Goal: Task Accomplishment & Management: Complete application form

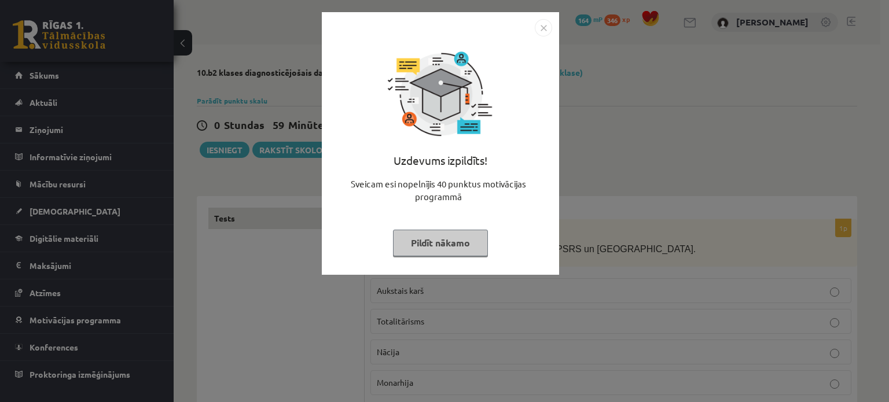
click at [468, 238] on button "Pildīt nākamo" at bounding box center [440, 243] width 95 height 27
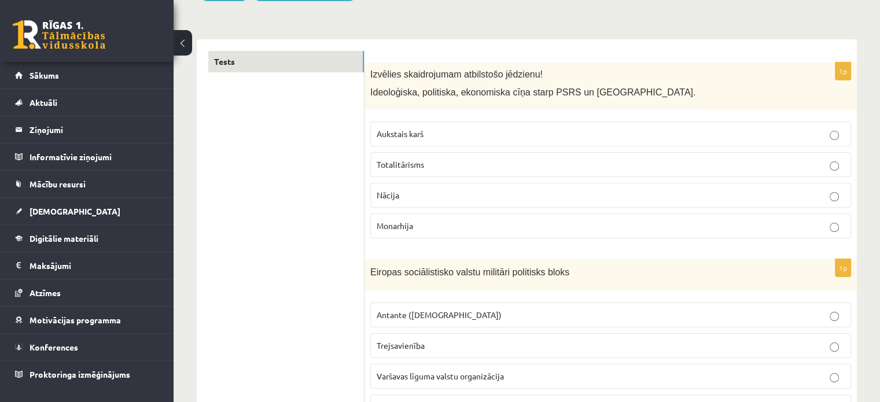
scroll to position [99, 0]
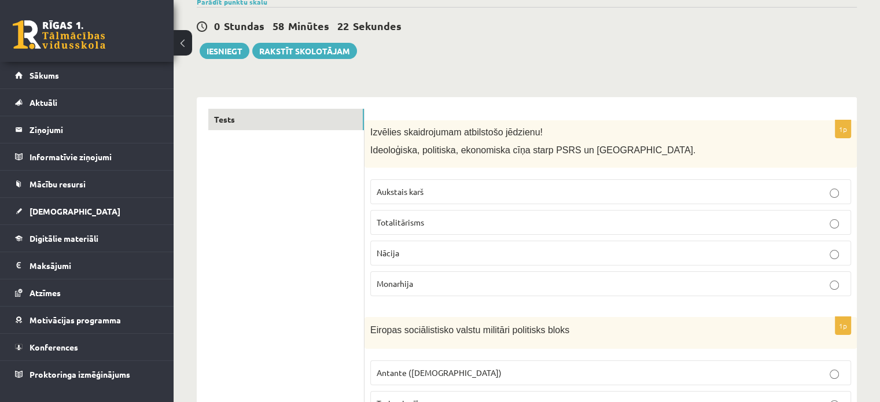
click at [491, 189] on p "Aukstais karš" at bounding box center [611, 192] width 468 height 12
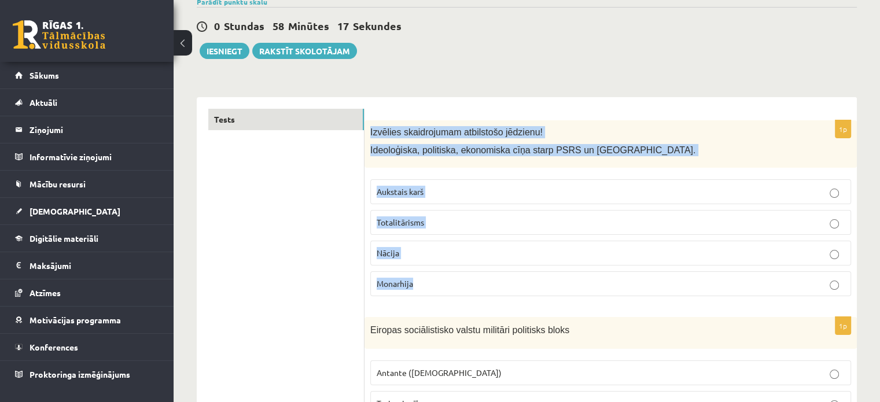
drag, startPoint x: 369, startPoint y: 126, endPoint x: 461, endPoint y: 279, distance: 178.5
click at [468, 293] on div "1p Izvēlies skaidrojumam atbilstošo jēdzienu! Ideoloģiska, politiska, ekonomisk…" at bounding box center [611, 213] width 492 height 186
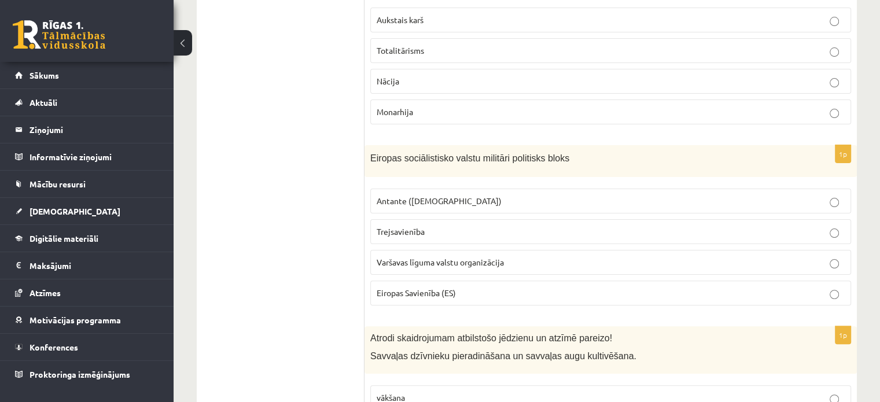
scroll to position [330, 0]
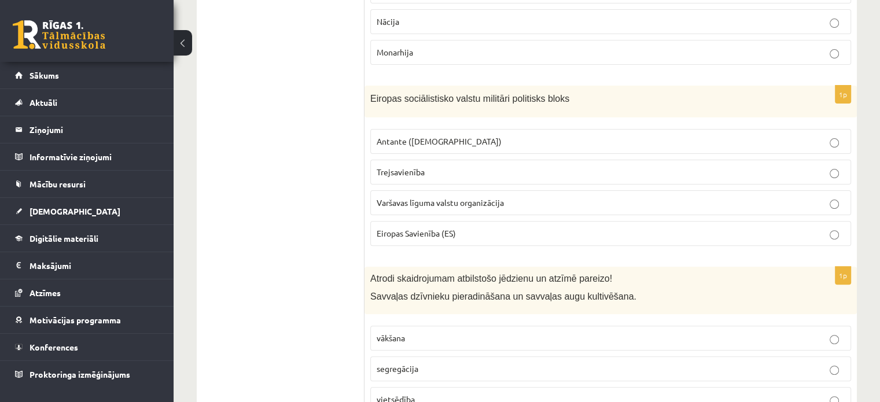
click at [428, 236] on p "Eiropas Savienība (ES)" at bounding box center [611, 233] width 468 height 12
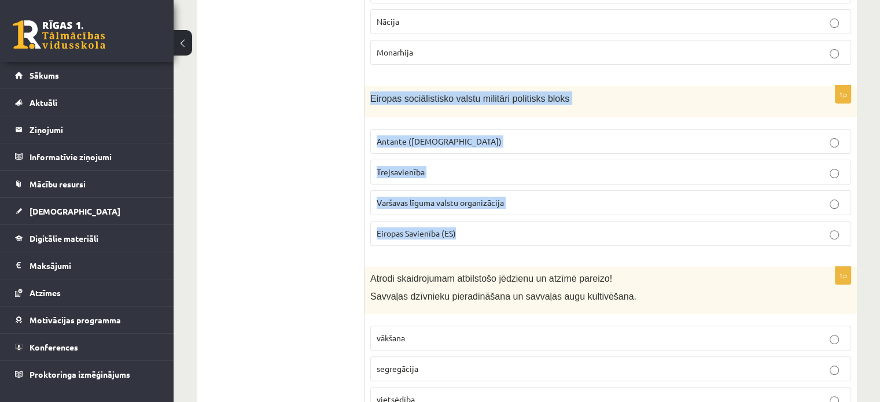
drag, startPoint x: 368, startPoint y: 83, endPoint x: 484, endPoint y: 228, distance: 185.3
click at [535, 198] on p "Varšavas līguma valstu organizācija" at bounding box center [611, 203] width 468 height 12
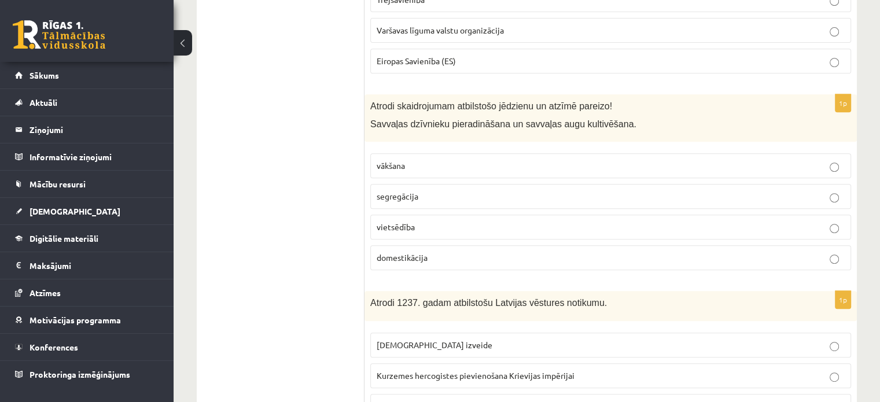
scroll to position [562, 0]
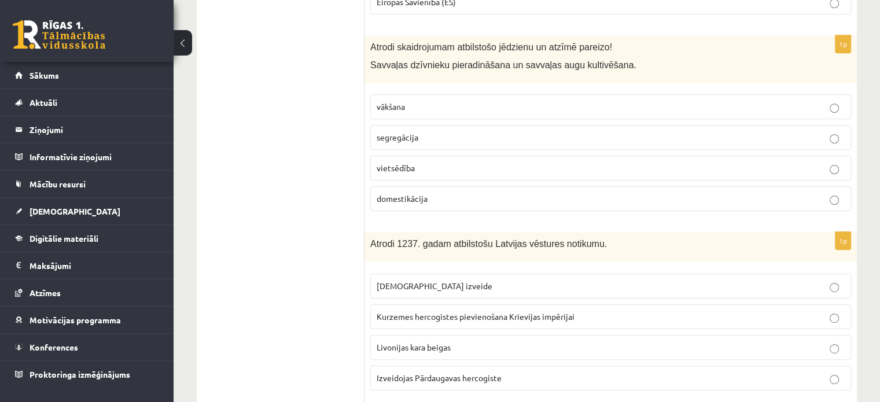
click at [463, 97] on label "vākšana" at bounding box center [610, 106] width 481 height 25
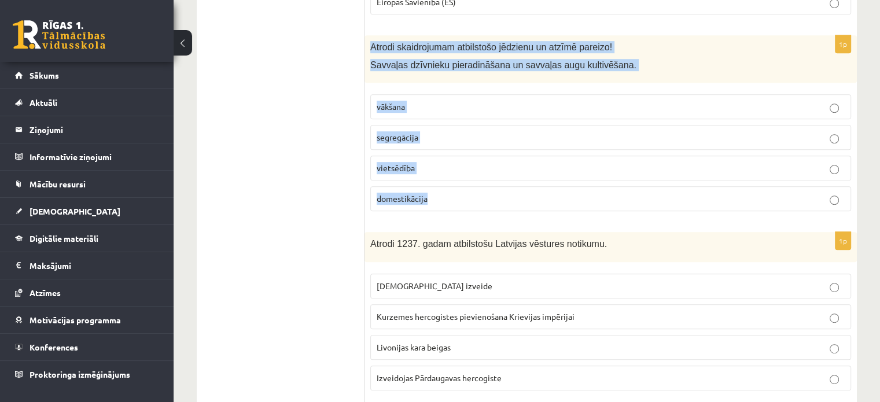
drag, startPoint x: 370, startPoint y: 42, endPoint x: 415, endPoint y: 174, distance: 139.8
click at [488, 209] on div "1p Atrodi skaidrojumam atbilstošo jēdzienu un atzīmē pareizo! Savvaļas dzīvniek…" at bounding box center [611, 128] width 492 height 186
click at [486, 194] on p "domestikācija" at bounding box center [611, 199] width 468 height 12
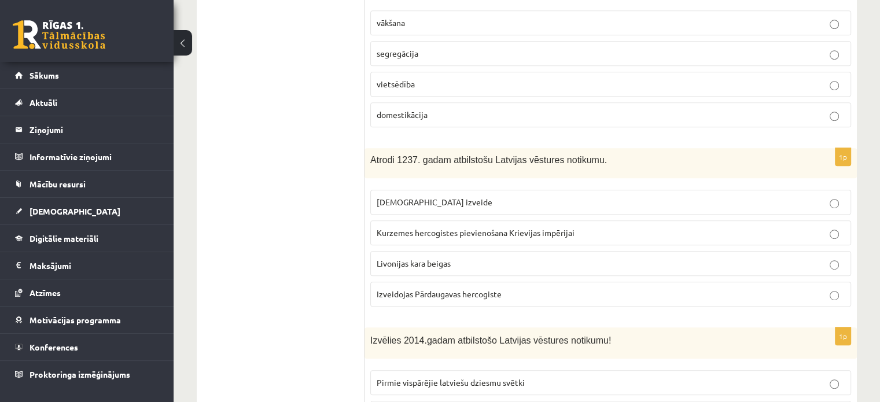
scroll to position [736, 0]
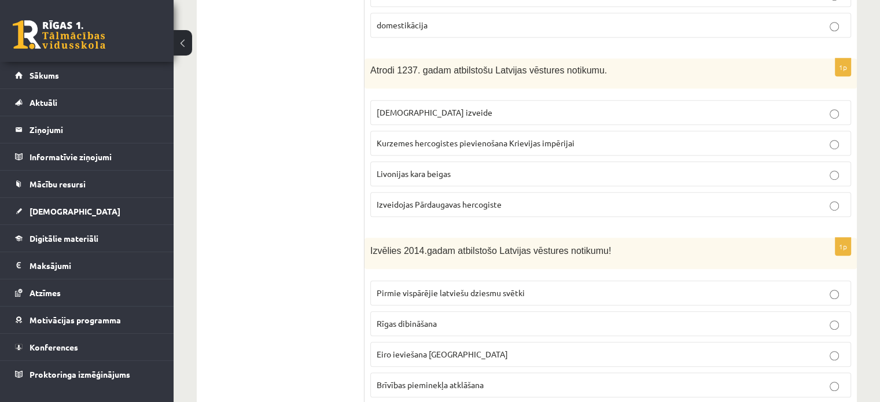
click at [475, 142] on span "Kurzemes hercogistes pievienošana Krievijas impērijai" at bounding box center [476, 143] width 198 height 10
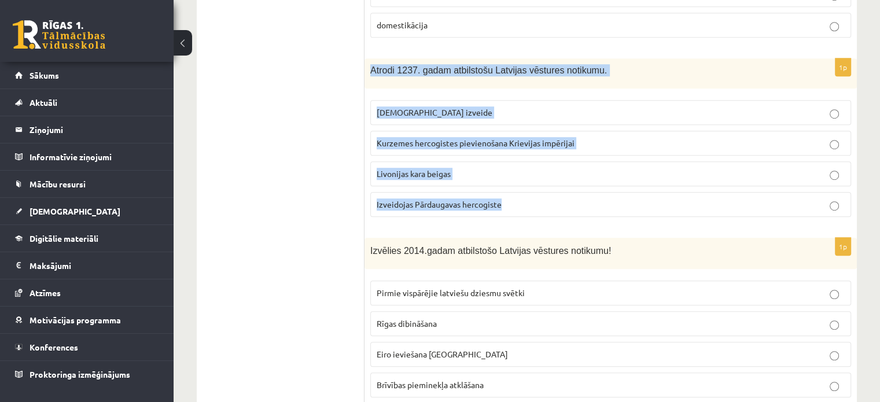
drag, startPoint x: 382, startPoint y: 76, endPoint x: 483, endPoint y: 183, distance: 147.0
click at [516, 206] on div "1p Atrodi 1237. gadam atbilstošu Latvijas vēstures notikumu. Livonijas ordeņa i…" at bounding box center [611, 141] width 492 height 167
click at [490, 174] on p "Livonijas kara beigas" at bounding box center [611, 174] width 468 height 12
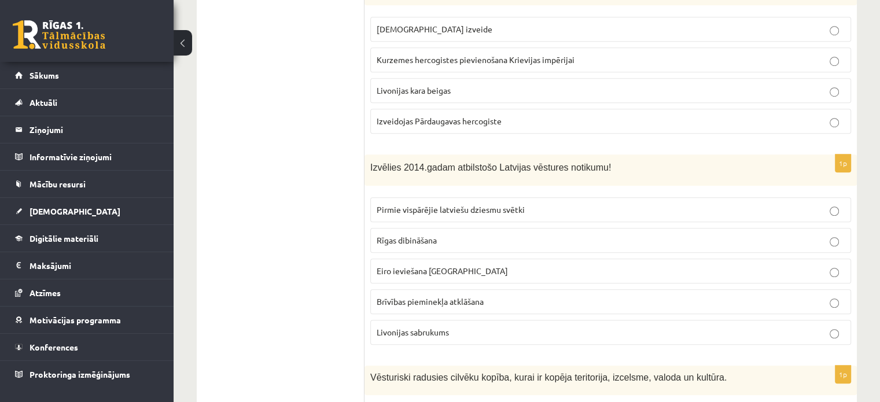
scroll to position [793, 0]
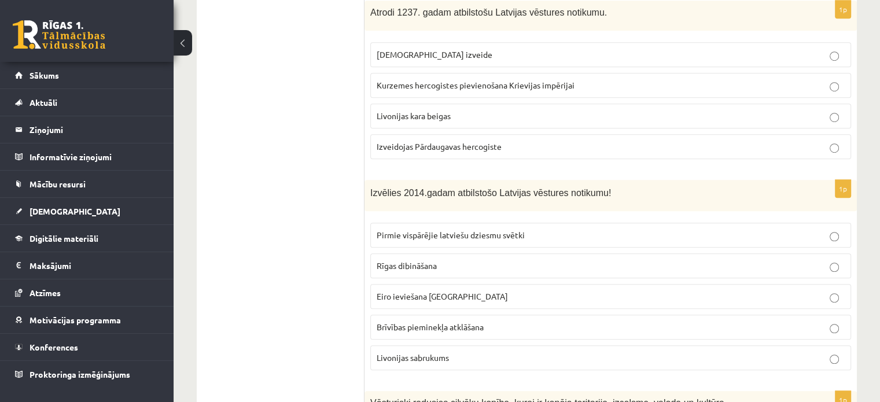
click at [532, 55] on p "Livonijas ordeņa izveide" at bounding box center [611, 55] width 468 height 12
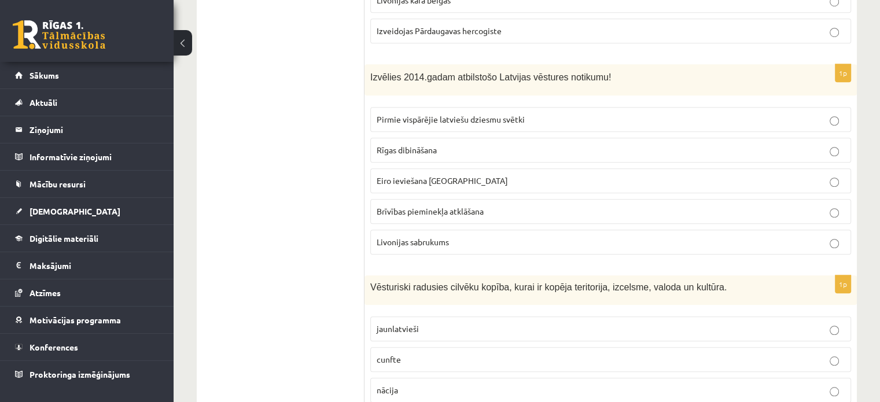
click at [468, 178] on p "Eiro ieviešana Latvijā" at bounding box center [611, 181] width 468 height 12
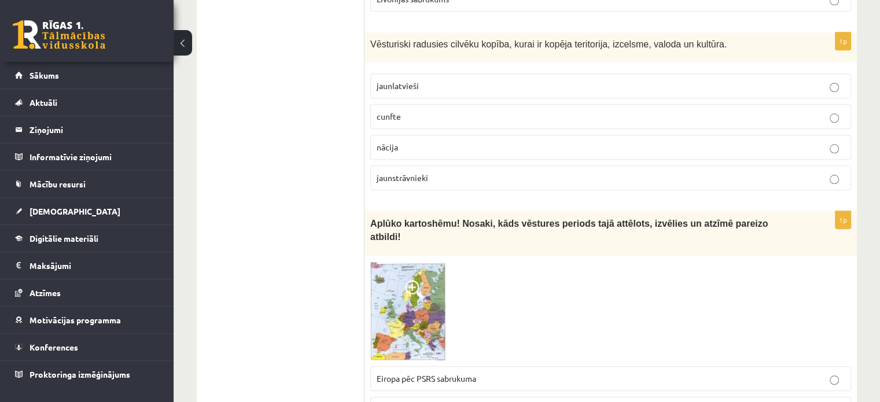
scroll to position [1083, 0]
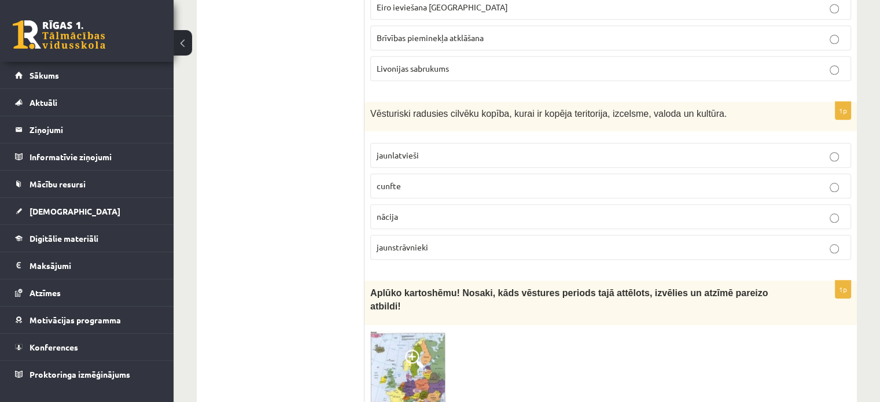
click at [424, 143] on label "jaunlatvieši" at bounding box center [610, 155] width 481 height 25
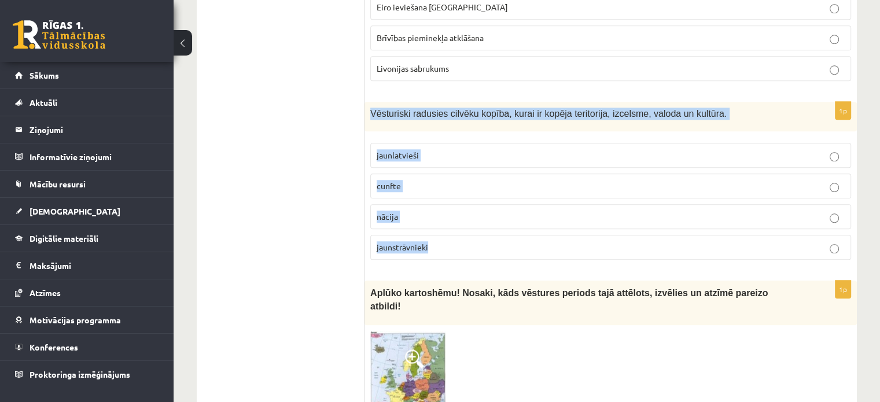
drag, startPoint x: 369, startPoint y: 104, endPoint x: 476, endPoint y: 245, distance: 176.9
click at [476, 245] on div "1p Vēsturiski radusies cilvēku kopība, kurai ir kopēja teritorija, izcelsme, va…" at bounding box center [611, 185] width 492 height 167
click at [472, 221] on label "nācija" at bounding box center [610, 216] width 481 height 25
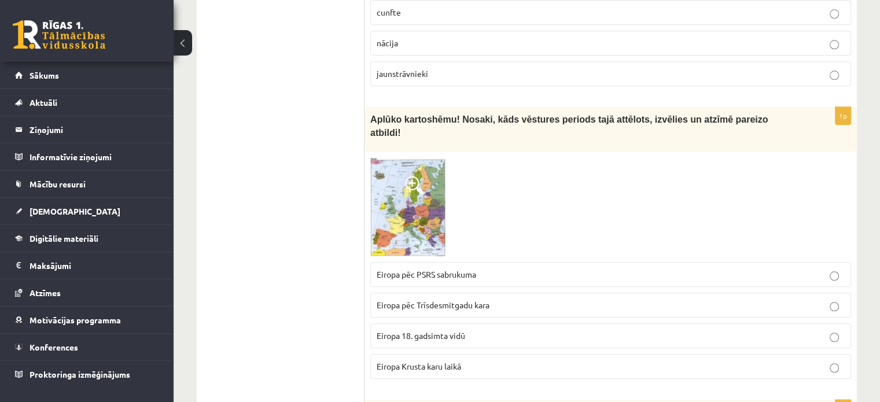
scroll to position [1314, 0]
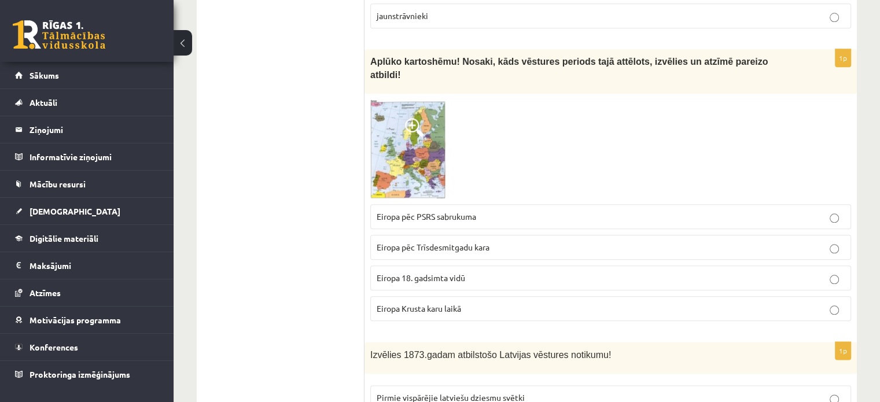
click at [406, 120] on img at bounding box center [408, 149] width 76 height 99
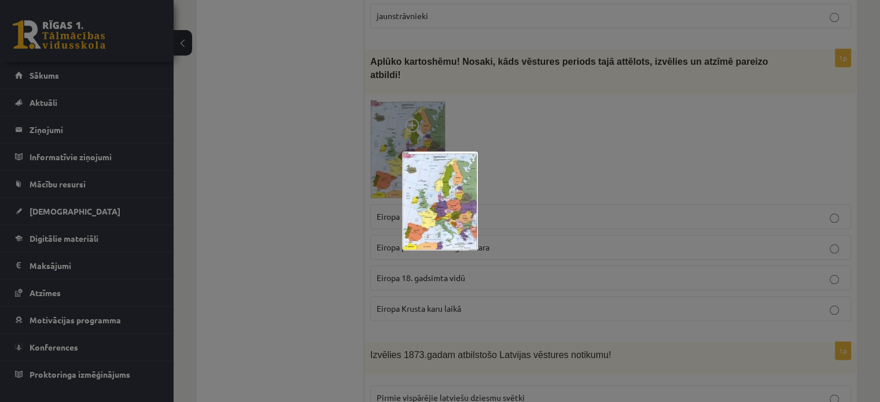
click at [509, 152] on div at bounding box center [440, 201] width 880 height 402
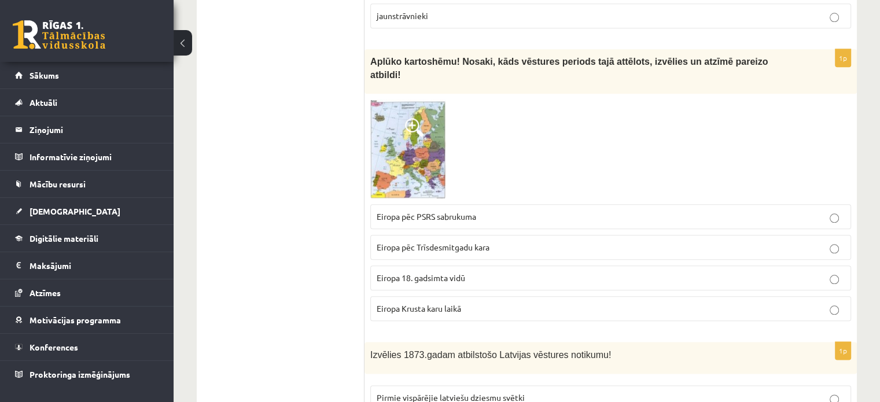
click at [414, 118] on span at bounding box center [414, 127] width 19 height 19
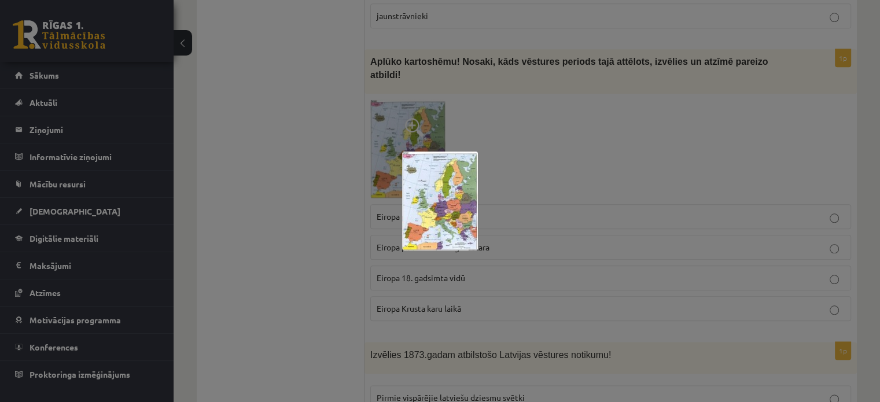
click at [431, 208] on img at bounding box center [440, 201] width 76 height 99
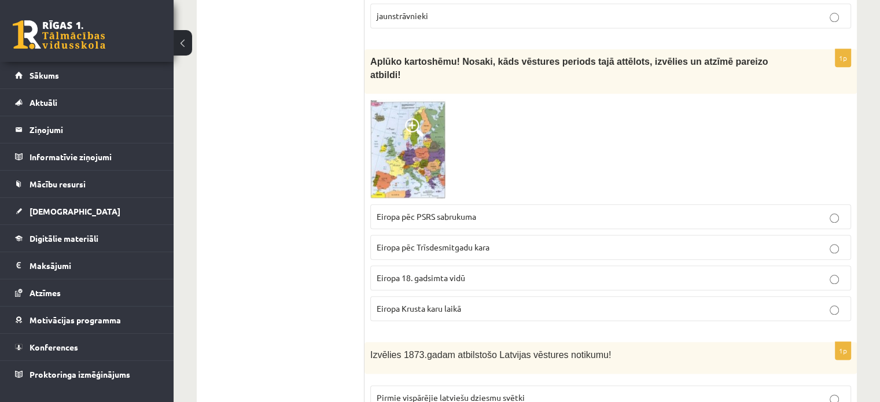
click at [419, 126] on img at bounding box center [408, 149] width 76 height 99
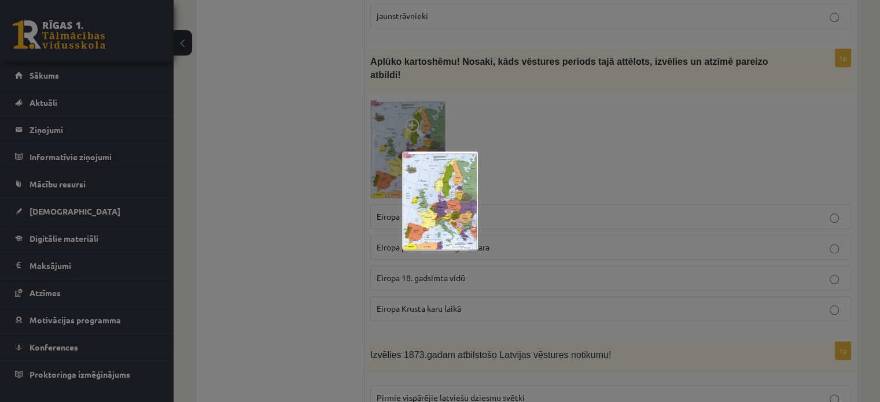
click at [436, 201] on img at bounding box center [440, 201] width 76 height 99
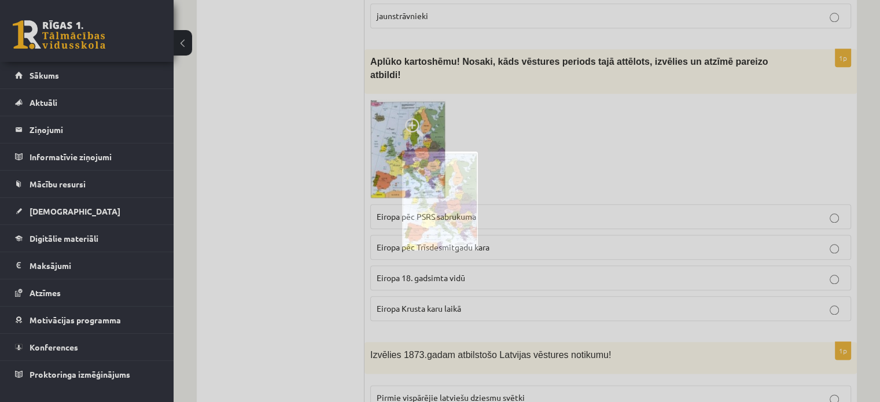
click at [436, 201] on img at bounding box center [440, 201] width 76 height 99
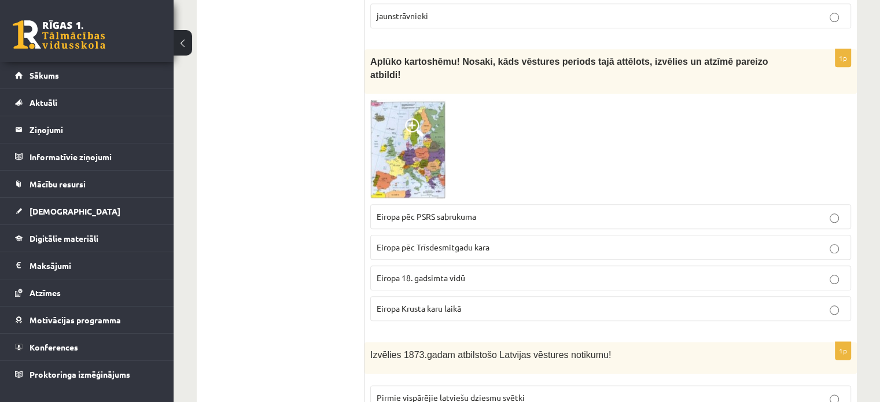
click at [411, 118] on span at bounding box center [414, 127] width 19 height 19
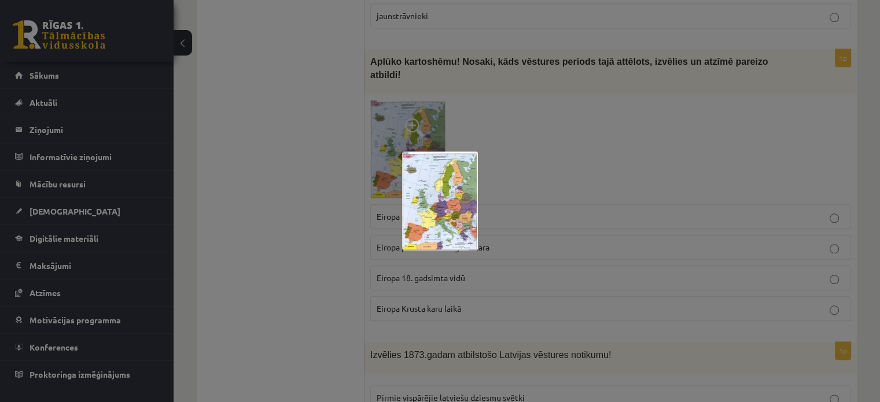
click at [481, 127] on div at bounding box center [440, 201] width 880 height 402
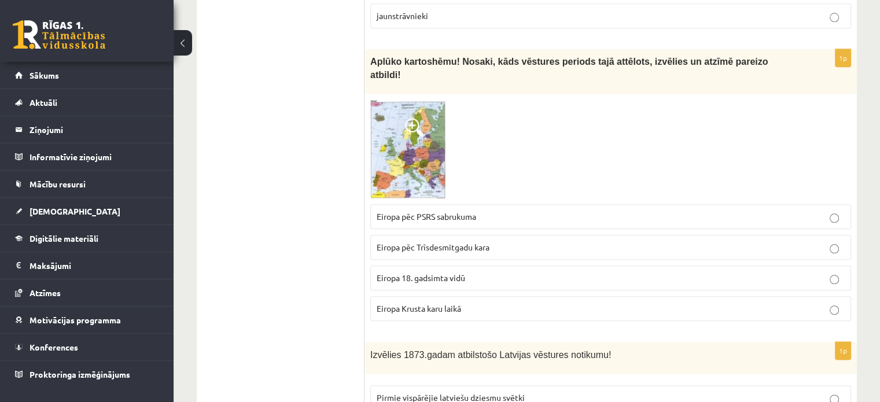
click at [410, 118] on span at bounding box center [414, 127] width 19 height 19
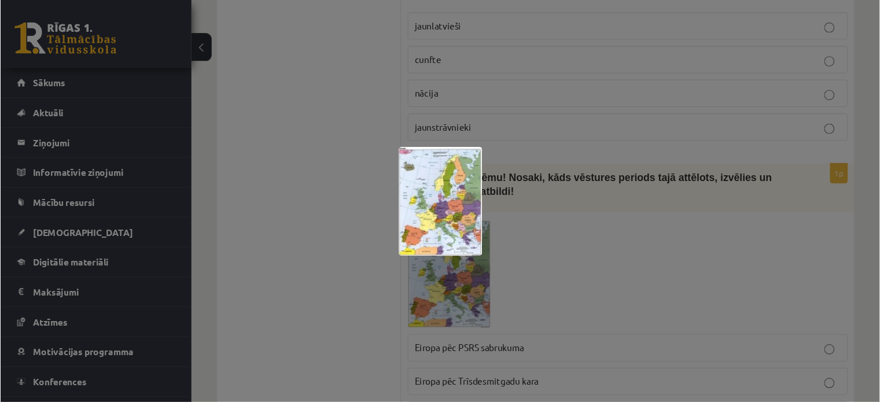
scroll to position [1227, 0]
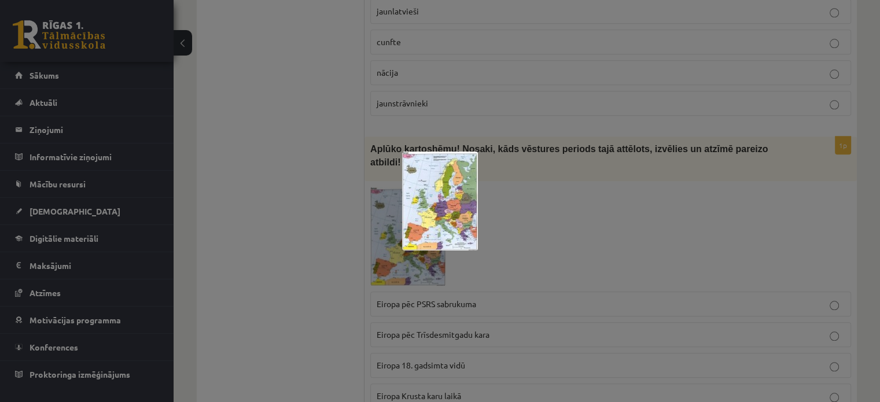
click at [591, 245] on div at bounding box center [440, 201] width 880 height 402
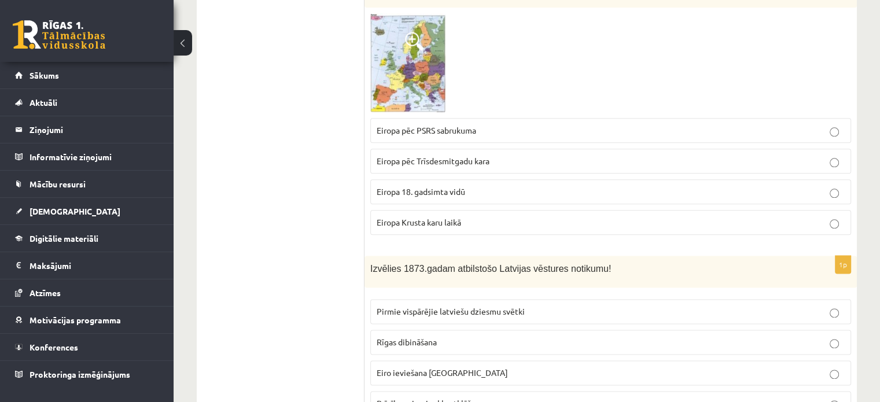
scroll to position [1343, 0]
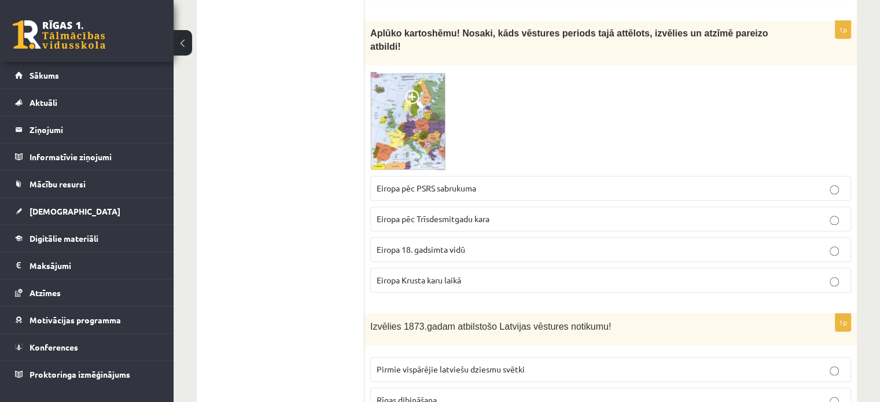
click at [500, 213] on p "Eiropa pēc Trīsdesmitgadu kara" at bounding box center [611, 219] width 468 height 12
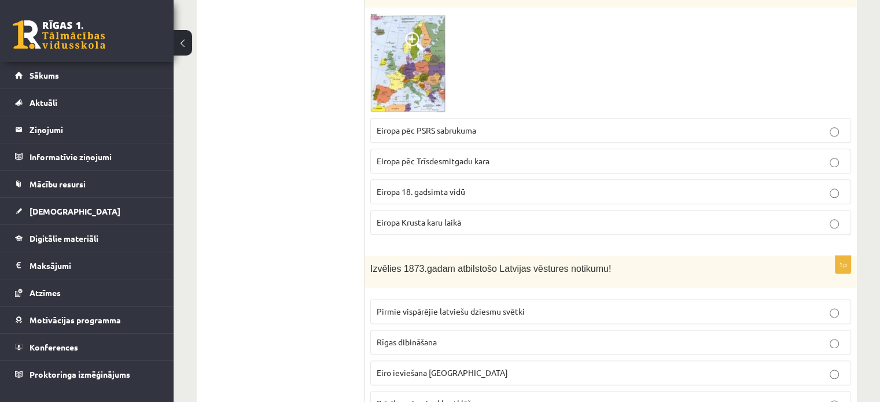
scroll to position [1516, 0]
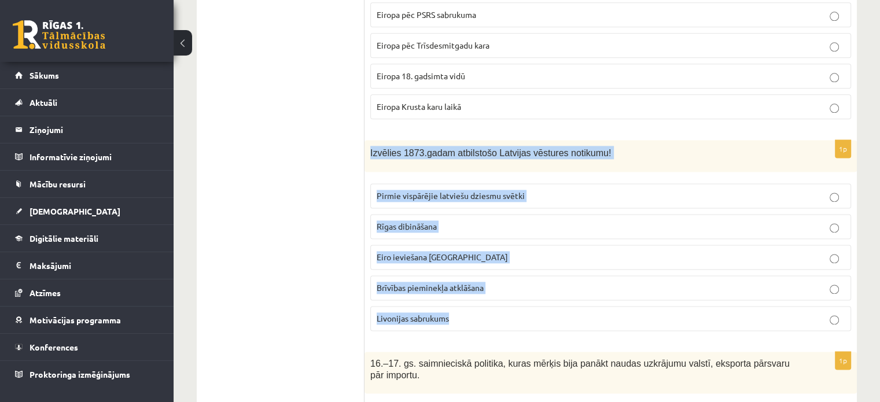
drag, startPoint x: 369, startPoint y: 127, endPoint x: 466, endPoint y: 285, distance: 185.0
click at [466, 285] on div "1p Izvēlies 1873.gadam atbilstošo Latvijas vēstures notikumu! Pirmie vispārējie…" at bounding box center [611, 240] width 492 height 200
click at [609, 190] on p "Pirmie vispārējie latviešu dziesmu svētki" at bounding box center [611, 196] width 468 height 12
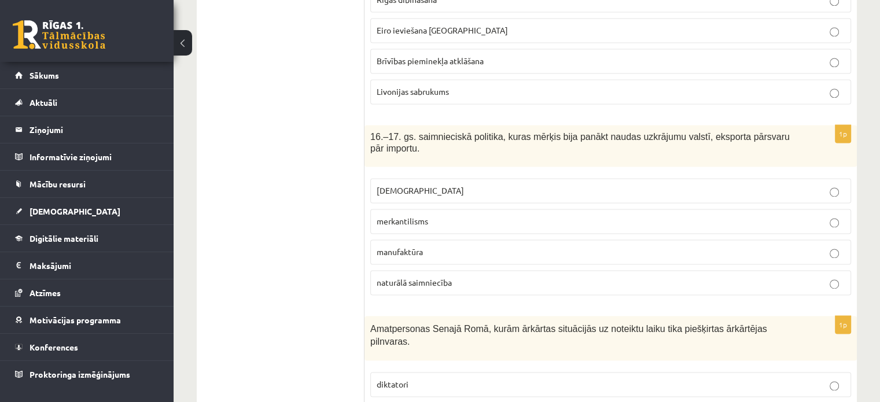
scroll to position [1756, 0]
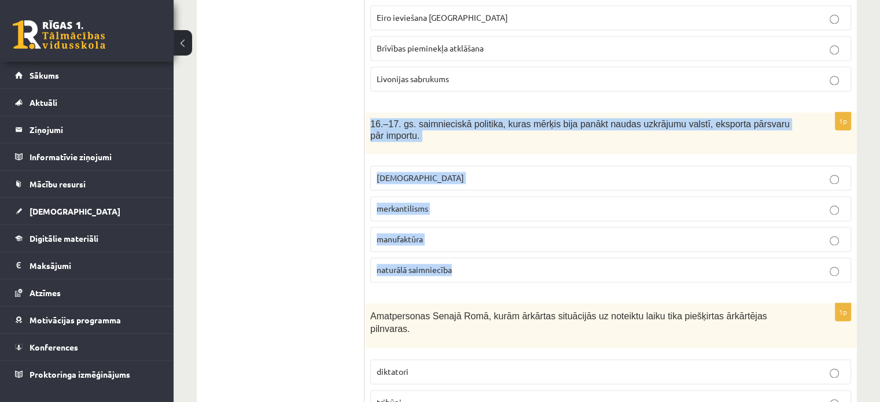
drag, startPoint x: 372, startPoint y: 95, endPoint x: 468, endPoint y: 247, distance: 179.7
click at [468, 247] on div "1p 16.–17. gs. saimnieciskā politika, kuras mērķis bija panākt naudas uzkrājumu…" at bounding box center [611, 201] width 492 height 179
click at [524, 203] on p "merkantilisms" at bounding box center [611, 209] width 468 height 12
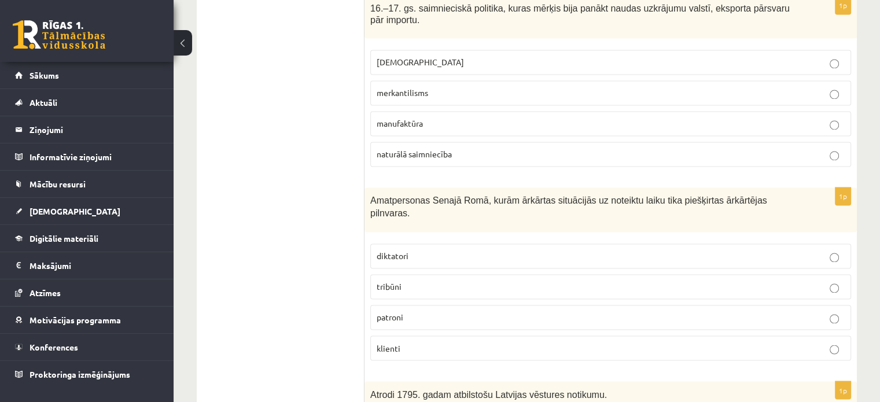
scroll to position [1929, 0]
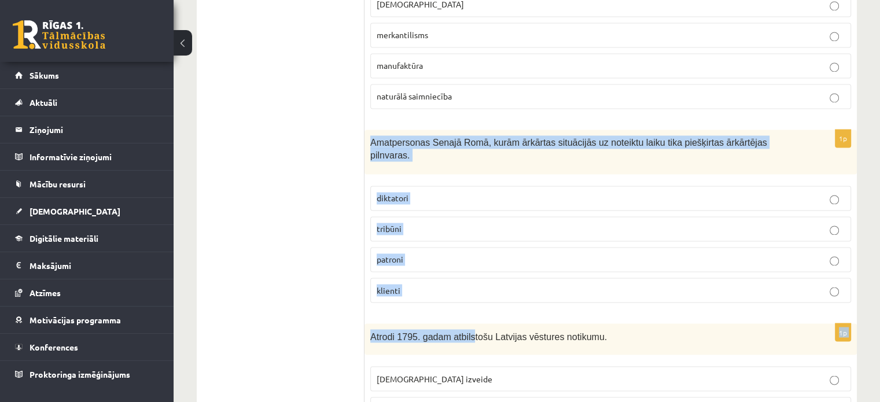
drag, startPoint x: 371, startPoint y: 119, endPoint x: 451, endPoint y: 252, distance: 155.5
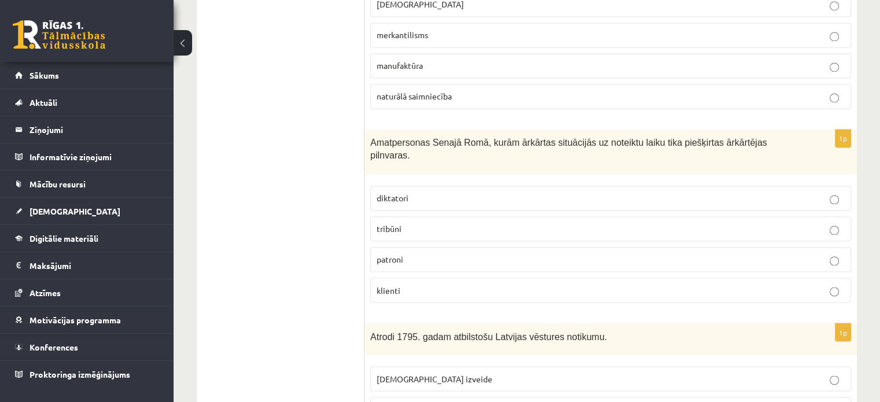
drag, startPoint x: 361, startPoint y: 100, endPoint x: 363, endPoint y: 109, distance: 10.1
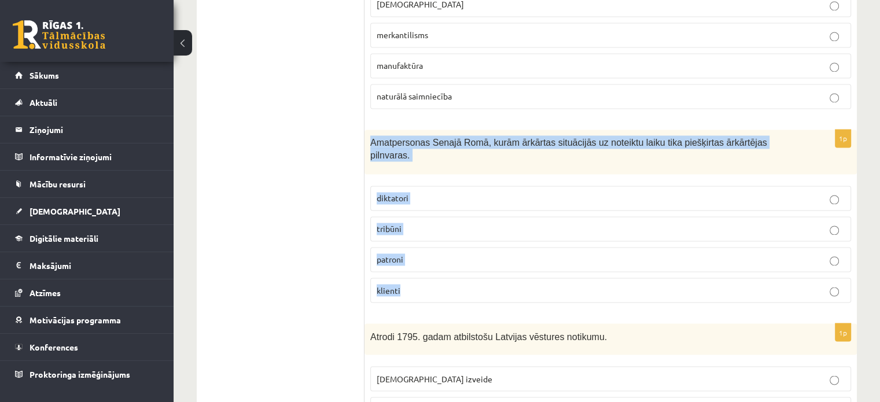
drag, startPoint x: 371, startPoint y: 113, endPoint x: 414, endPoint y: 255, distance: 148.8
click at [414, 255] on div "1p Amatpersonas Senajā Romā, kurām ārkārtas situācijās uz noteiktu laiku tika p…" at bounding box center [611, 221] width 492 height 182
click at [431, 192] on p "diktatori" at bounding box center [611, 198] width 468 height 12
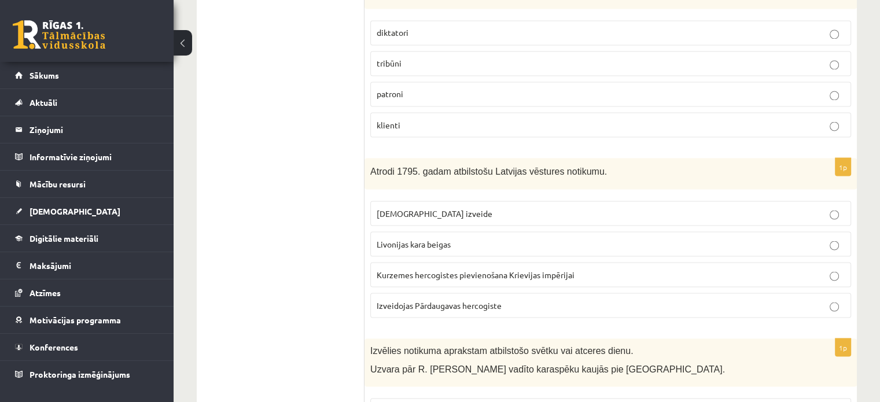
scroll to position [2103, 0]
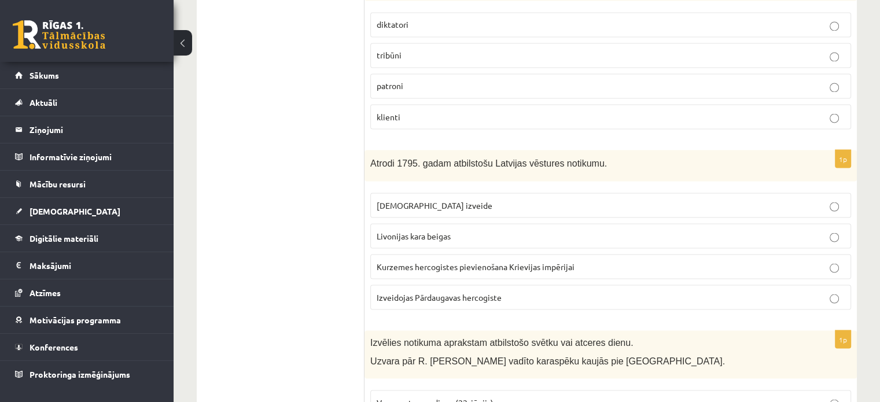
click at [442, 261] on span "Kurzemes hercogistes pievienošana Krievijas impērijai" at bounding box center [476, 266] width 198 height 10
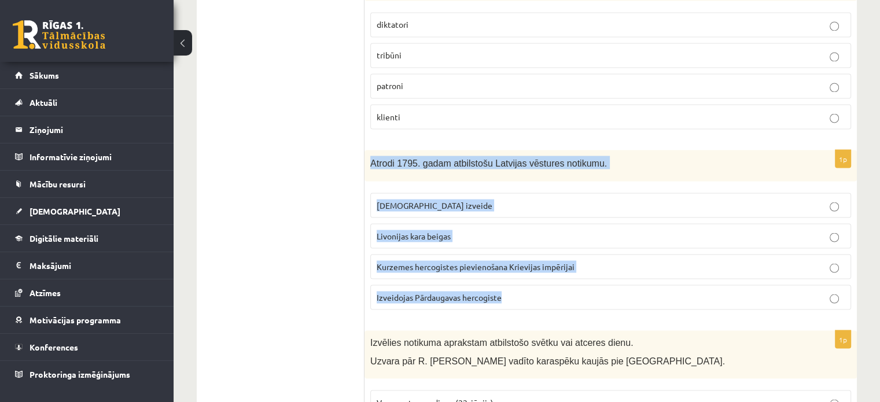
drag, startPoint x: 368, startPoint y: 120, endPoint x: 505, endPoint y: 263, distance: 197.7
click at [507, 270] on div "1p Atrodi 1795. gadam atbilstošu Latvijas vēstures notikumu. Livonijas ordeņa i…" at bounding box center [611, 235] width 492 height 170
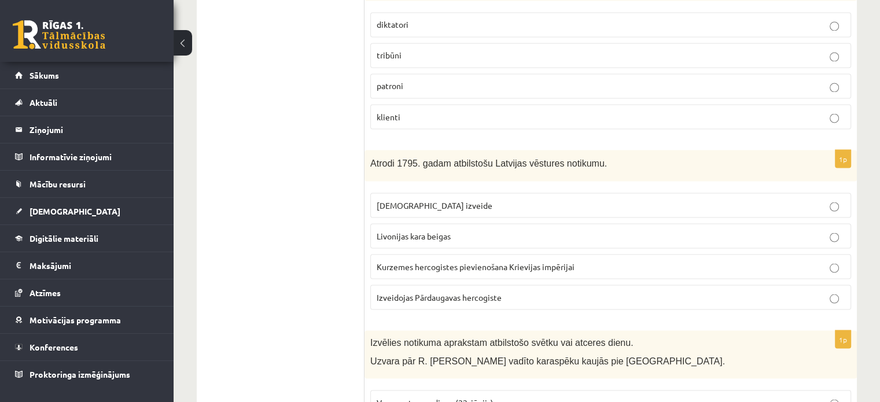
click at [612, 336] on p "Izvēlies notikuma aprakstam atbilstošo svētku vai atceres dienu." at bounding box center [581, 342] width 423 height 12
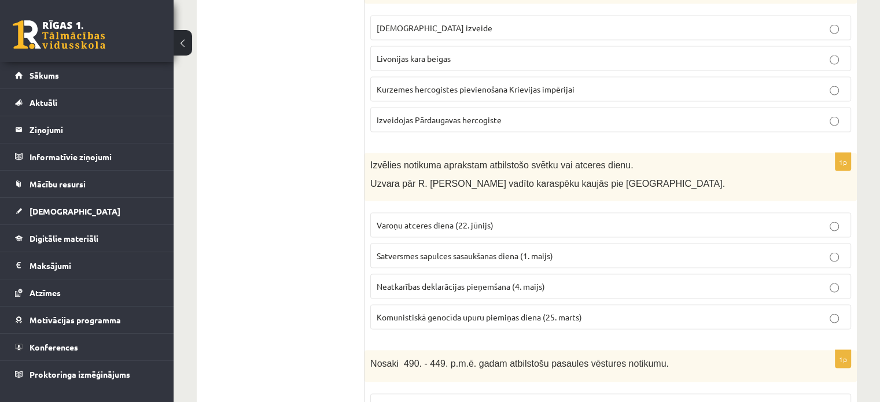
scroll to position [2277, 0]
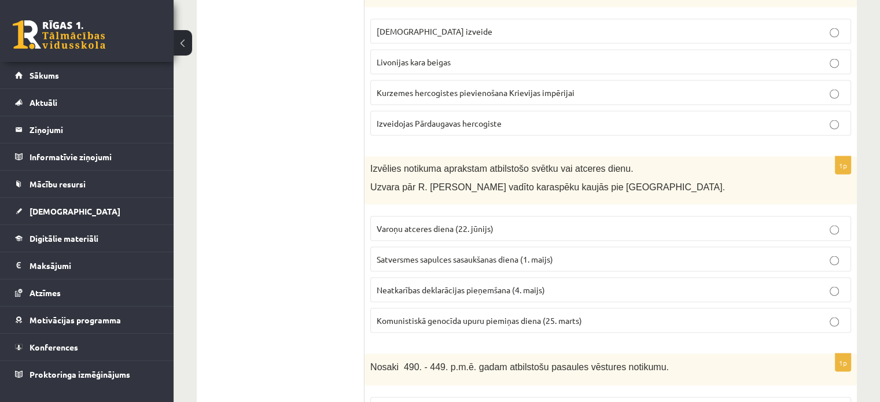
click at [451, 285] on span "Neatkarības deklarācijas pieņemšana (4. maijs)" at bounding box center [461, 290] width 168 height 10
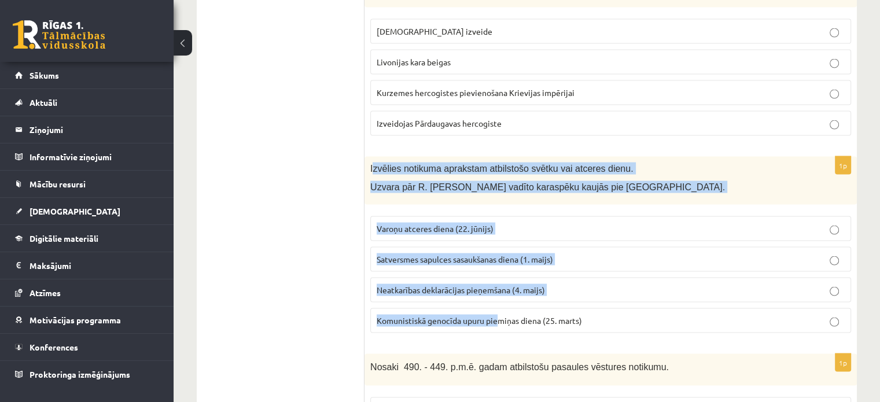
drag, startPoint x: 373, startPoint y: 123, endPoint x: 501, endPoint y: 268, distance: 193.5
click at [501, 268] on div "1p Izvēlies notikuma aprakstam atbilstošo svētku vai atceres dienu. Uzvara pār …" at bounding box center [611, 250] width 492 height 186
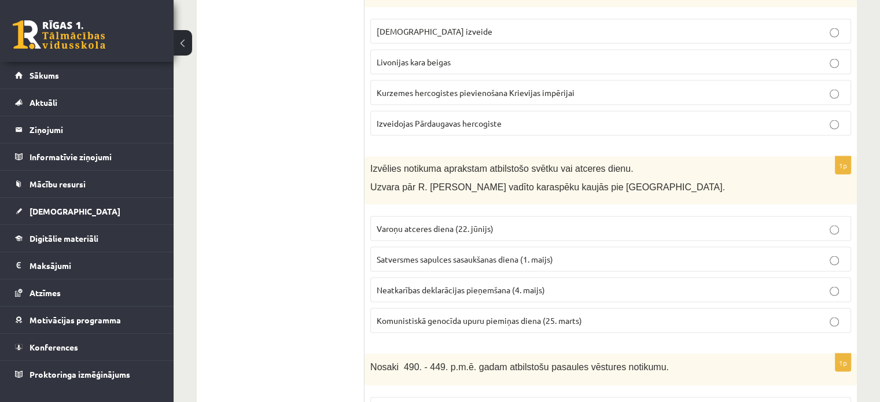
click at [367, 157] on div "Izvēlies notikuma aprakstam atbilstošo svētku vai atceres dienu. Uzvara pār R. …" at bounding box center [611, 181] width 492 height 48
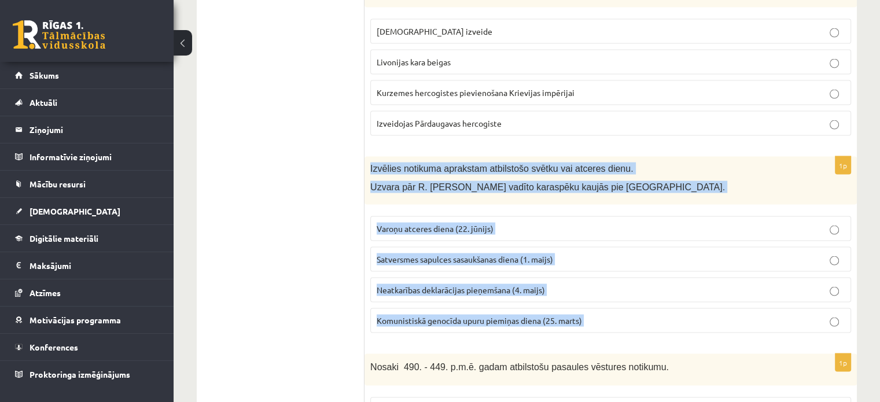
drag, startPoint x: 367, startPoint y: 120, endPoint x: 596, endPoint y: 283, distance: 281.3
click at [596, 283] on div "1p Izvēlies notikuma aprakstam atbilstošo svētku vai atceres dienu. Uzvara pār …" at bounding box center [611, 250] width 492 height 186
click at [584, 223] on p "Varoņu atceres diena (22. jūnijs)" at bounding box center [611, 229] width 468 height 12
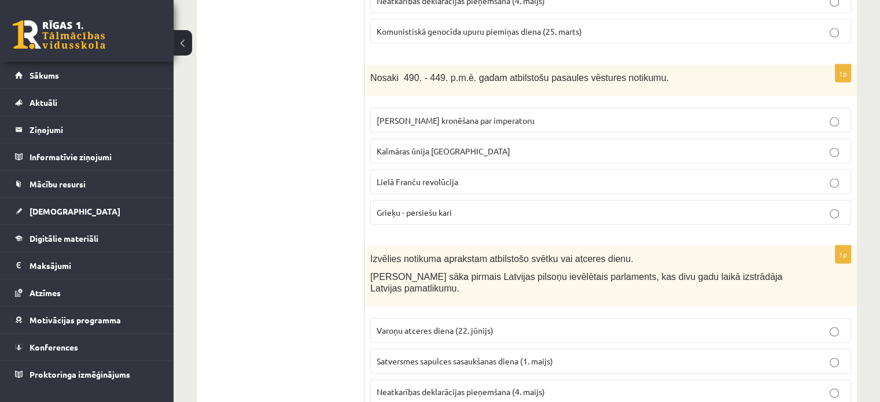
scroll to position [2450, 0]
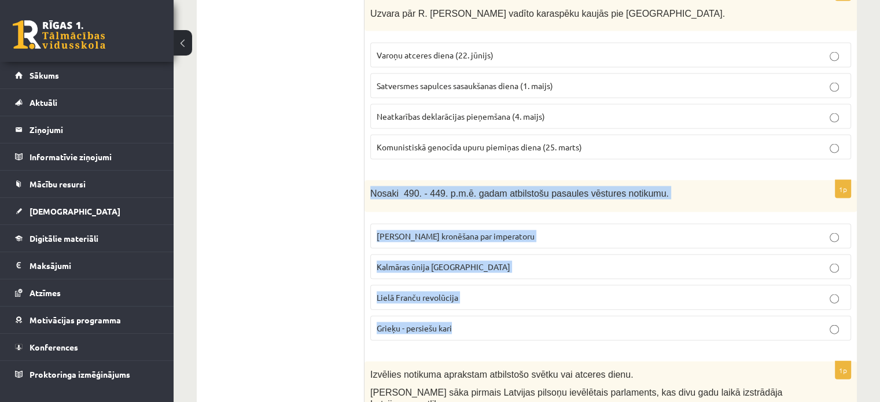
drag, startPoint x: 368, startPoint y: 136, endPoint x: 525, endPoint y: 288, distance: 218.6
click at [525, 288] on div "1p Izvēlies skaidrojumam atbilstošo jēdzienu! Ideoloģiska, politiska, ekonomisk…" at bounding box center [611, 264] width 492 height 5036
click at [543, 322] on p "Grieķu - persiešu kari" at bounding box center [611, 328] width 468 height 12
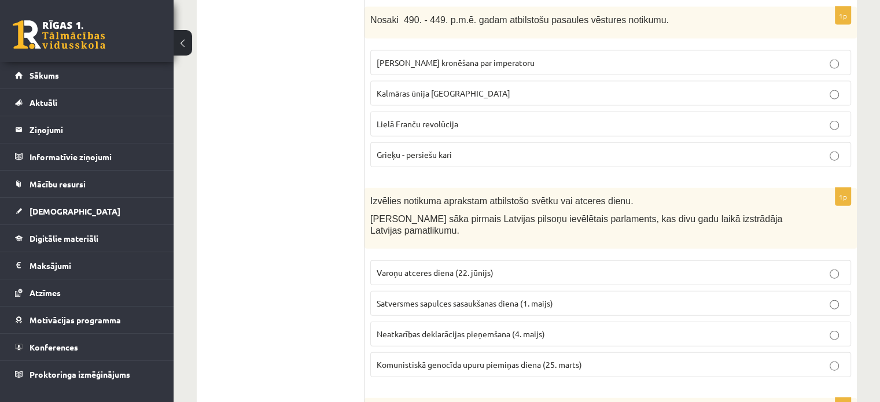
scroll to position [2682, 0]
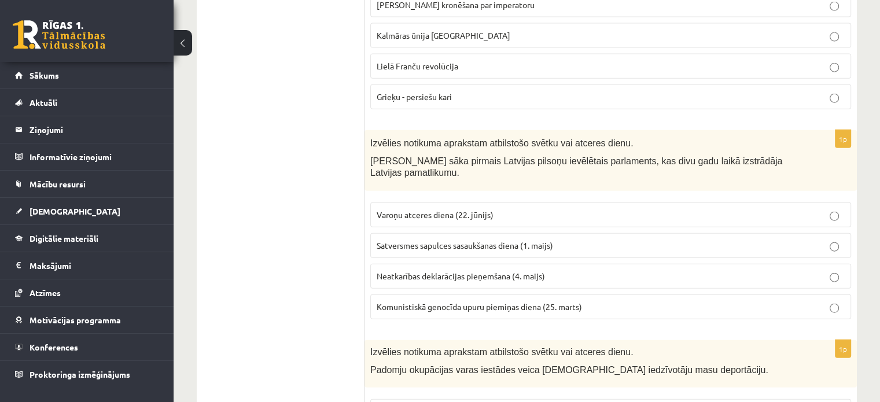
click at [517, 240] on span "Satversmes sapulces sasaukšanas diena (1. maijs)" at bounding box center [465, 245] width 177 height 10
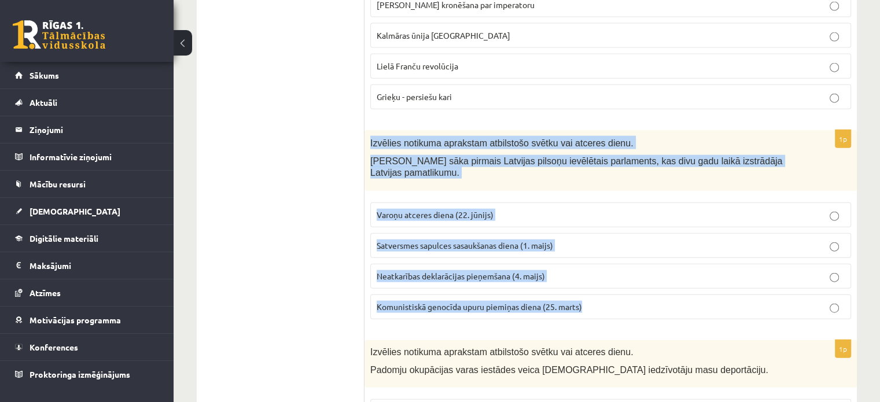
drag, startPoint x: 369, startPoint y: 93, endPoint x: 615, endPoint y: 275, distance: 306.5
click at [615, 275] on div "1p Izvēlies notikuma aprakstam atbilstošo svētku vai atceres dienu. Darbu sāka …" at bounding box center [611, 229] width 492 height 198
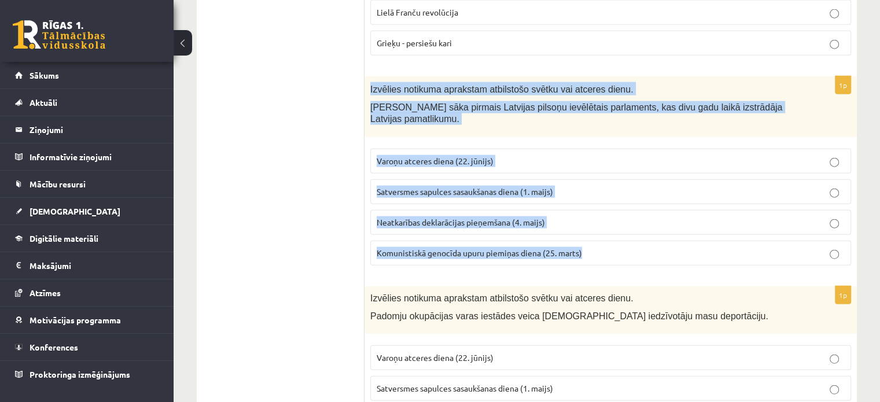
scroll to position [2797, 0]
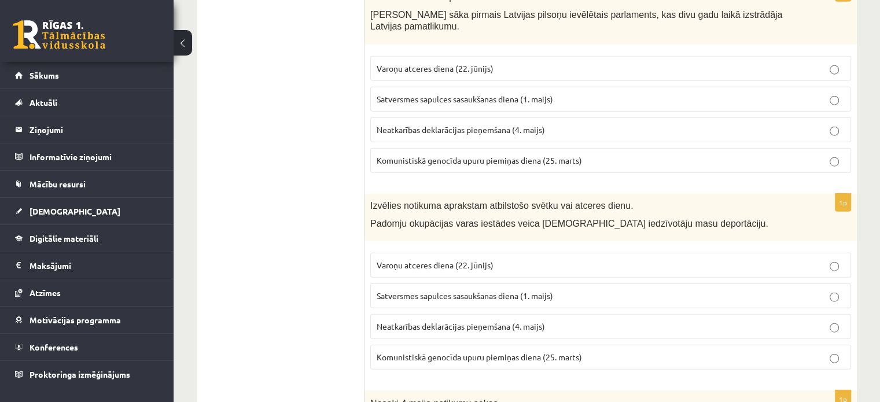
scroll to position [2855, 0]
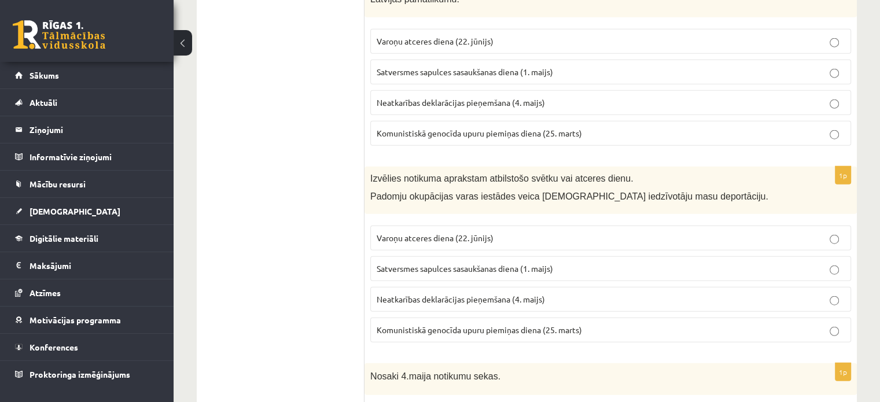
click at [559, 318] on label "Komunistiskā genocīda upuru piemiņas diena (25. marts)" at bounding box center [610, 330] width 481 height 25
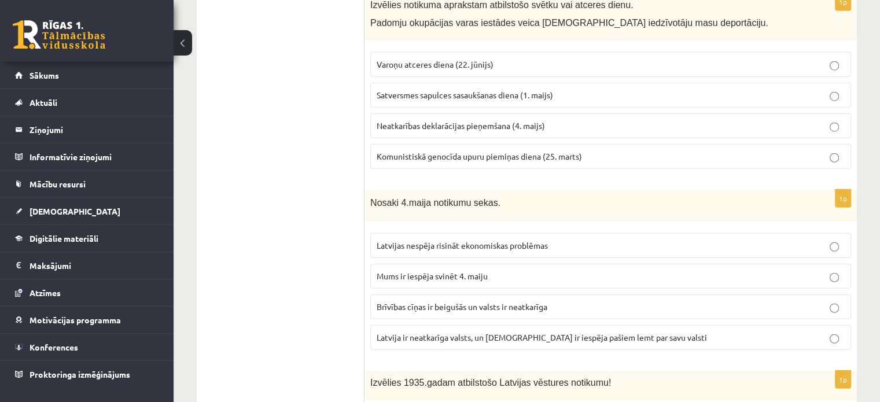
scroll to position [3087, 0]
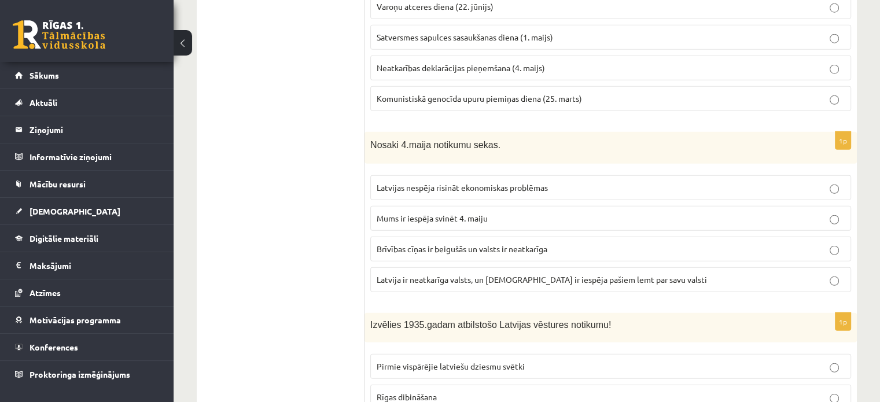
click at [612, 243] on p "Brīvības cīņas ir beigušās un valsts ir neatkarīga" at bounding box center [611, 249] width 468 height 12
click at [665, 274] on p "Latvija ir neatkarīga valsts, un latviešiem ir iespēja pašiem lemt par savu val…" at bounding box center [611, 280] width 468 height 12
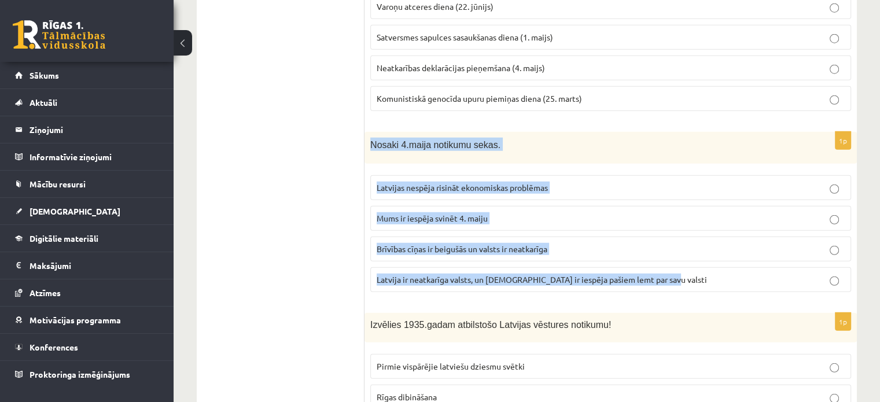
drag, startPoint x: 368, startPoint y: 84, endPoint x: 667, endPoint y: 226, distance: 330.8
click at [674, 227] on div "1p Nosaki 4.maija notikumu sekas. Latvijas nespēja risināt ekonomiskas problēma…" at bounding box center [611, 217] width 492 height 170
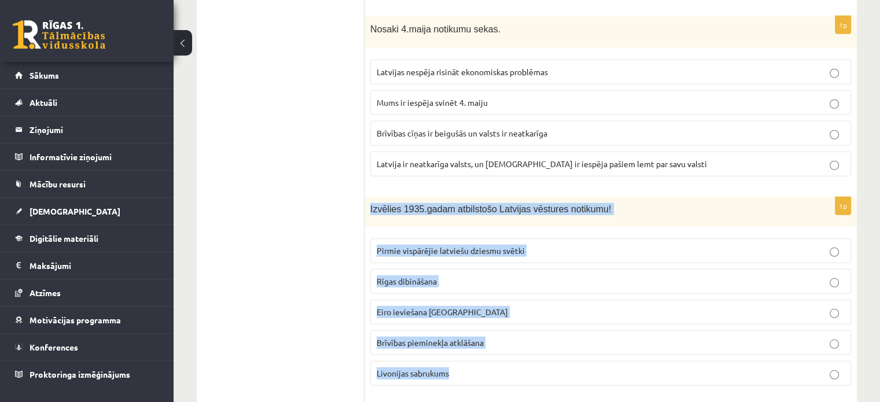
drag, startPoint x: 369, startPoint y: 145, endPoint x: 528, endPoint y: 314, distance: 232.1
click at [528, 314] on div "1p Izvēlies 1935.gadam atbilstošo Latvijas vēstures notikumu! Pirmie vispārējie…" at bounding box center [611, 296] width 492 height 198
click at [519, 337] on p "Brīvības pieminekļa atklāšana" at bounding box center [611, 343] width 468 height 12
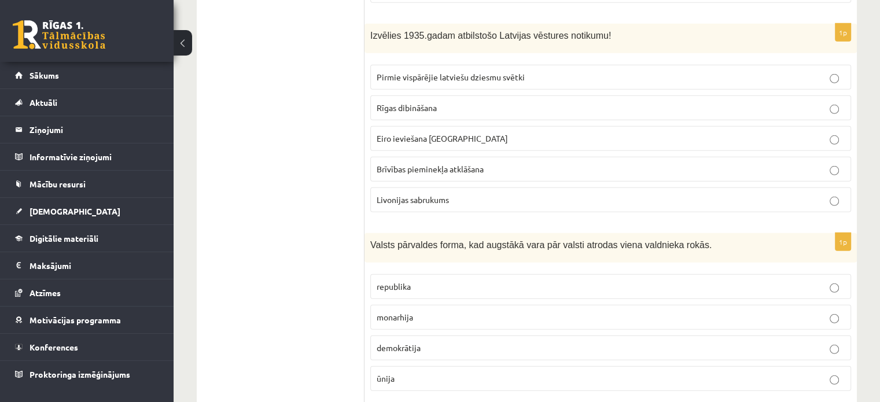
scroll to position [3434, 0]
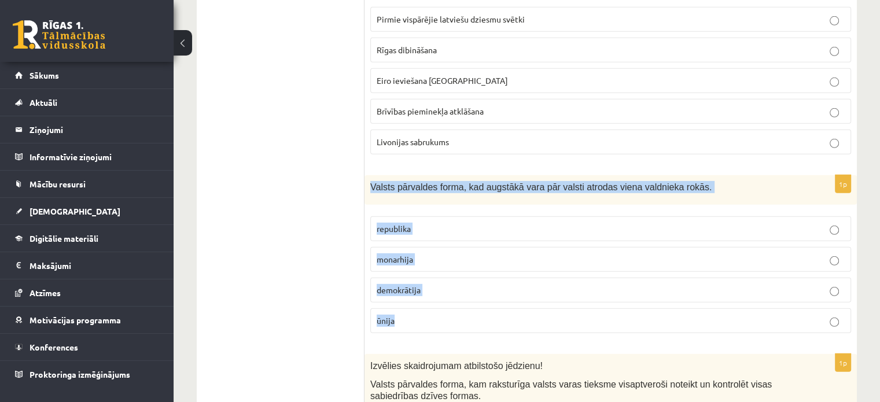
drag, startPoint x: 367, startPoint y: 122, endPoint x: 398, endPoint y: 242, distance: 124.2
click at [448, 269] on div "1p Valsts pārvaldes forma, kad augstākā vara pār valsti atrodas viena valdnieka…" at bounding box center [611, 258] width 492 height 167
click at [592, 253] on p "monarhija" at bounding box center [611, 259] width 468 height 12
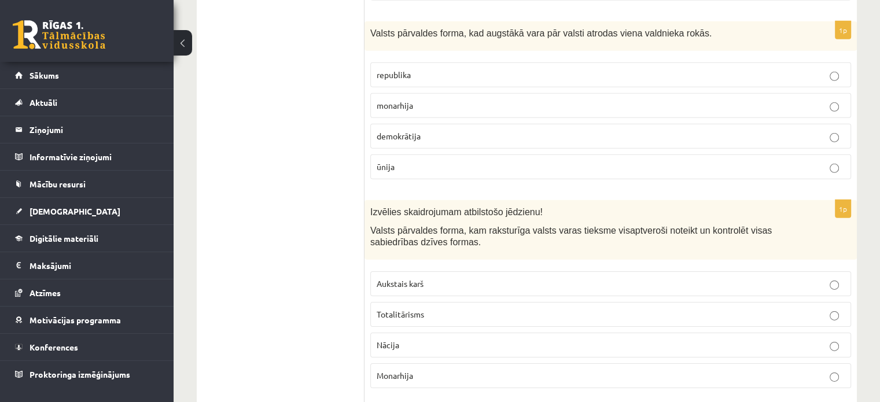
scroll to position [3626, 0]
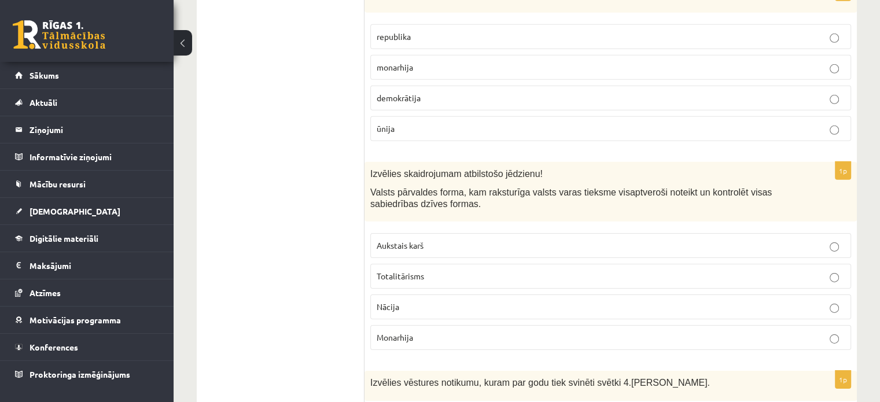
click at [406, 271] on span "Totalitārisms" at bounding box center [400, 276] width 47 height 10
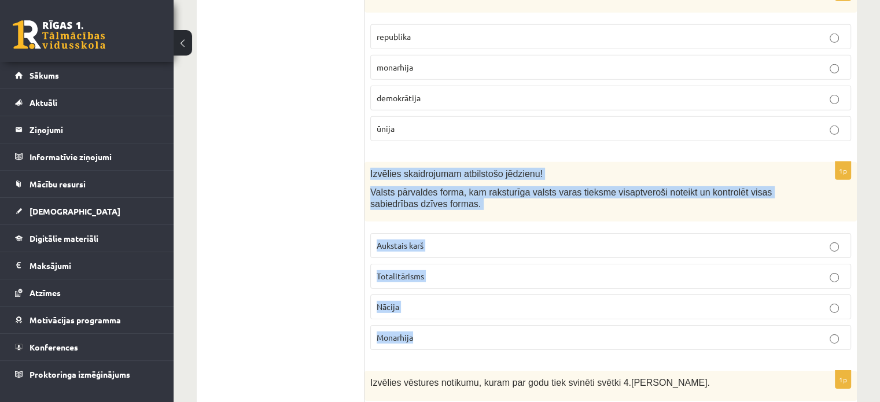
drag, startPoint x: 372, startPoint y: 117, endPoint x: 472, endPoint y: 273, distance: 184.8
click at [472, 273] on div "1p Izvēlies skaidrojumam atbilstošo jēdzienu! Valsts pārvaldes forma, kam rakst…" at bounding box center [611, 260] width 492 height 197
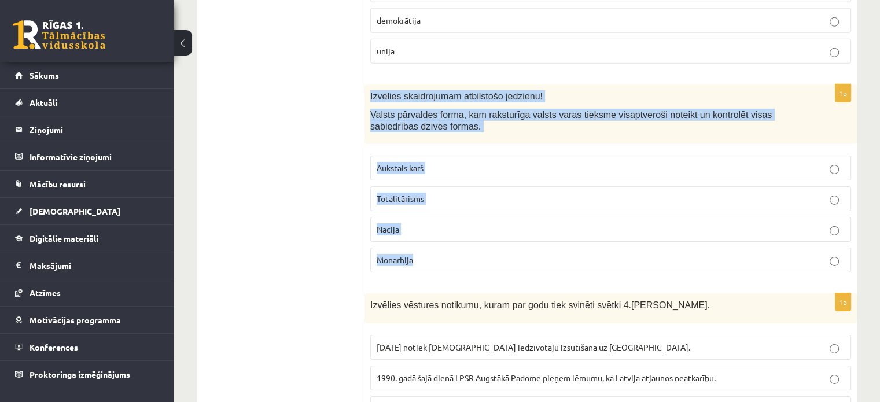
scroll to position [3800, 0]
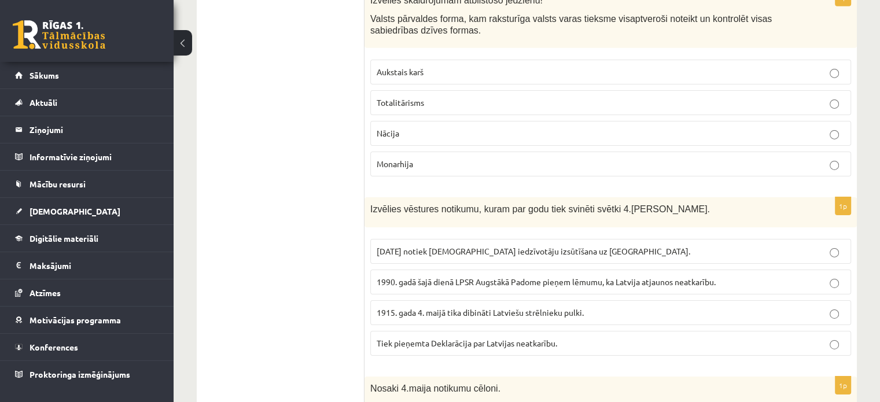
click at [576, 337] on p "Tiek pieņemta Deklarācija par Latvijas neatkarību." at bounding box center [611, 343] width 468 height 12
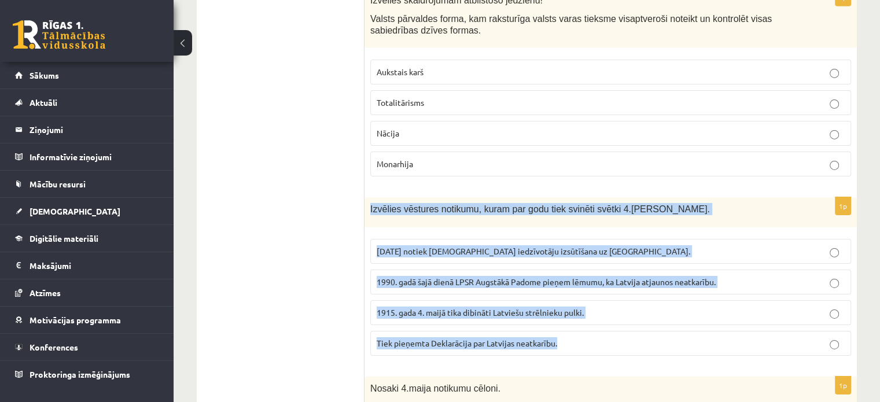
drag, startPoint x: 368, startPoint y: 149, endPoint x: 571, endPoint y: 293, distance: 248.7
click at [571, 293] on div "1p Izvēlies vēstures notikumu, kuram par godu tiek svinēti svētki 4.maija svētk…" at bounding box center [611, 280] width 492 height 167
click at [699, 277] on span "1990. gadā šajā dienā LPSR Augstākā Padome pieņem lēmumu, ka Latvija atjaunos n…" at bounding box center [546, 282] width 339 height 10
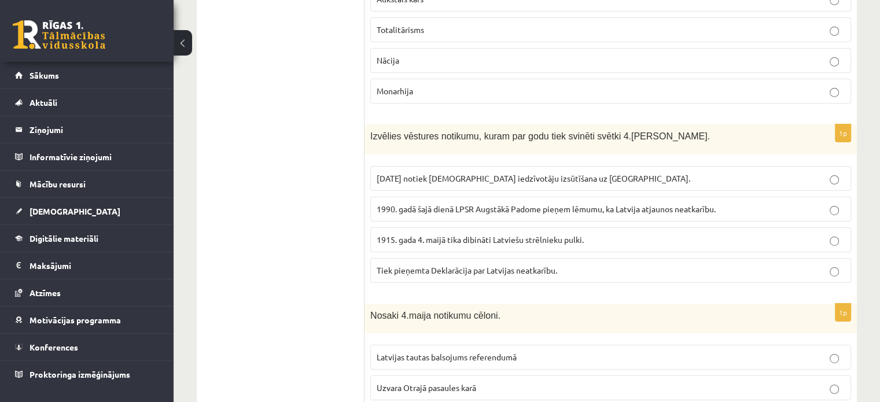
scroll to position [3973, 0]
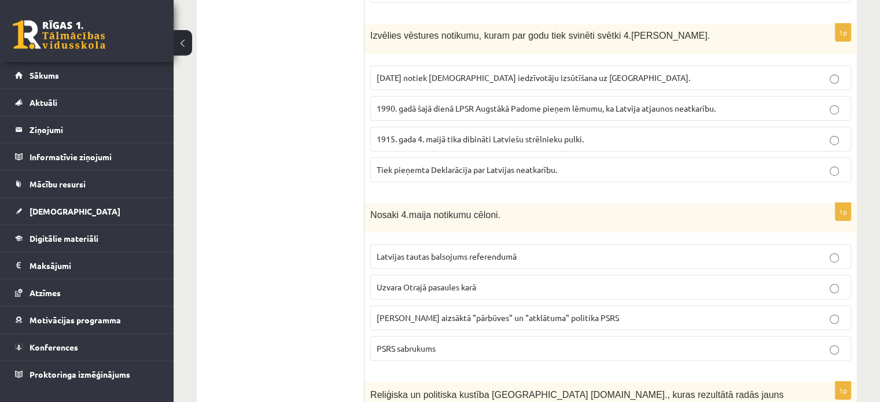
click at [421, 343] on span "PSRS sabrukums" at bounding box center [406, 348] width 59 height 10
drag, startPoint x: 375, startPoint y: 189, endPoint x: 379, endPoint y: 177, distance: 12.8
click at [382, 244] on label "Latvijas tautas balsojums referendumā" at bounding box center [610, 256] width 481 height 25
click at [366, 203] on div "Nosaki 4.maija notikumu cēloni." at bounding box center [611, 218] width 492 height 30
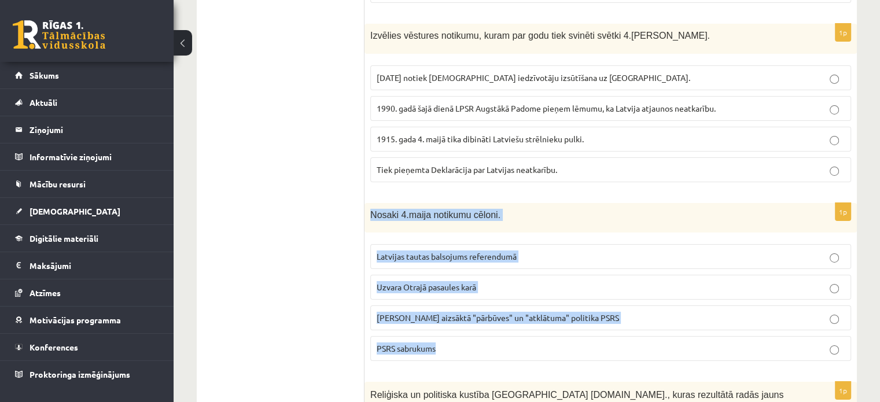
drag, startPoint x: 368, startPoint y: 150, endPoint x: 464, endPoint y: 284, distance: 164.6
click at [464, 284] on div "1p Nosaki 4.maija notikumu cēloni. Latvijas tautas balsojums referendumā Uzvara…" at bounding box center [611, 286] width 492 height 167
click at [619, 312] on p "Gorbačova aizsāktā "pārbūves" un "atklātuma" politika PSRS" at bounding box center [611, 318] width 468 height 12
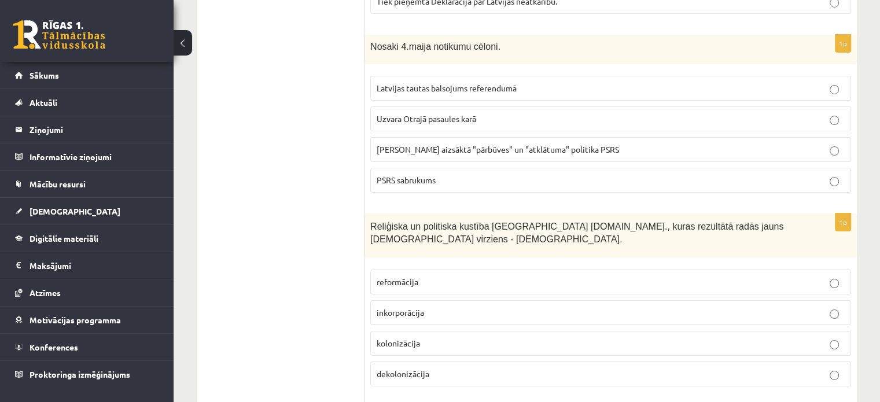
scroll to position [4147, 0]
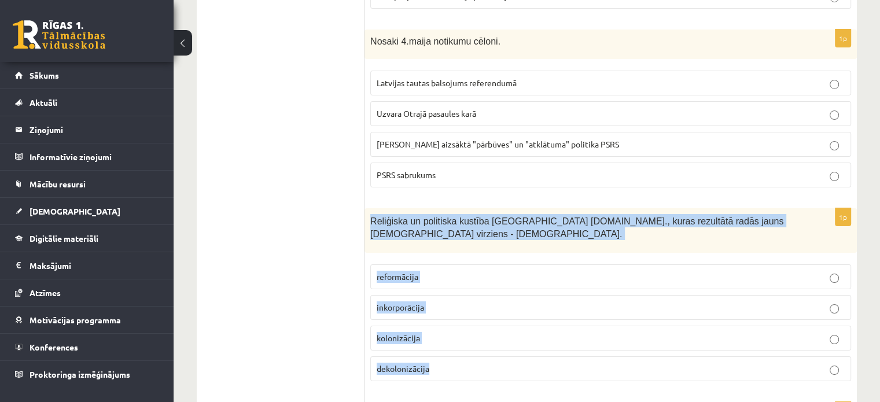
drag, startPoint x: 370, startPoint y: 155, endPoint x: 498, endPoint y: 290, distance: 186.3
click at [498, 290] on div "1p Reliģiska un politiska kustība Eiropā 16.gs., kuras rezultātā radās jauns kr…" at bounding box center [611, 299] width 492 height 182
click at [480, 271] on p "reformācija" at bounding box center [611, 277] width 468 height 12
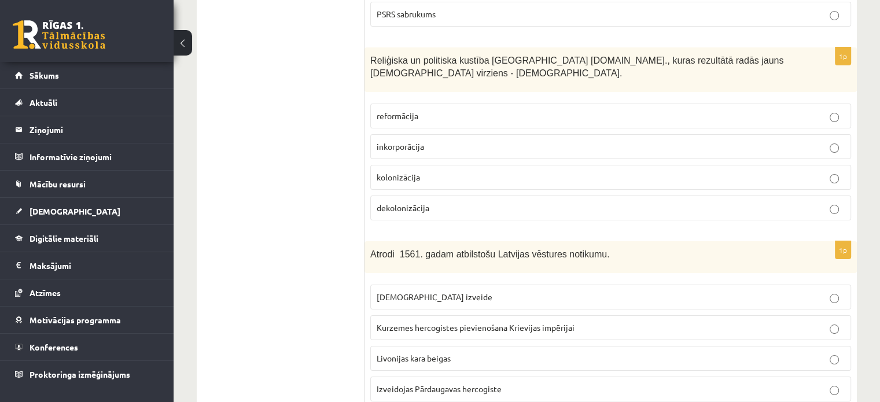
scroll to position [4321, 0]
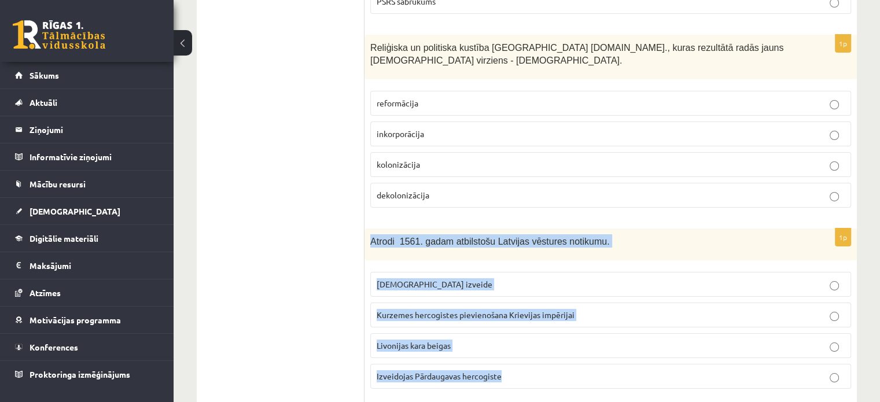
drag, startPoint x: 370, startPoint y: 163, endPoint x: 499, endPoint y: 306, distance: 192.2
click at [502, 311] on div "1p Atrodi 1561. gadam atbilstošu Latvijas vēstures notikumu. Livonijas ordeņa i…" at bounding box center [611, 314] width 492 height 170
click at [535, 370] on p "Izveidojas Pārdaugavas hercogiste" at bounding box center [611, 376] width 468 height 12
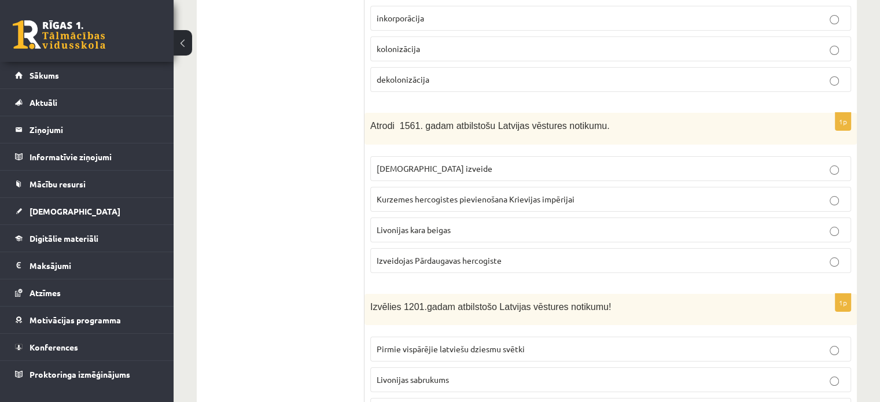
scroll to position [4610, 0]
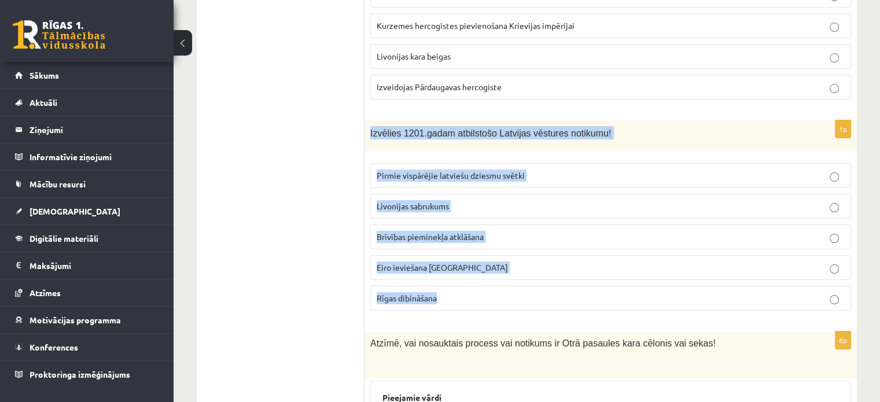
drag, startPoint x: 370, startPoint y: 54, endPoint x: 458, endPoint y: 235, distance: 201.1
click at [468, 240] on div "1p Izvēlies 1201.gadam atbilstošo Latvijas vēstures notikumu! Pirmie vispārējie…" at bounding box center [611, 220] width 492 height 200
click at [552, 286] on label "Rīgas dibināšana" at bounding box center [610, 298] width 481 height 25
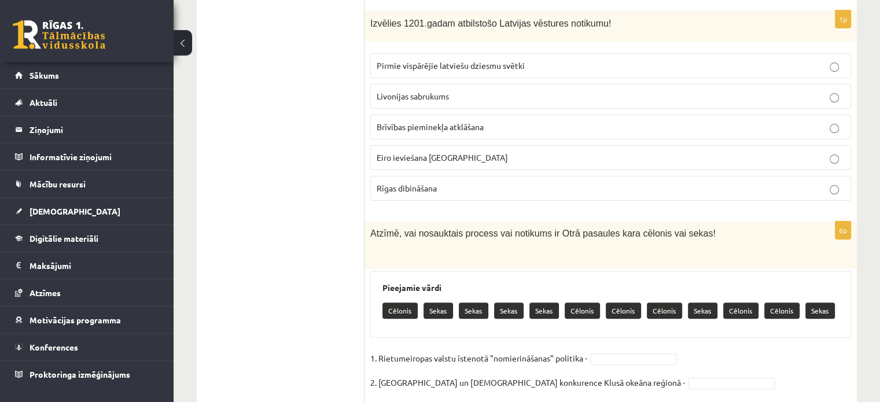
scroll to position [4777, 0]
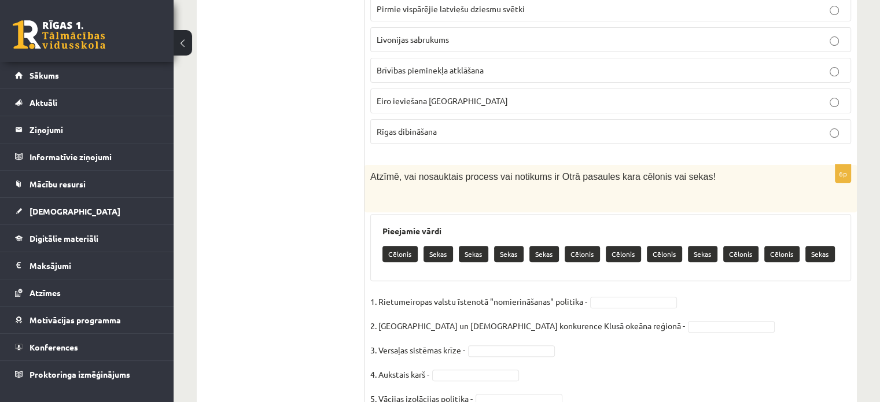
click at [402, 246] on p "Cēlonis" at bounding box center [400, 254] width 35 height 16
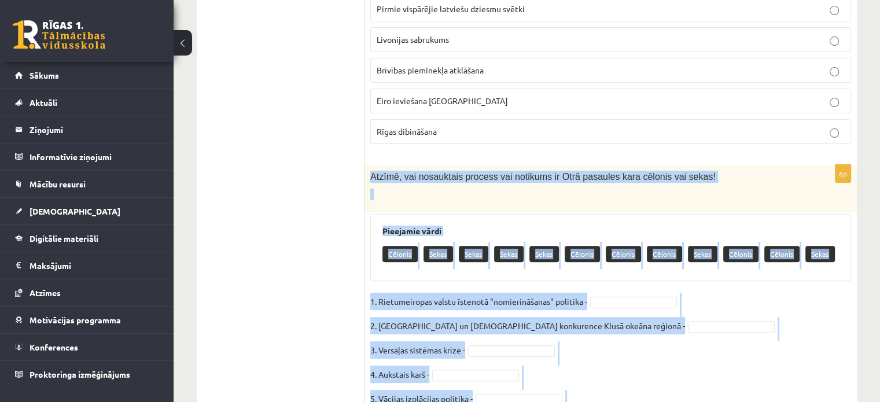
drag, startPoint x: 369, startPoint y: 97, endPoint x: 556, endPoint y: 347, distance: 312.2
click at [556, 347] on div "6p Atzīmē, vai nosauktais process vai notikums ir Otrā pasaules kara cēlonis va…" at bounding box center [611, 304] width 492 height 279
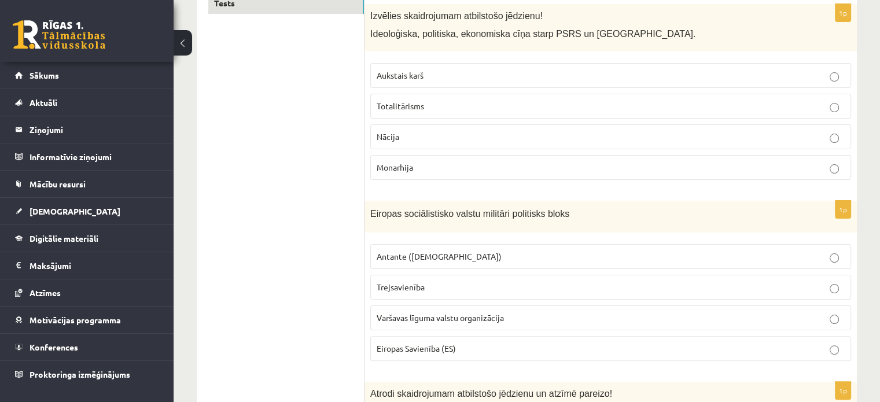
scroll to position [0, 0]
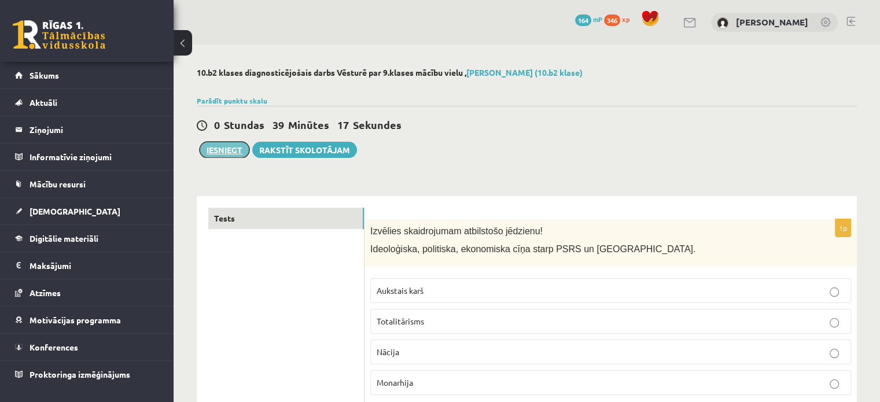
click at [219, 144] on button "Iesniegt" at bounding box center [225, 150] width 50 height 16
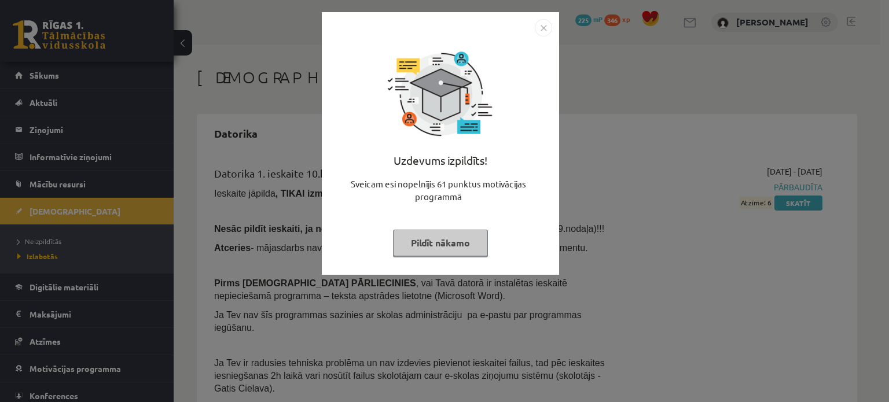
click at [546, 29] on img "Close" at bounding box center [543, 27] width 17 height 17
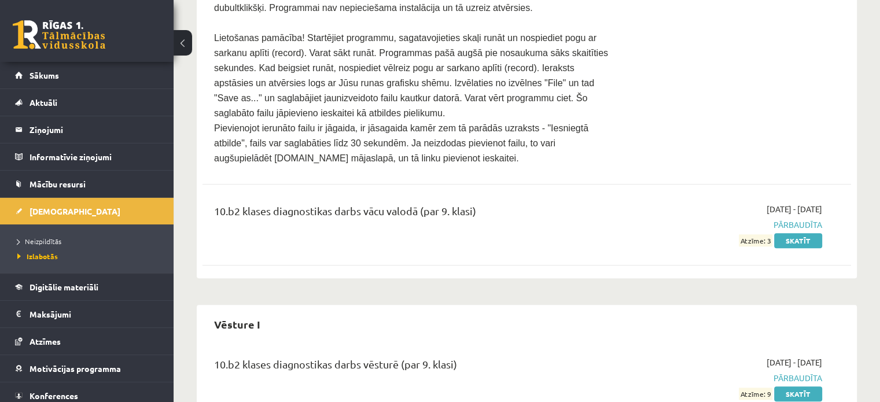
scroll to position [1191, 0]
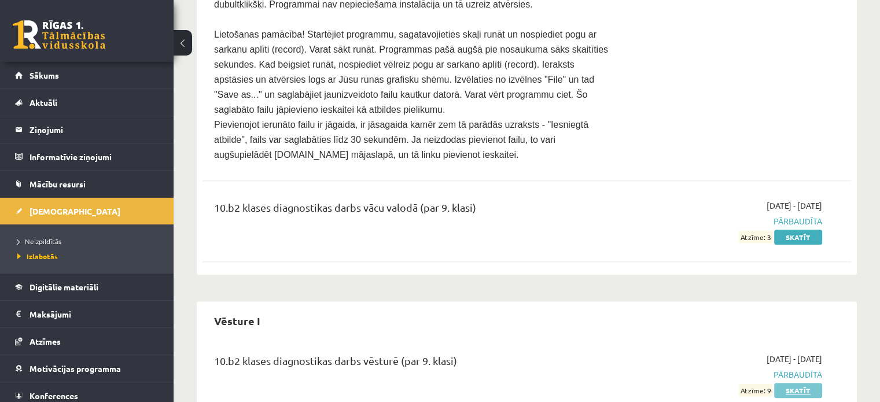
click at [798, 383] on link "Skatīt" at bounding box center [798, 390] width 48 height 15
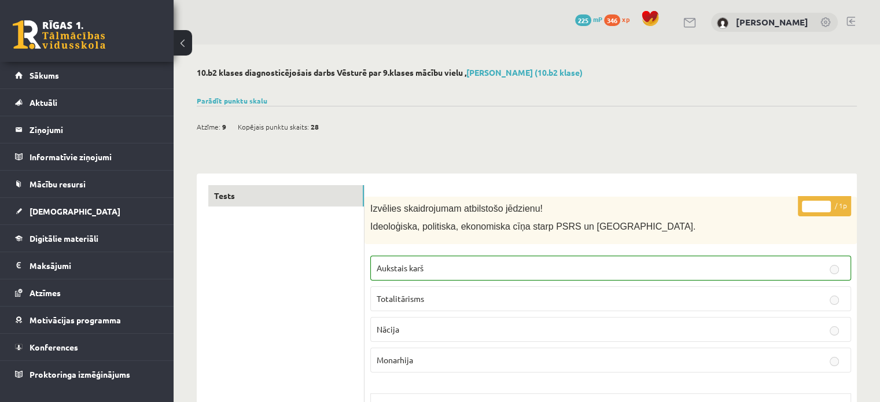
drag, startPoint x: 321, startPoint y: 129, endPoint x: 309, endPoint y: 127, distance: 12.3
click at [311, 127] on span "28" at bounding box center [315, 126] width 8 height 17
click at [93, 71] on link "Sākums" at bounding box center [87, 75] width 144 height 27
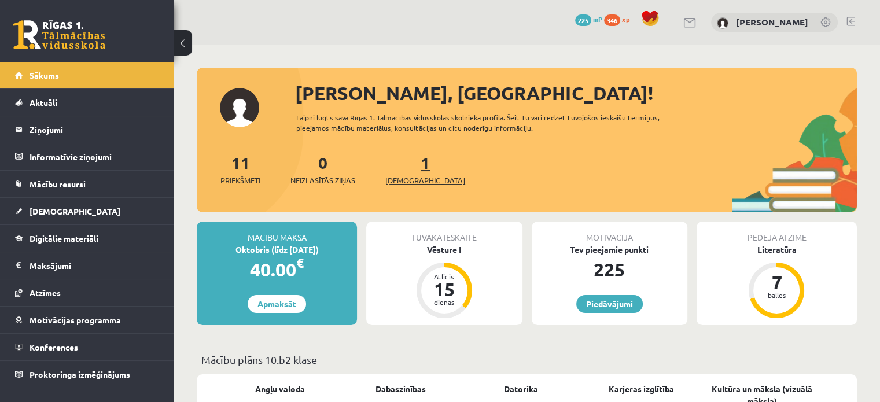
click at [412, 177] on span "[DEMOGRAPHIC_DATA]" at bounding box center [425, 181] width 80 height 12
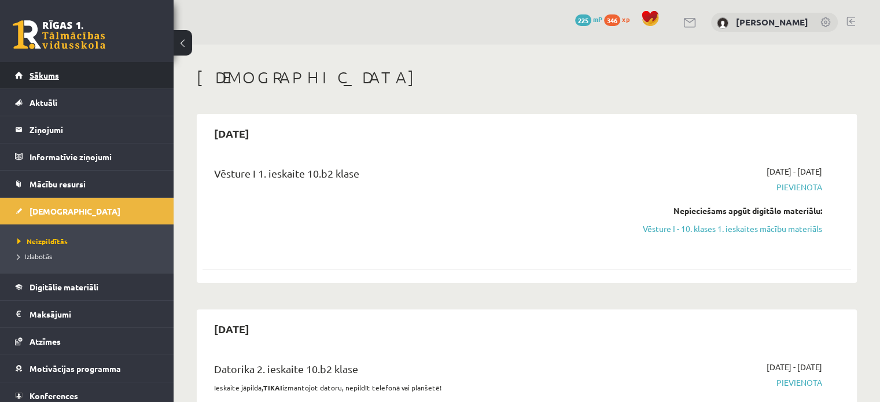
click at [120, 86] on link "Sākums" at bounding box center [87, 75] width 144 height 27
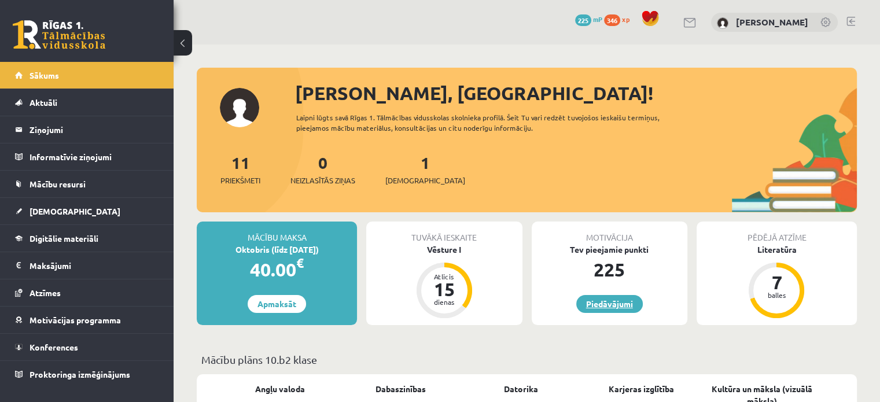
click at [613, 306] on link "Piedāvājumi" at bounding box center [609, 304] width 67 height 18
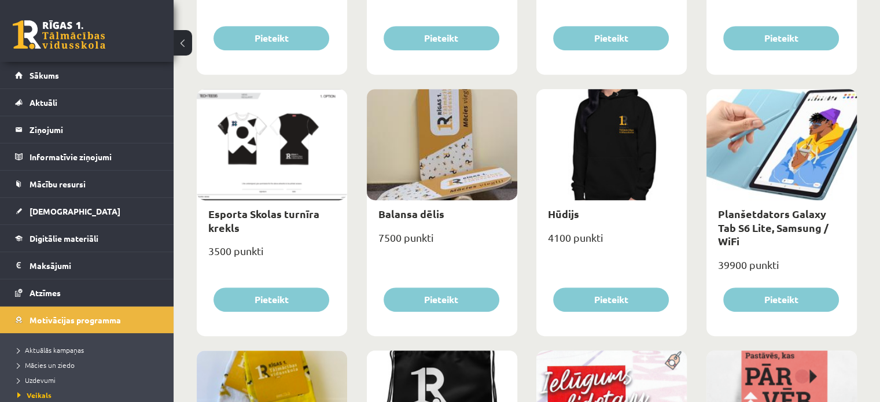
scroll to position [633, 0]
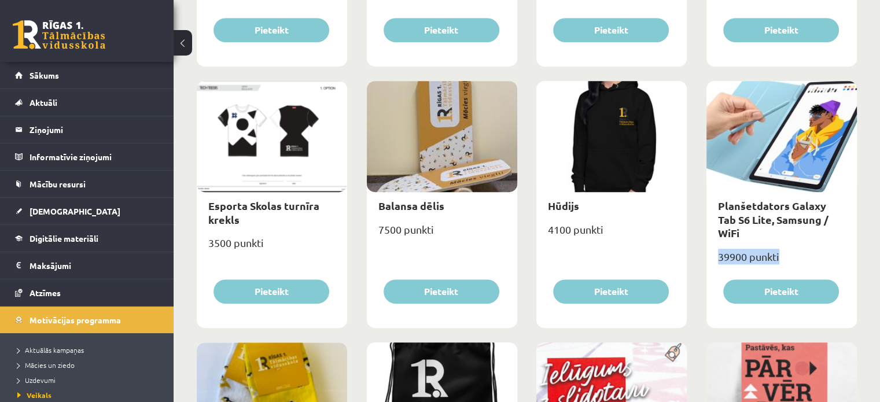
drag, startPoint x: 720, startPoint y: 242, endPoint x: 782, endPoint y: 244, distance: 62.5
click at [782, 247] on div "39900 punkti" at bounding box center [782, 261] width 150 height 29
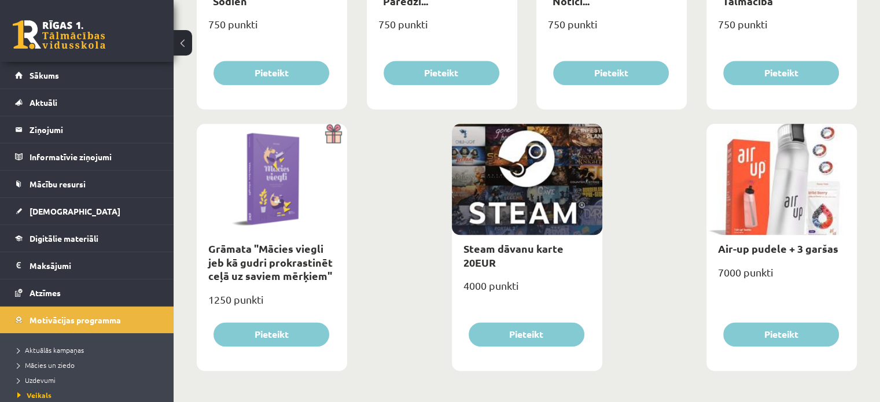
scroll to position [1376, 0]
drag, startPoint x: 720, startPoint y: 268, endPoint x: 776, endPoint y: 277, distance: 56.3
click at [758, 273] on div "7000 punkti" at bounding box center [782, 276] width 150 height 29
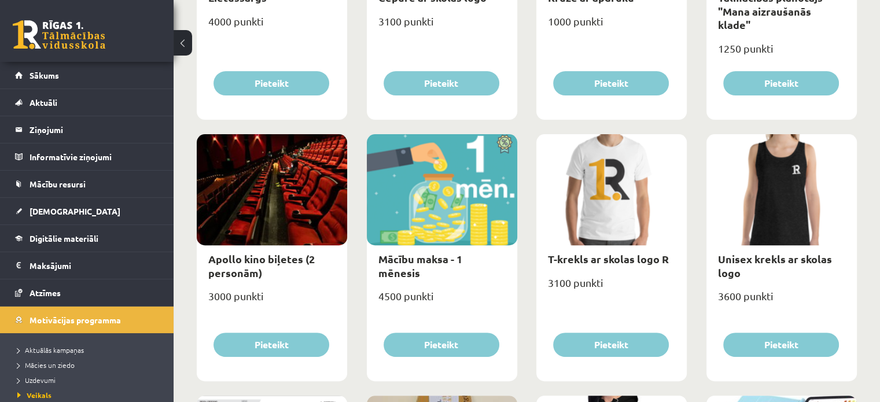
scroll to position [303, 0]
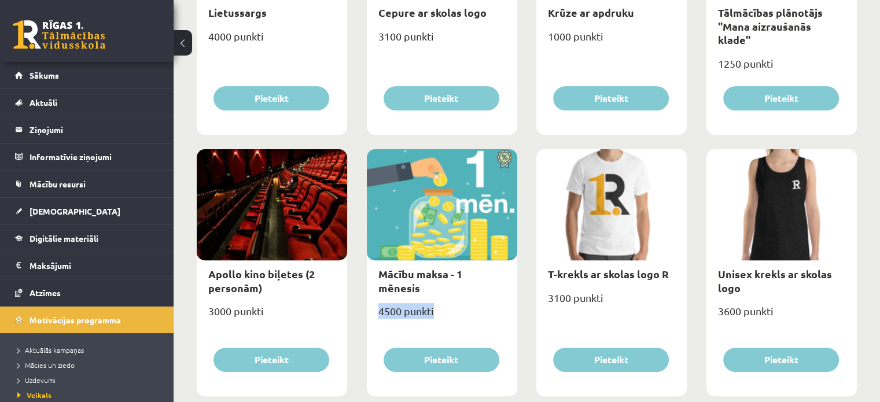
drag, startPoint x: 407, startPoint y: 299, endPoint x: 442, endPoint y: 308, distance: 35.8
click at [442, 308] on div "4500 punkti" at bounding box center [442, 316] width 150 height 29
drag, startPoint x: 206, startPoint y: 309, endPoint x: 307, endPoint y: 323, distance: 101.6
click at [307, 323] on div "3000 punkti" at bounding box center [272, 316] width 150 height 29
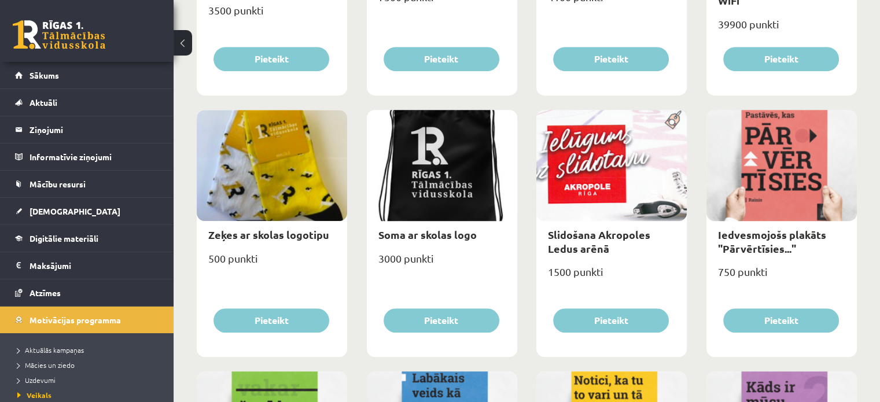
scroll to position [900, 0]
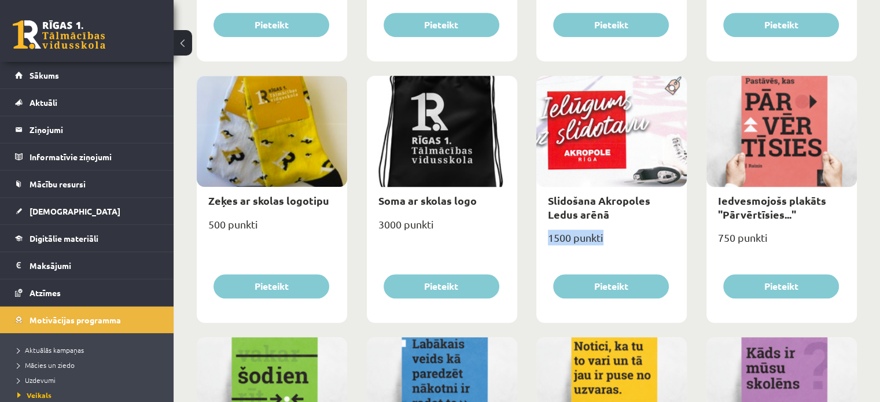
drag, startPoint x: 549, startPoint y: 238, endPoint x: 637, endPoint y: 247, distance: 87.9
click at [637, 247] on div "1500 punkti" at bounding box center [611, 242] width 150 height 29
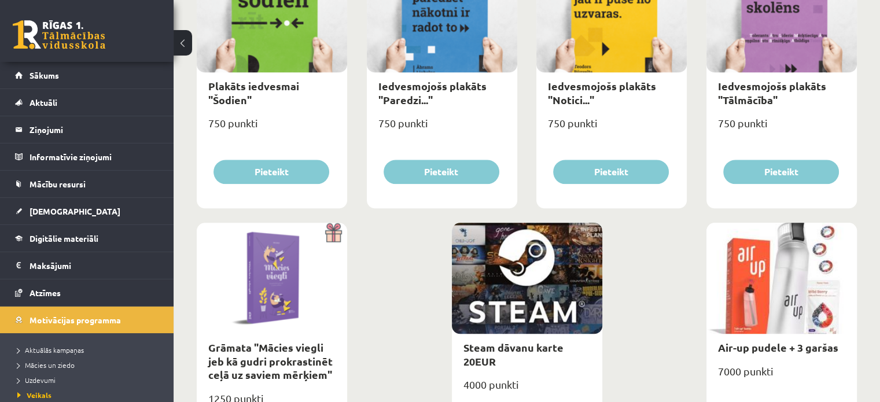
scroll to position [1376, 0]
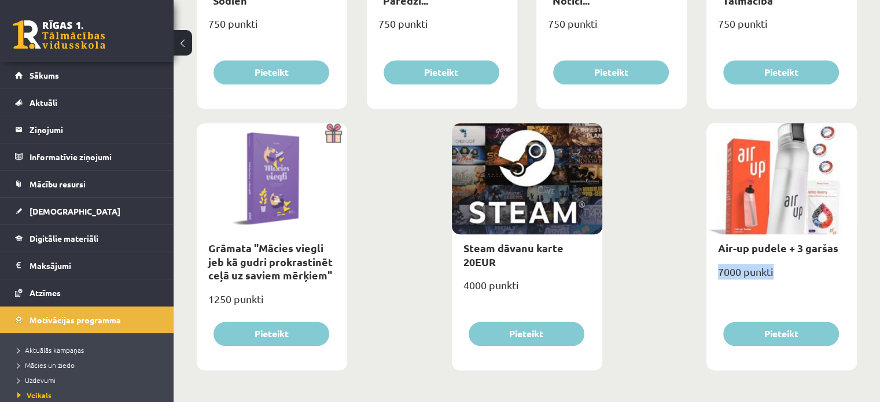
drag, startPoint x: 855, startPoint y: 275, endPoint x: 880, endPoint y: 277, distance: 24.4
drag, startPoint x: 536, startPoint y: 293, endPoint x: 384, endPoint y: 279, distance: 152.3
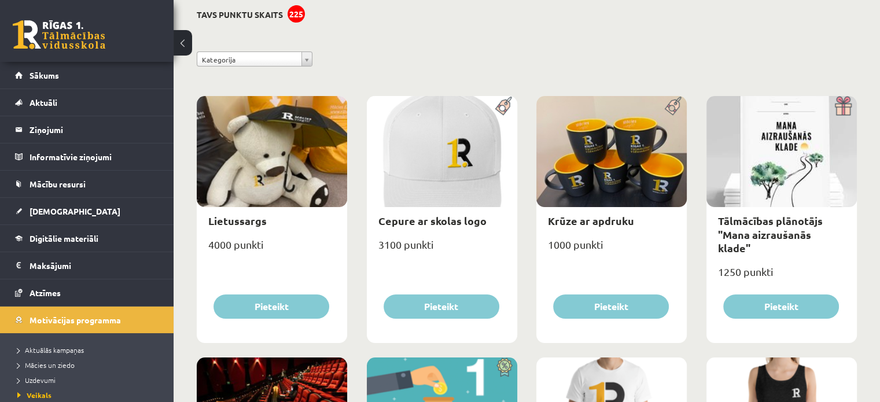
scroll to position [0, 0]
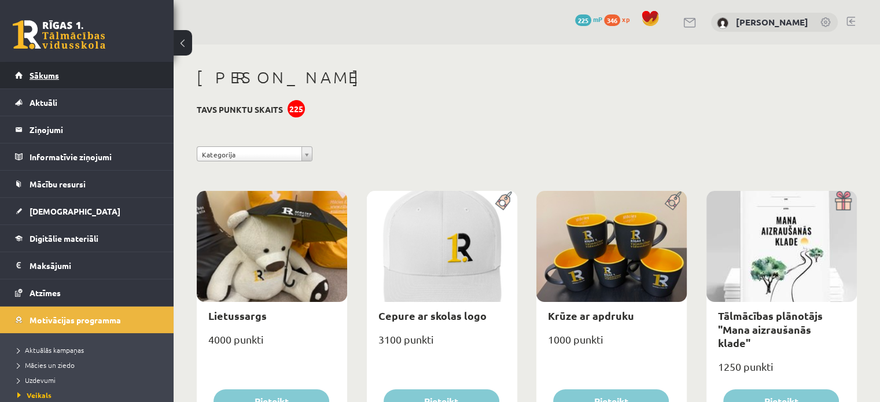
click at [125, 80] on link "Sākums" at bounding box center [87, 75] width 144 height 27
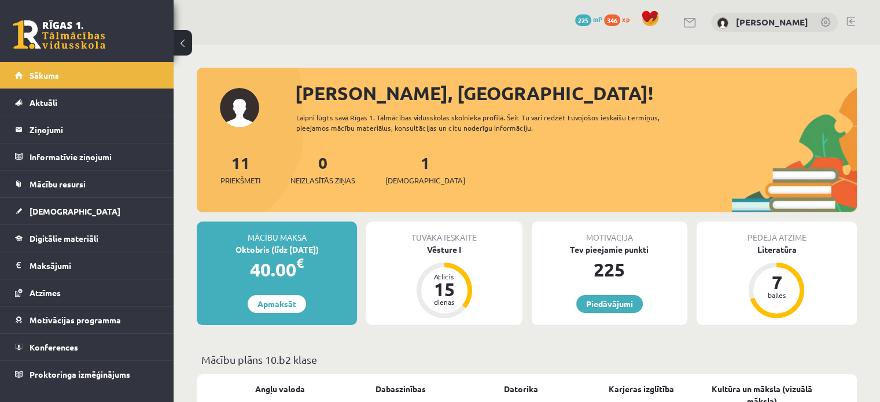
click at [419, 172] on div "1 Ieskaites" at bounding box center [425, 168] width 80 height 36
click at [410, 167] on link "1 Ieskaites" at bounding box center [425, 169] width 80 height 34
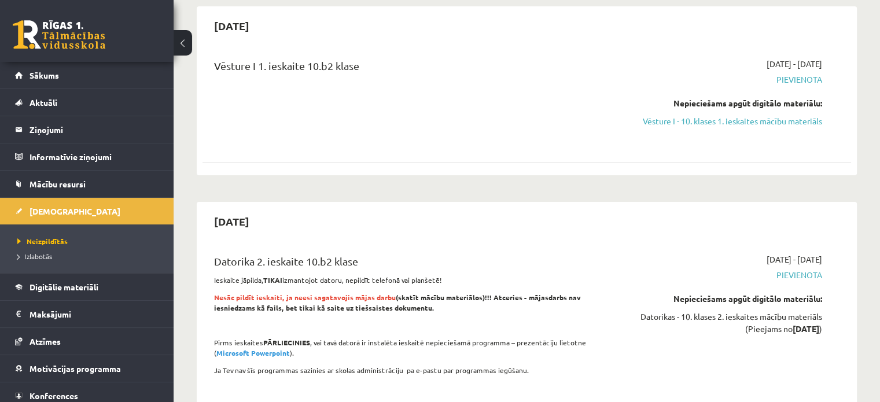
scroll to position [58, 0]
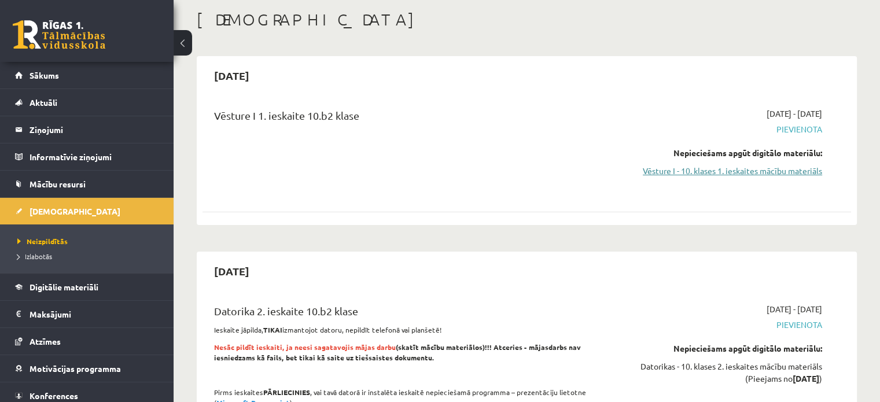
click at [789, 168] on link "Vēsture I - 10. klases 1. ieskaites mācību materiāls" at bounding box center [726, 171] width 191 height 12
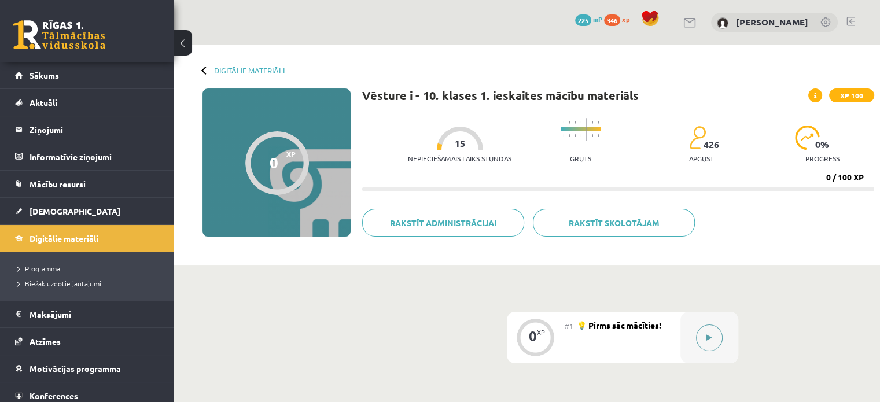
click at [708, 339] on icon at bounding box center [709, 337] width 5 height 7
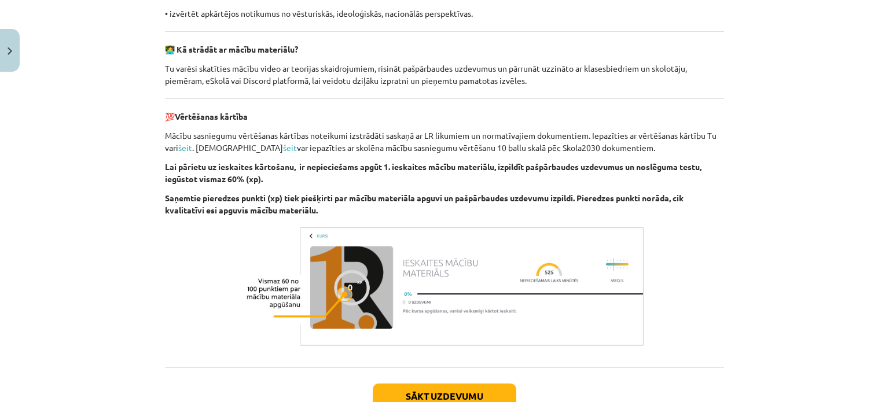
scroll to position [862, 0]
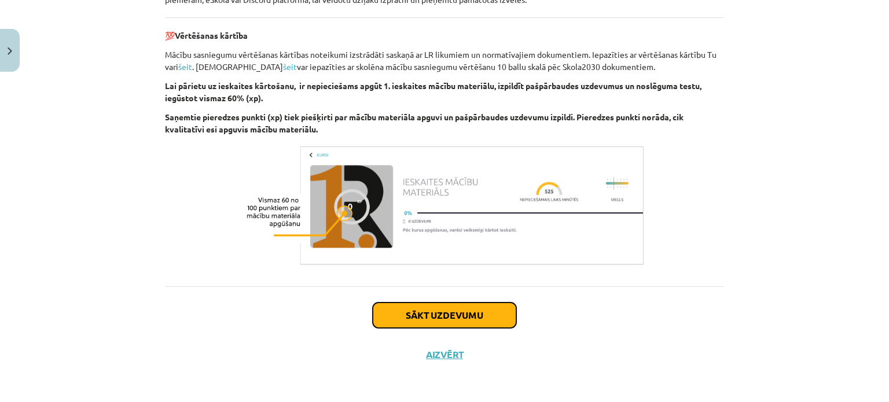
click at [461, 309] on button "Sākt uzdevumu" at bounding box center [445, 315] width 144 height 25
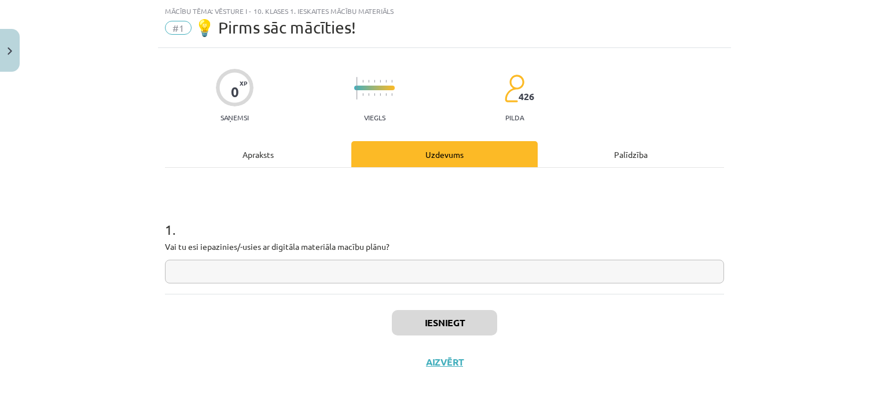
click at [264, 155] on div "Apraksts" at bounding box center [258, 154] width 186 height 26
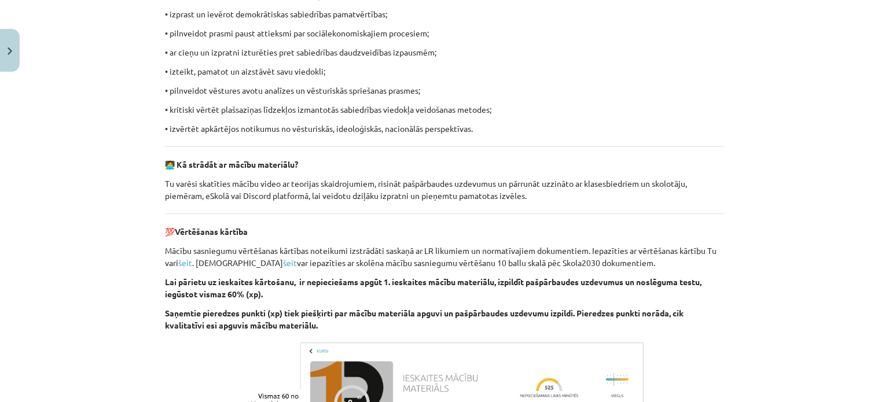
scroll to position [723, 0]
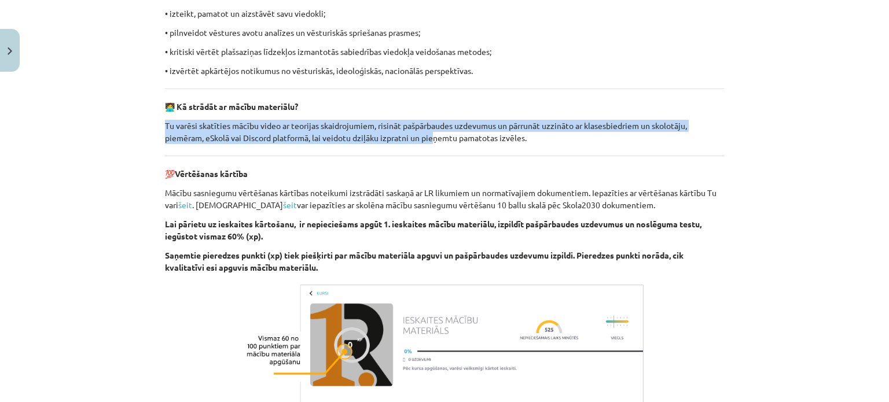
drag, startPoint x: 161, startPoint y: 122, endPoint x: 429, endPoint y: 133, distance: 268.2
click at [429, 133] on p "Tu varēsi skatīties mācību video ar teorijas skaidrojumiem, risināt pašpārbaude…" at bounding box center [444, 132] width 559 height 24
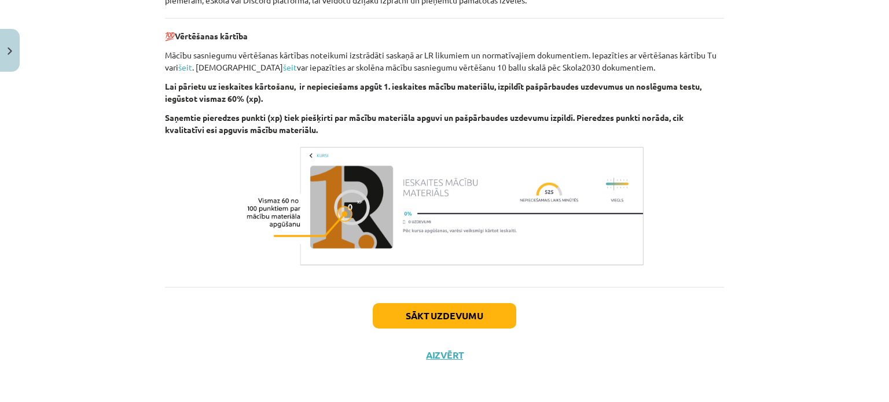
scroll to position [862, 0]
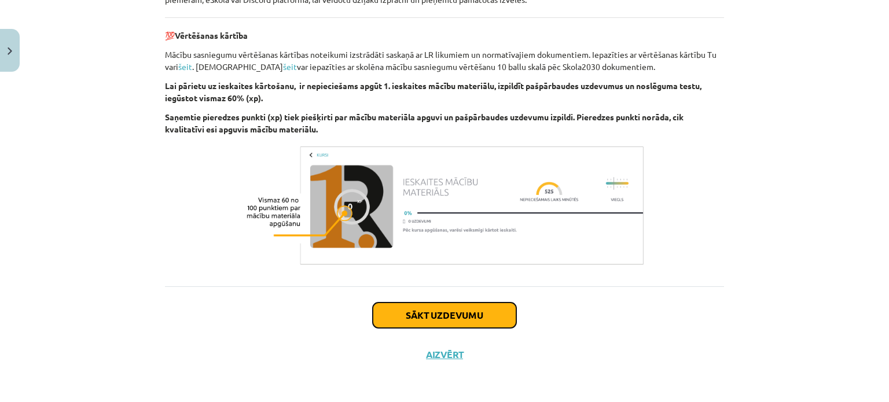
click at [479, 315] on button "Sākt uzdevumu" at bounding box center [445, 315] width 144 height 25
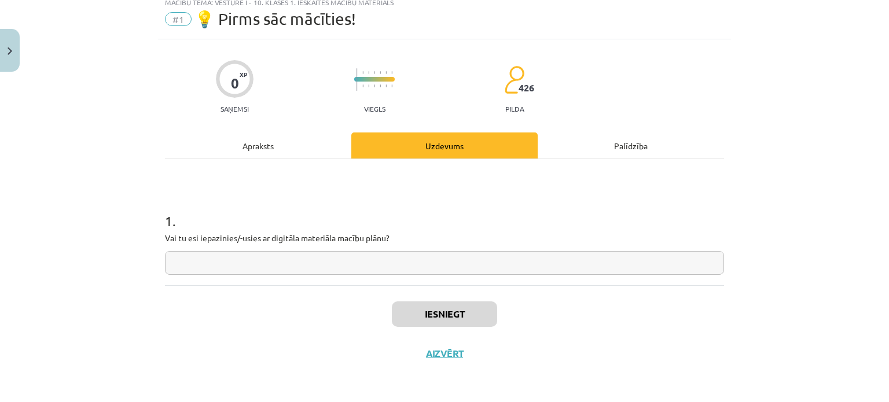
scroll to position [29, 0]
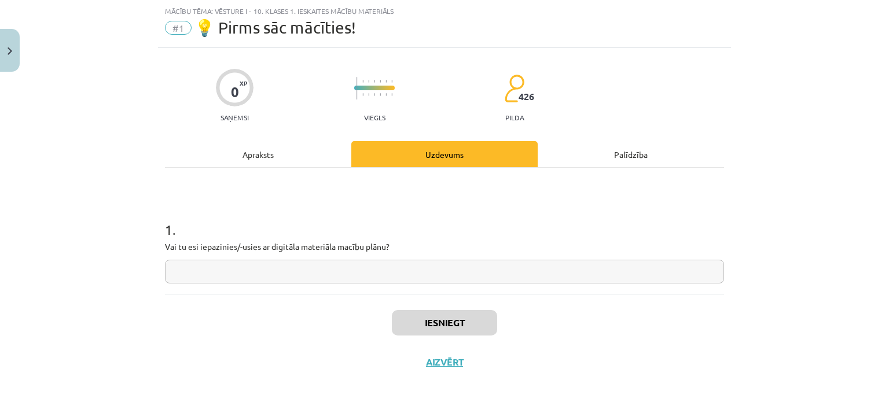
click at [320, 262] on input "text" at bounding box center [444, 272] width 559 height 24
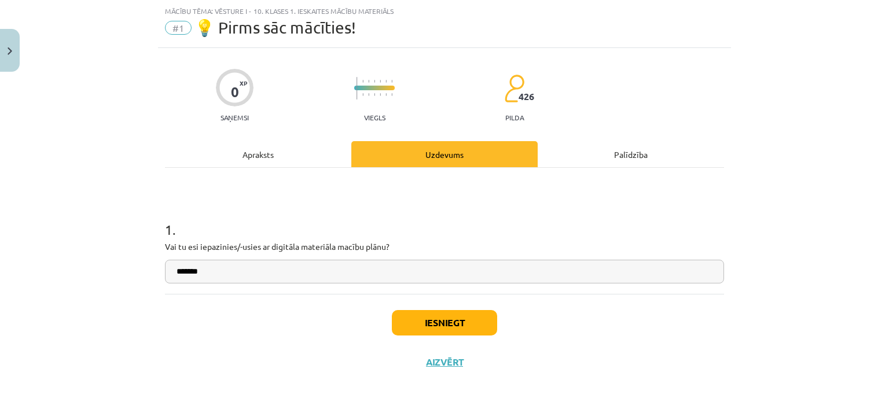
click at [181, 274] on input "*******" at bounding box center [444, 272] width 559 height 24
type input "********"
click at [416, 312] on button "Iesniegt" at bounding box center [444, 322] width 105 height 25
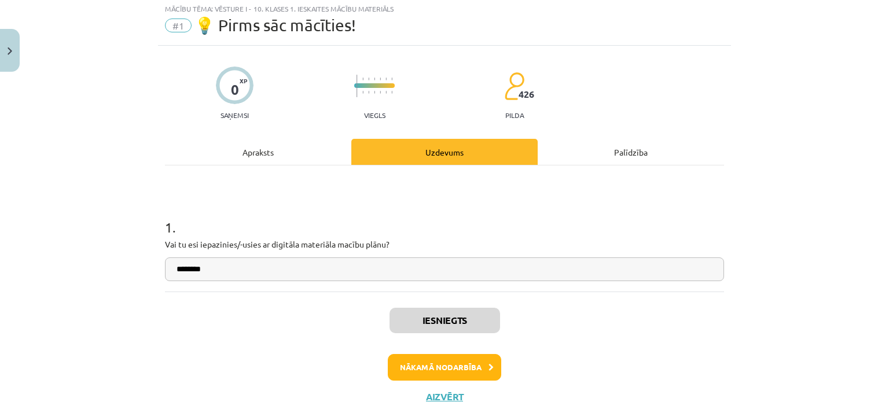
scroll to position [58, 0]
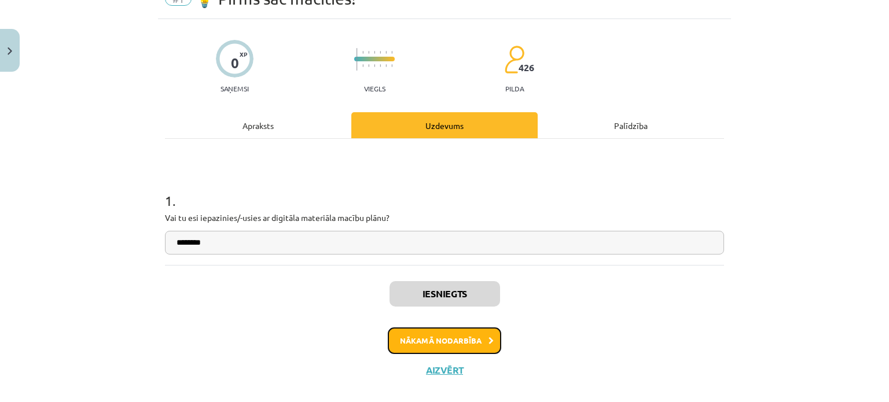
click at [457, 337] on button "Nākamā nodarbība" at bounding box center [444, 341] width 113 height 27
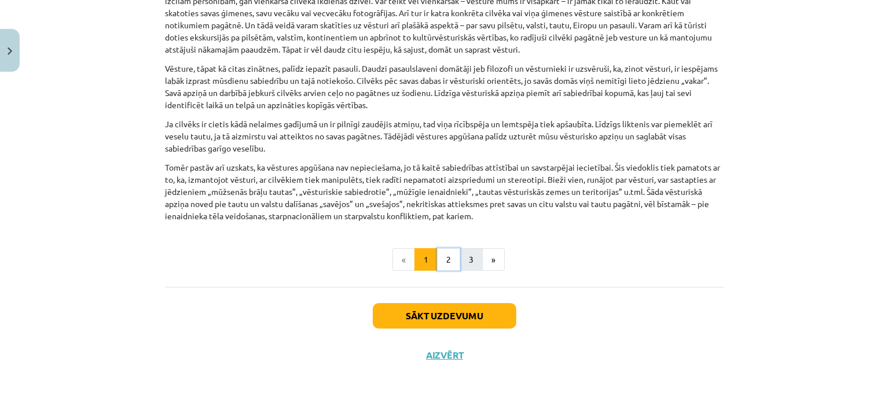
drag, startPoint x: 449, startPoint y: 261, endPoint x: 459, endPoint y: 260, distance: 10.5
click at [449, 260] on button "2" at bounding box center [448, 259] width 23 height 23
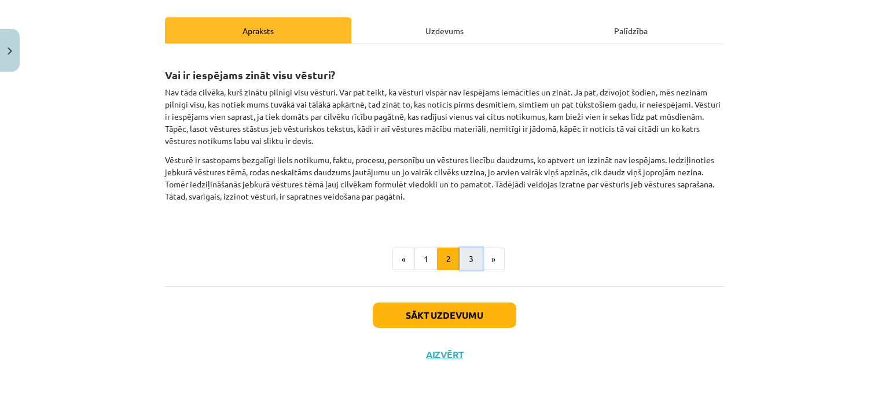
click at [471, 256] on button "3" at bounding box center [470, 259] width 23 height 23
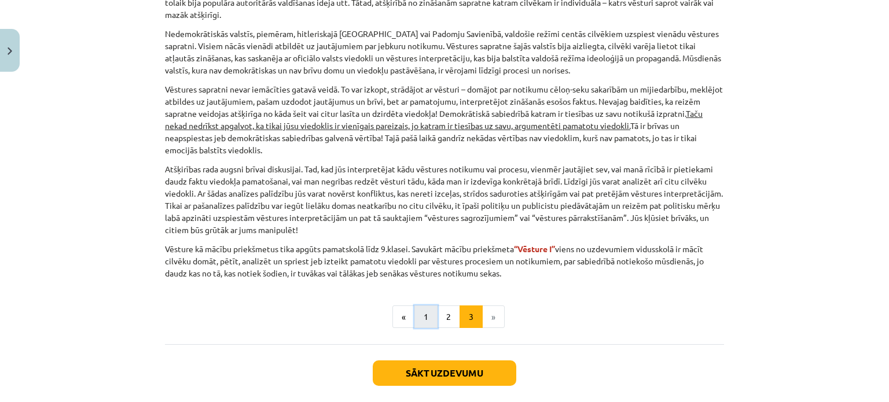
click at [414, 312] on button "1" at bounding box center [425, 317] width 23 height 23
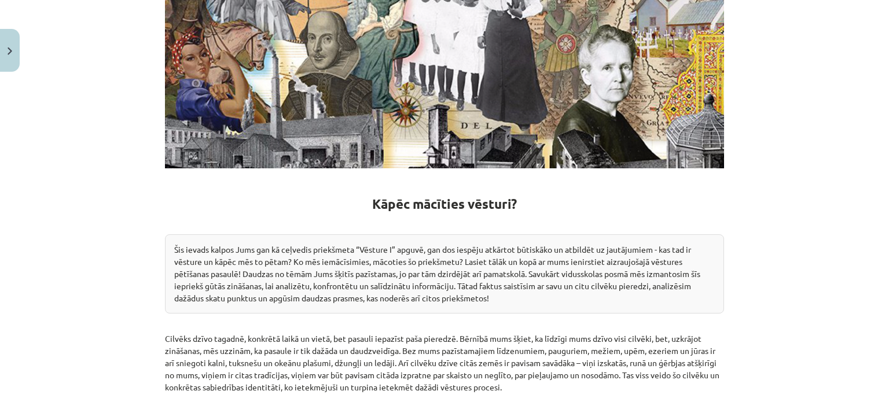
scroll to position [116, 0]
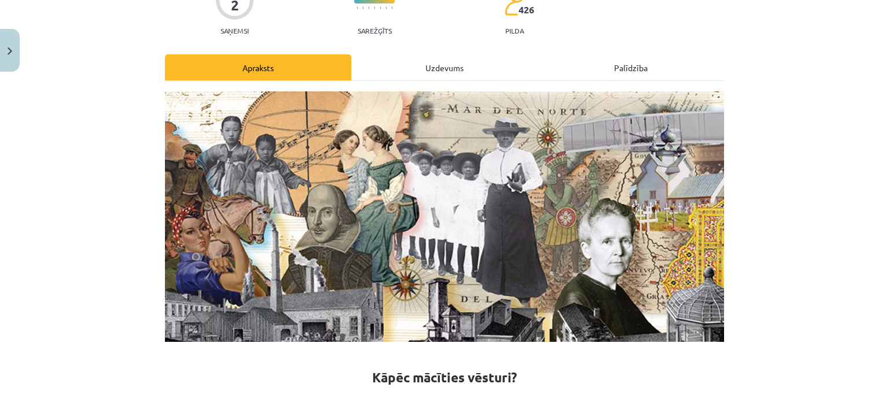
click at [433, 74] on div "Uzdevums" at bounding box center [444, 67] width 186 height 26
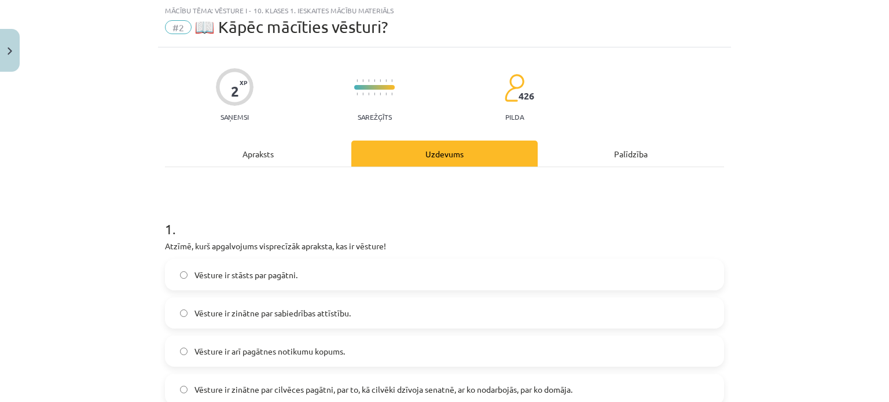
scroll to position [29, 0]
click at [286, 153] on div "Apraksts" at bounding box center [258, 154] width 186 height 26
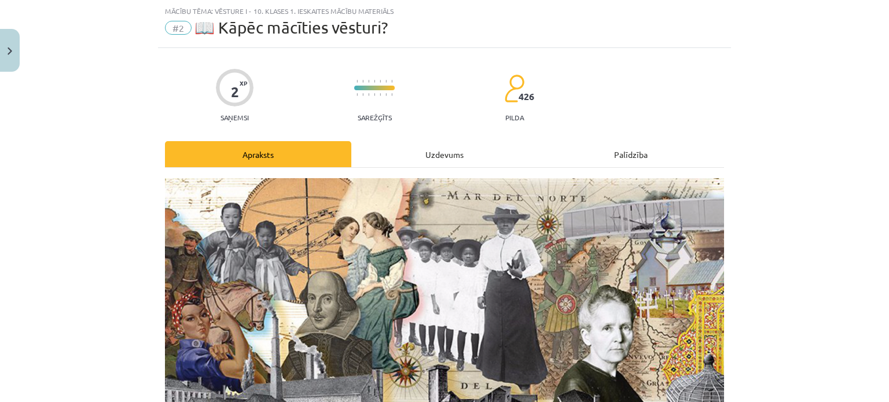
click at [396, 155] on div "Uzdevums" at bounding box center [444, 154] width 186 height 26
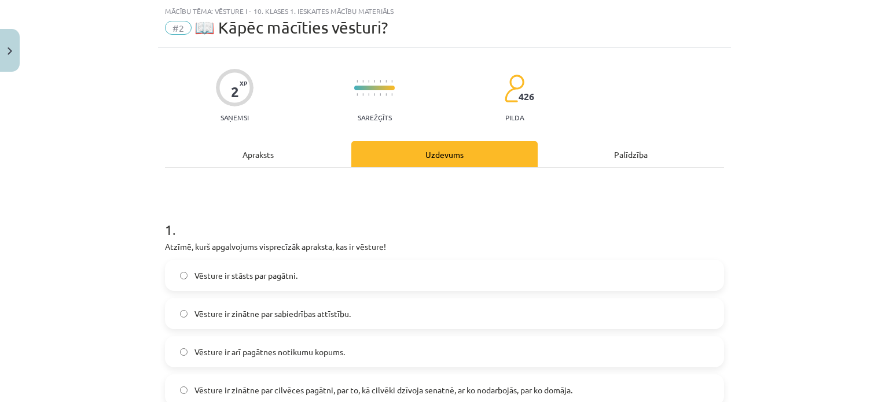
click at [519, 97] on span "426" at bounding box center [527, 96] width 16 height 10
drag, startPoint x: 519, startPoint y: 122, endPoint x: 515, endPoint y: 115, distance: 7.3
click at [517, 119] on div "2 XP Saņemsi Sarežģīts 426 pilda Apraksts Uzdevums Palīdzība 1 . Atzīmē, kurš a…" at bounding box center [444, 298] width 573 height 501
click at [515, 115] on p "pilda" at bounding box center [514, 117] width 19 height 8
drag, startPoint x: 525, startPoint y: 94, endPoint x: 521, endPoint y: 101, distance: 8.3
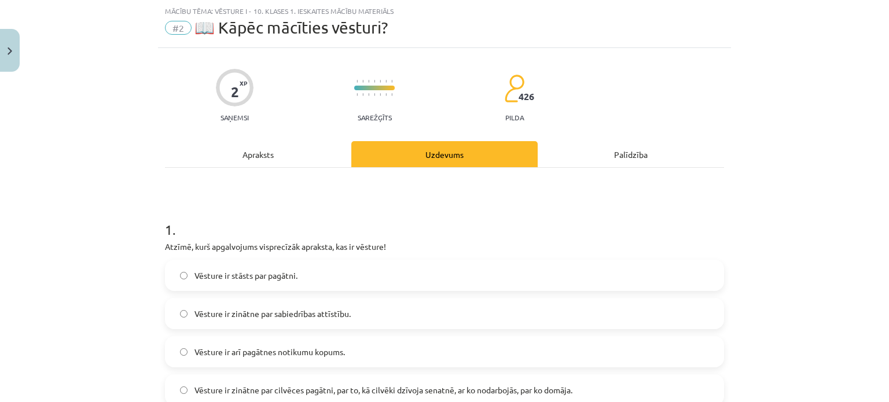
click at [523, 101] on span "426" at bounding box center [527, 96] width 16 height 10
click at [558, 117] on div "2 XP Saņemsi Sarežģīts 426 pilda" at bounding box center [444, 92] width 559 height 60
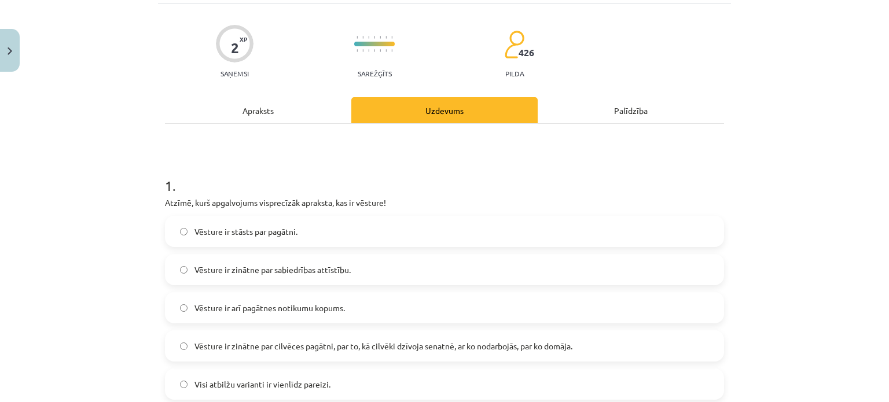
scroll to position [146, 0]
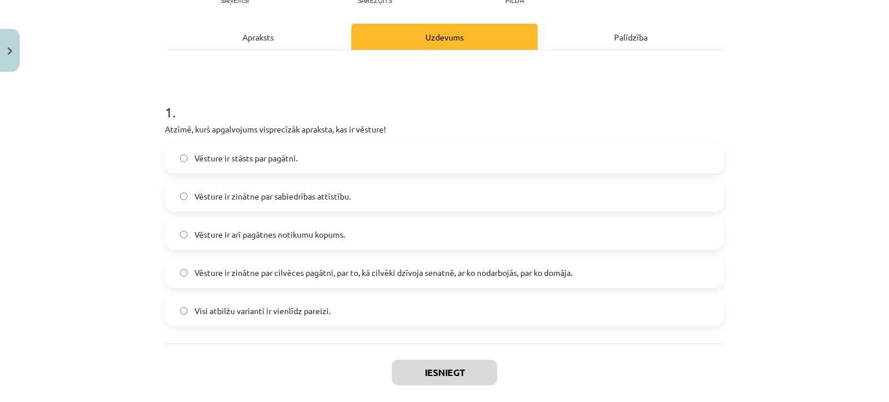
click at [259, 34] on div "Apraksts" at bounding box center [258, 37] width 186 height 26
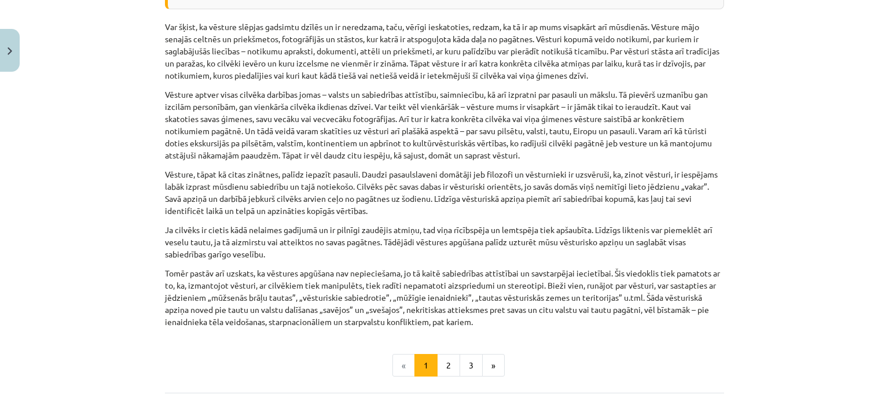
scroll to position [839, 0]
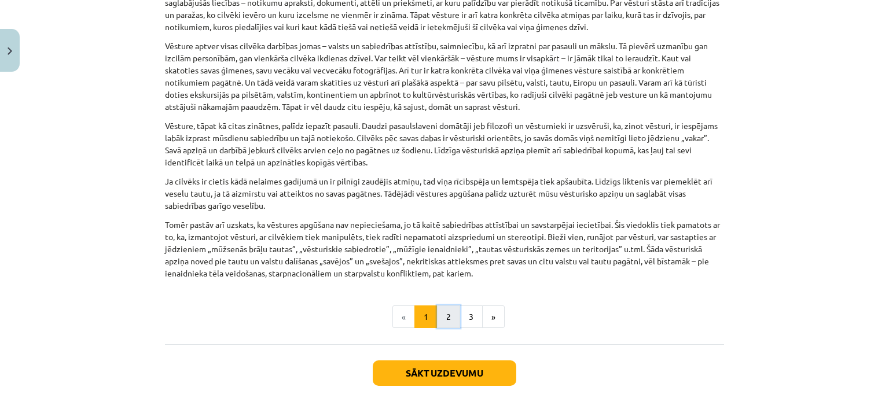
click at [437, 312] on button "2" at bounding box center [448, 317] width 23 height 23
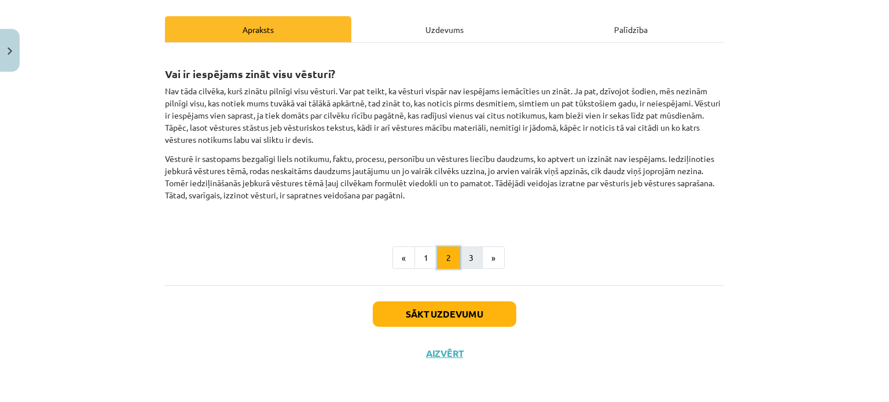
scroll to position [153, 0]
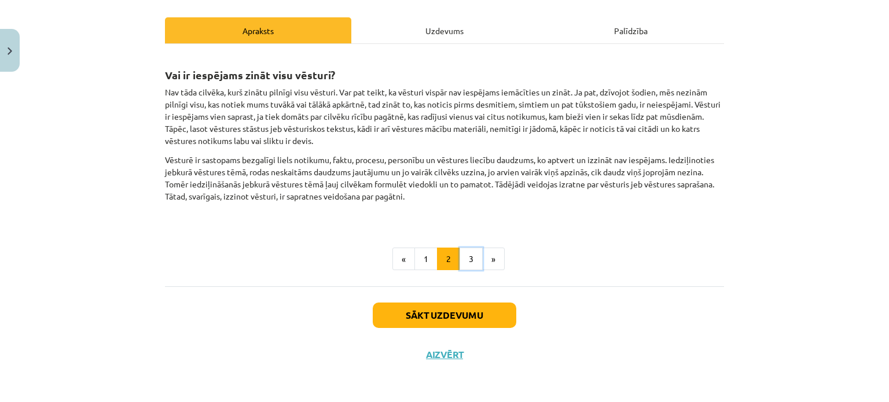
drag, startPoint x: 467, startPoint y: 262, endPoint x: 433, endPoint y: 227, distance: 49.1
click at [467, 261] on button "3" at bounding box center [470, 259] width 23 height 23
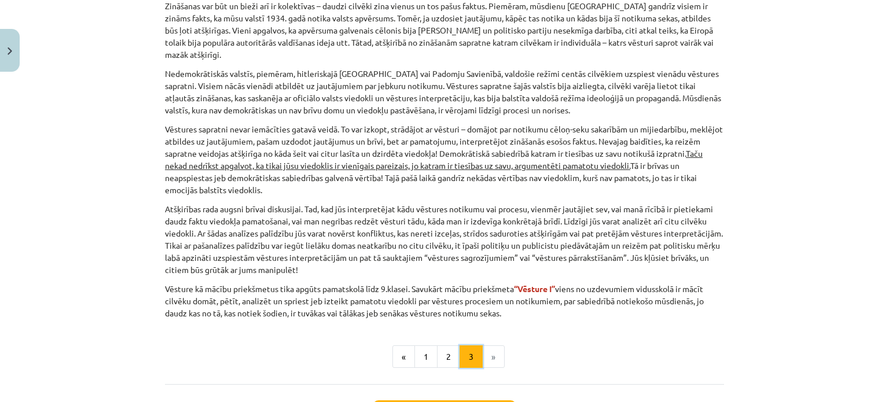
scroll to position [500, 0]
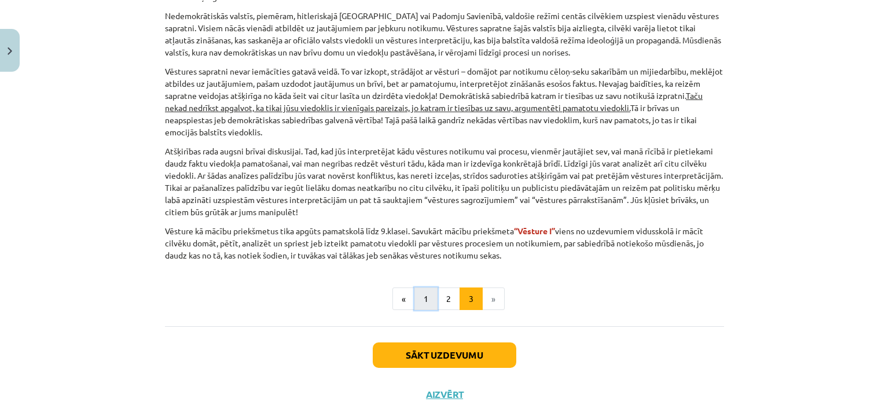
click at [424, 293] on button "1" at bounding box center [425, 299] width 23 height 23
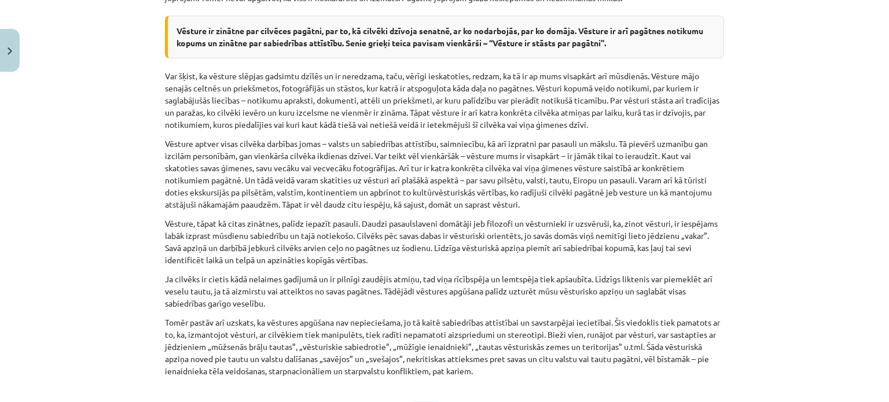
scroll to position [896, 0]
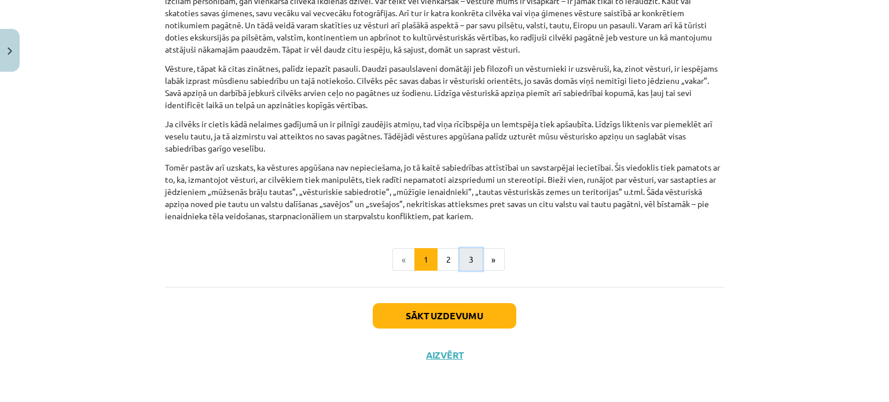
click at [466, 266] on button "3" at bounding box center [470, 259] width 23 height 23
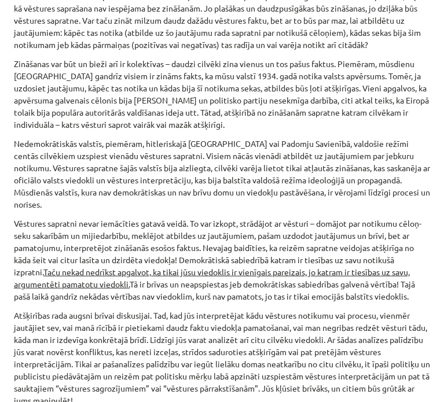
scroll to position [597, 0]
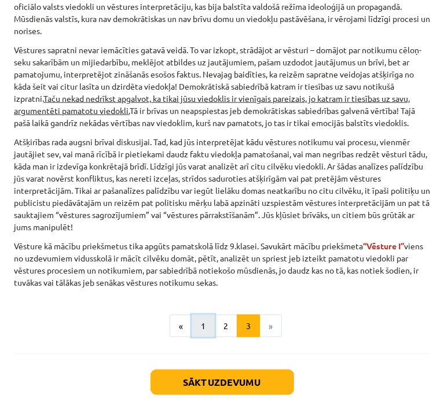
click at [192, 337] on button "1" at bounding box center [203, 326] width 23 height 23
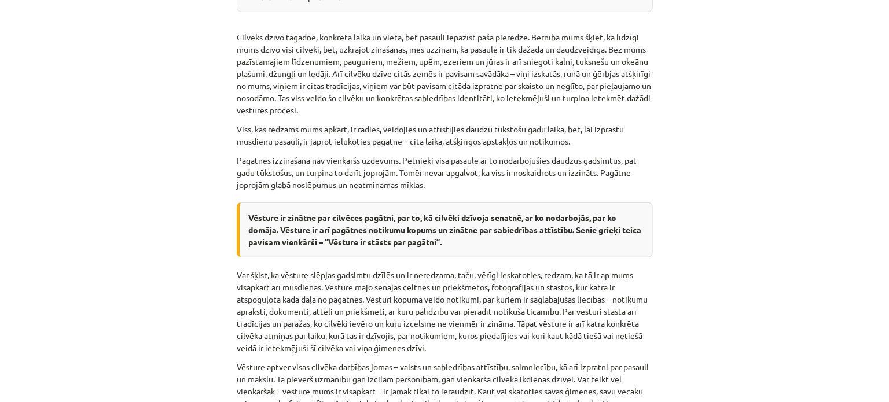
scroll to position [532, 0]
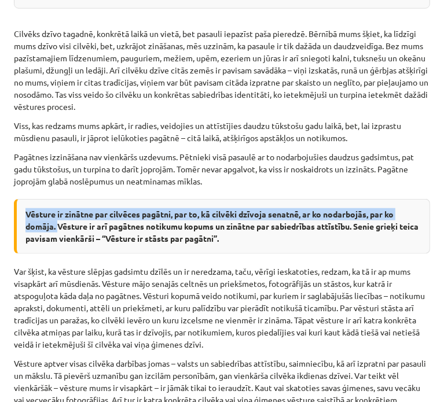
drag, startPoint x: 25, startPoint y: 207, endPoint x: 58, endPoint y: 222, distance: 36.0
click at [58, 222] on strong "Vēsture ir zinātne par cilvēces pagātni, par to, kā cilvēki dzīvoja senatnē, ar…" at bounding box center [221, 226] width 393 height 35
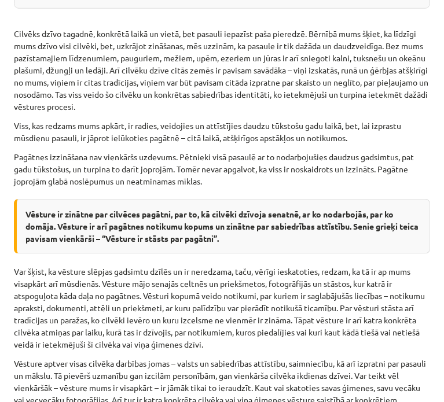
click at [17, 275] on p "Var šķist, ka vēsture slēpjas gadsimtu dzīlēs un ir neredzama, taču, vērīgi ies…" at bounding box center [222, 308] width 416 height 85
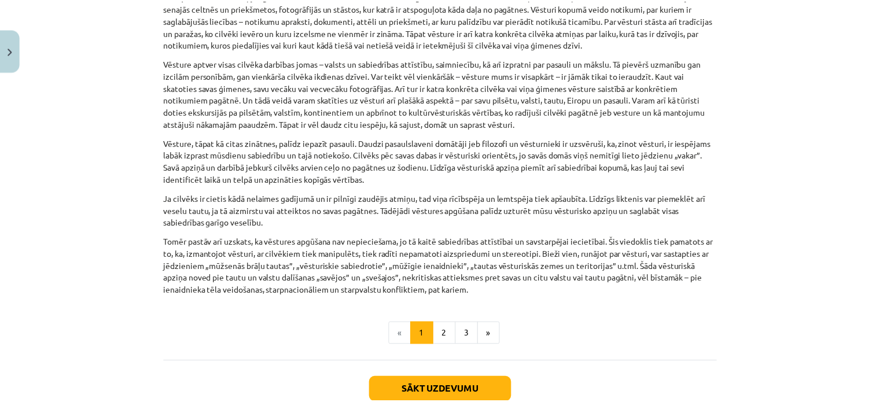
scroll to position [896, 0]
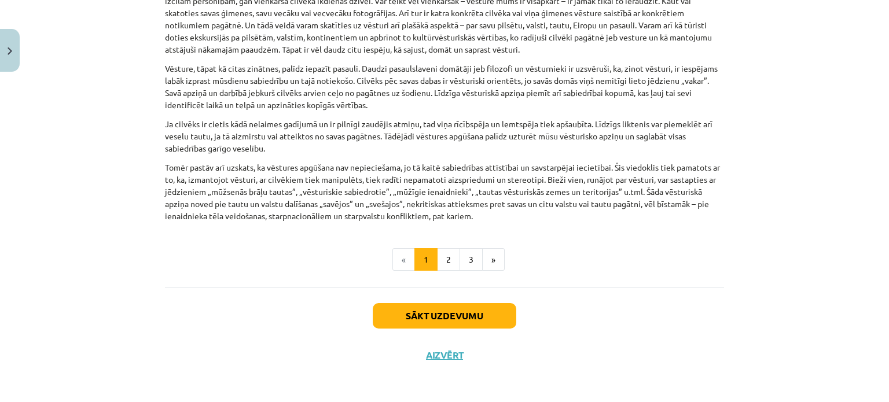
click at [440, 362] on div "Sākt uzdevumu Aizvērt" at bounding box center [444, 327] width 559 height 81
click at [440, 357] on button "Aizvērt" at bounding box center [444, 356] width 44 height 12
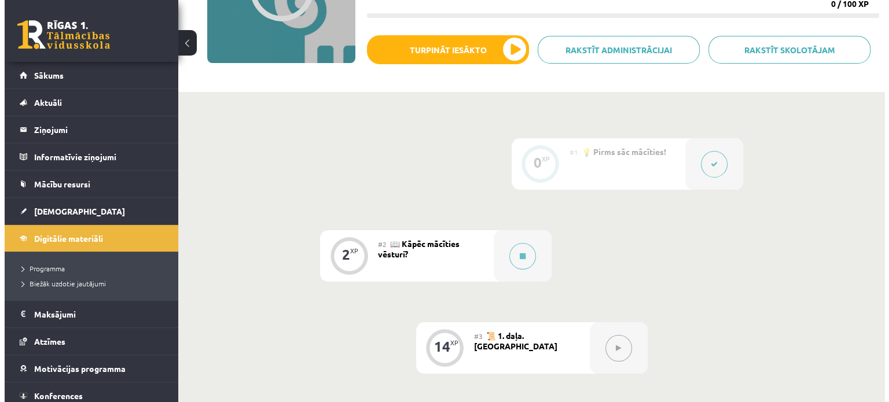
scroll to position [231, 0]
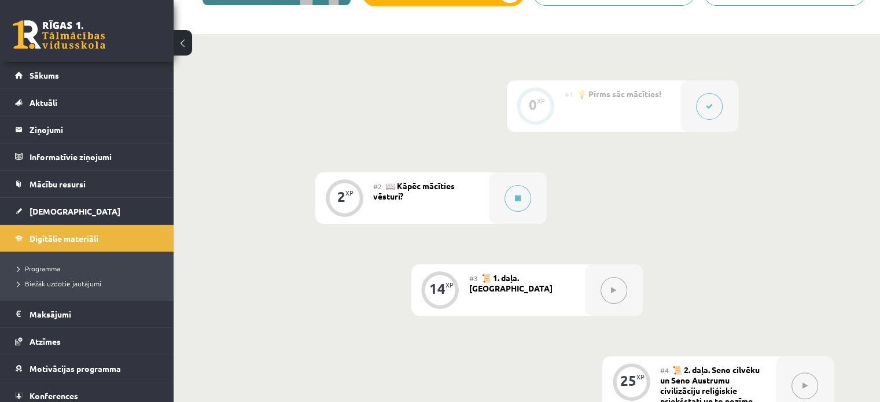
click at [353, 203] on div "2 XP" at bounding box center [344, 196] width 35 height 35
click at [505, 201] on div at bounding box center [518, 198] width 58 height 52
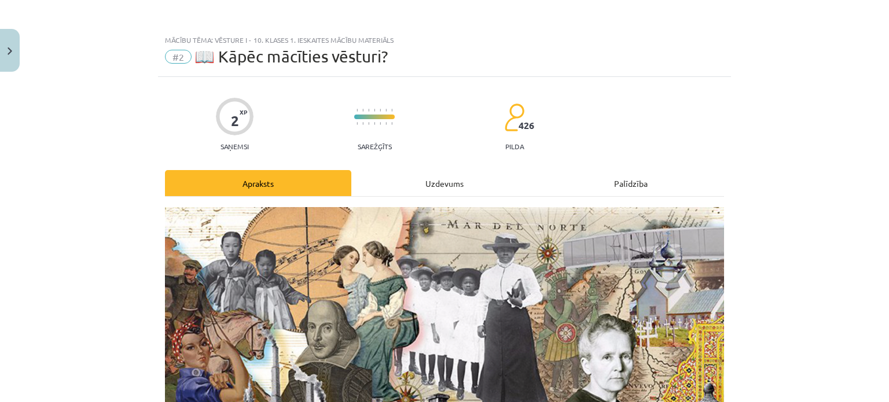
click at [436, 186] on div "Uzdevums" at bounding box center [444, 183] width 186 height 26
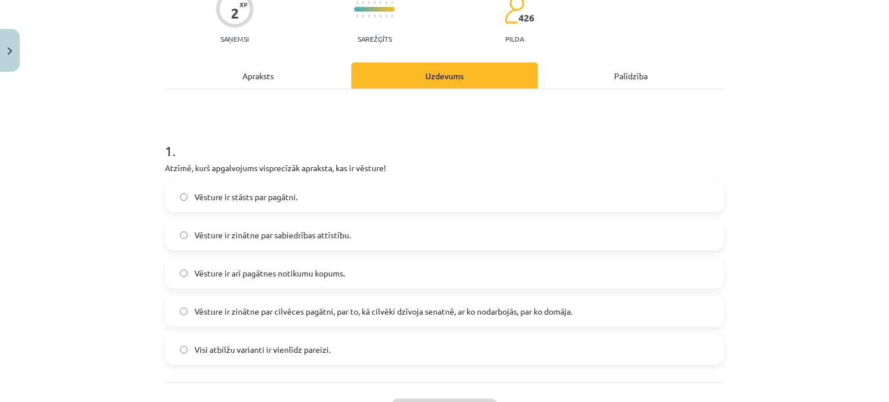
scroll to position [203, 0]
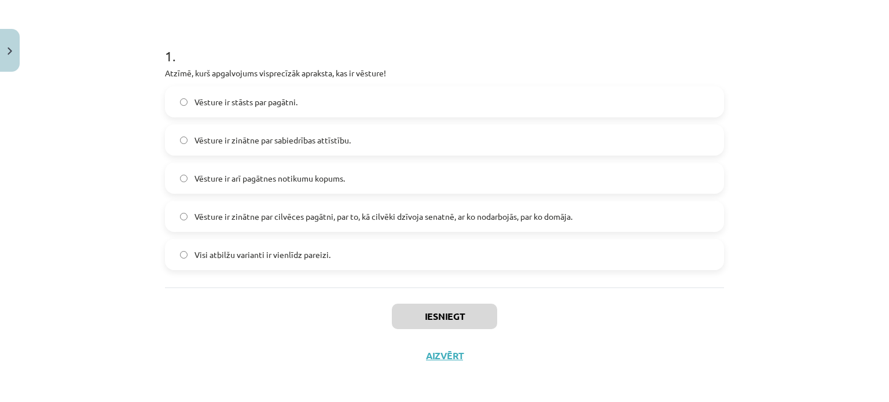
click at [339, 252] on label "Visi atbilžu varianti ir vienlīdz pareizi." at bounding box center [444, 254] width 557 height 29
click at [443, 318] on button "Iesniegt" at bounding box center [444, 316] width 105 height 25
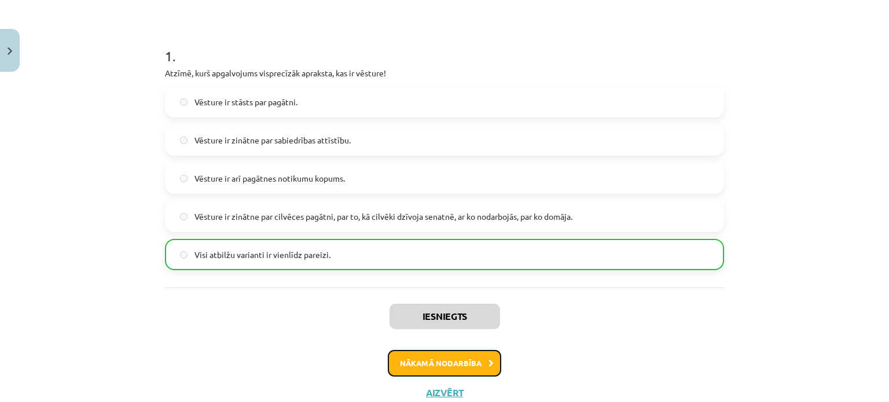
click at [455, 366] on button "Nākamā nodarbība" at bounding box center [444, 363] width 113 height 27
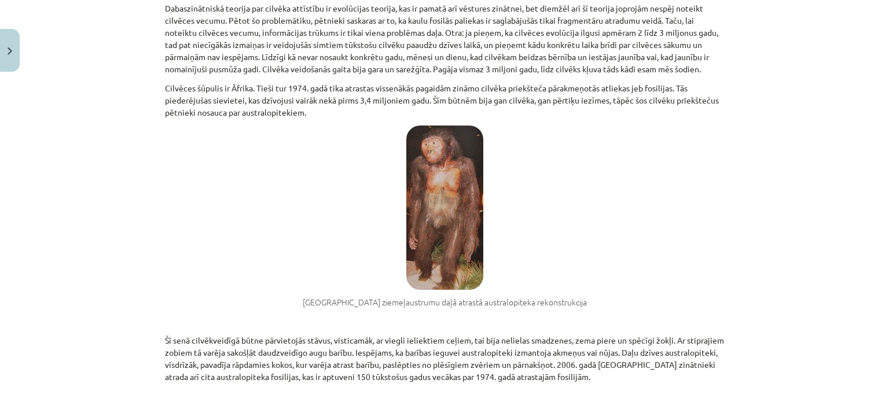
scroll to position [884, 0]
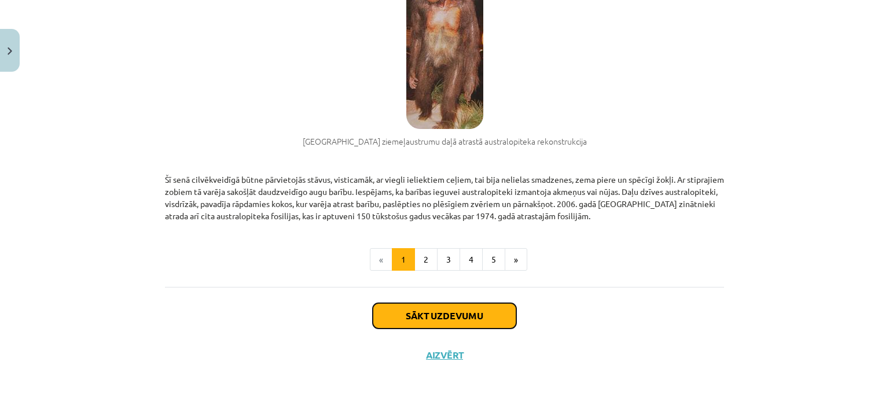
click at [450, 319] on button "Sākt uzdevumu" at bounding box center [445, 315] width 144 height 25
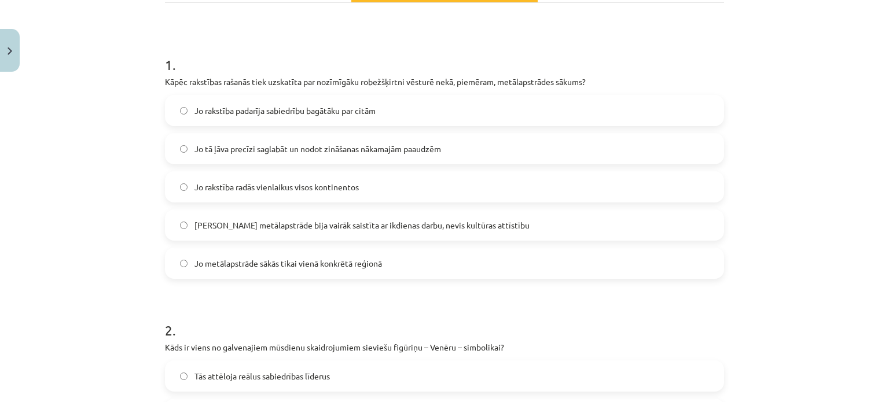
scroll to position [203, 0]
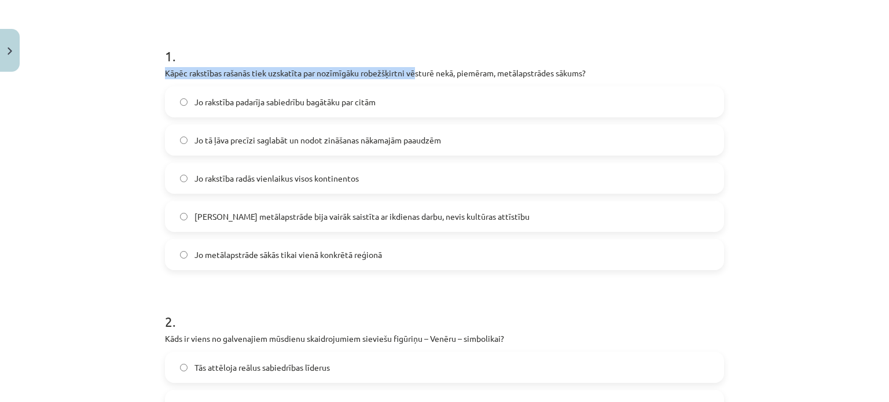
drag, startPoint x: 161, startPoint y: 73, endPoint x: 414, endPoint y: 78, distance: 252.9
click at [414, 78] on p "Kāpēc rakstības rašanās tiek uzskatīta par nozīmīgāku robežšķirtni vēsturē nekā…" at bounding box center [444, 73] width 559 height 12
click at [436, 80] on div "1 . Kāpēc rakstības rašanās tiek uzskatīta par nozīmīgāku robežšķirtni vēsturē …" at bounding box center [444, 149] width 559 height 242
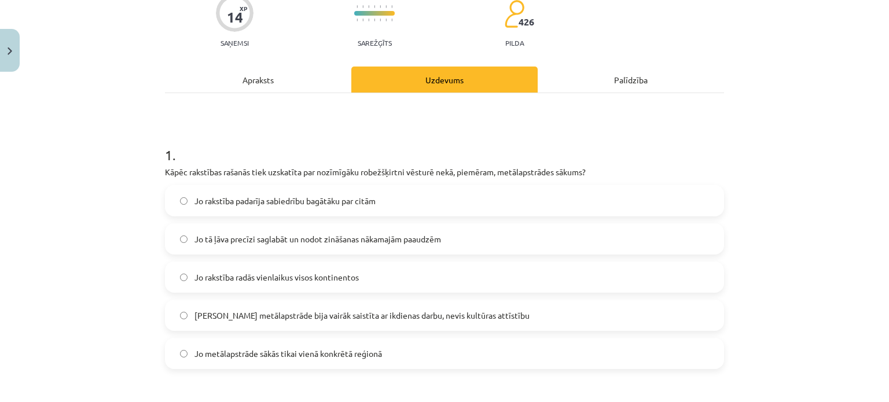
scroll to position [29, 0]
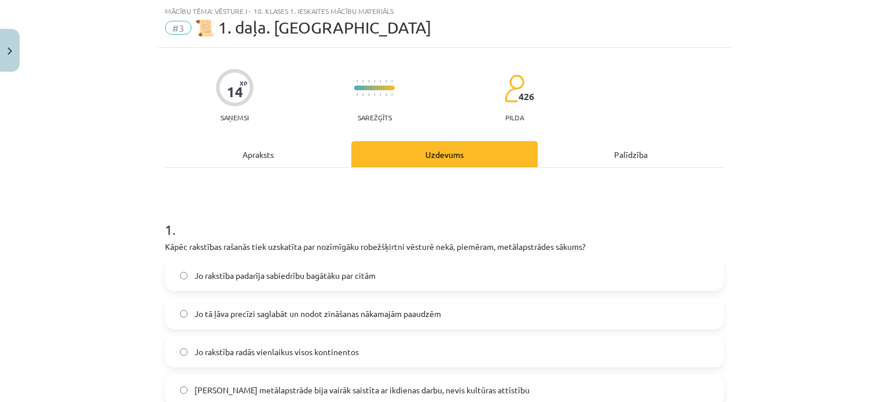
click at [273, 155] on div "Apraksts" at bounding box center [258, 154] width 186 height 26
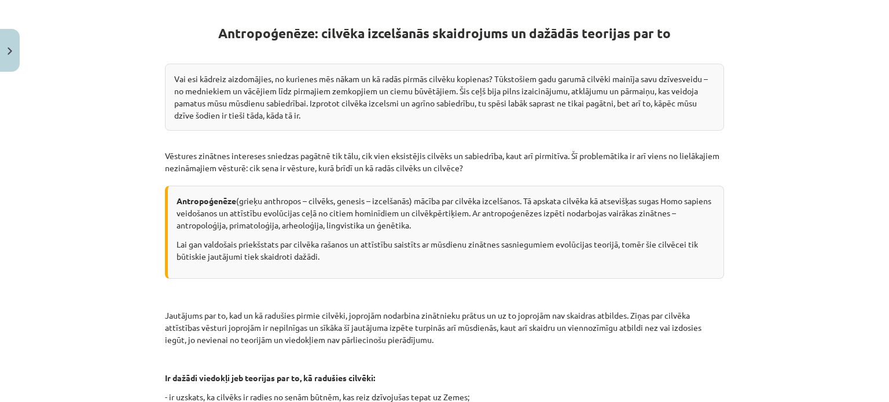
scroll to position [492, 0]
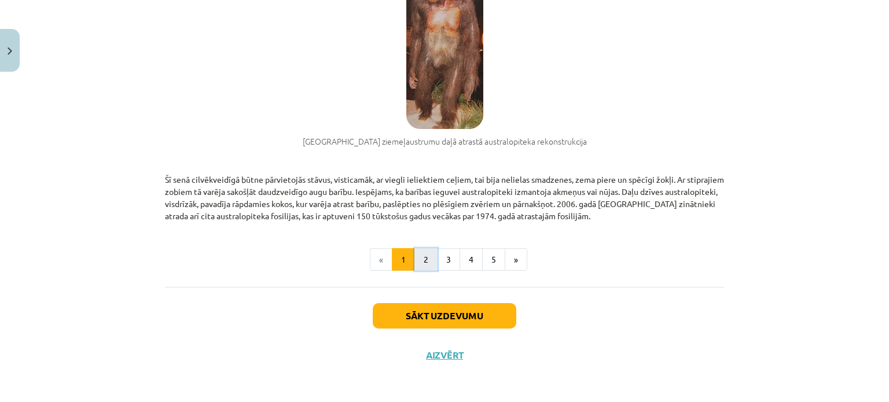
click at [422, 263] on button "2" at bounding box center [425, 259] width 23 height 23
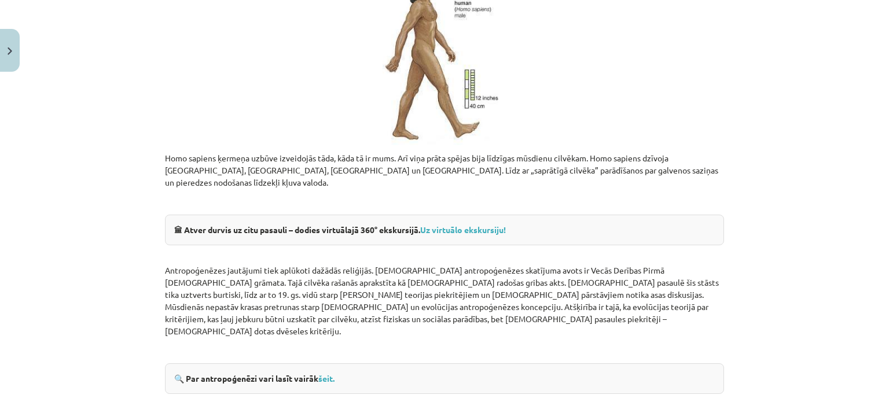
scroll to position [1422, 0]
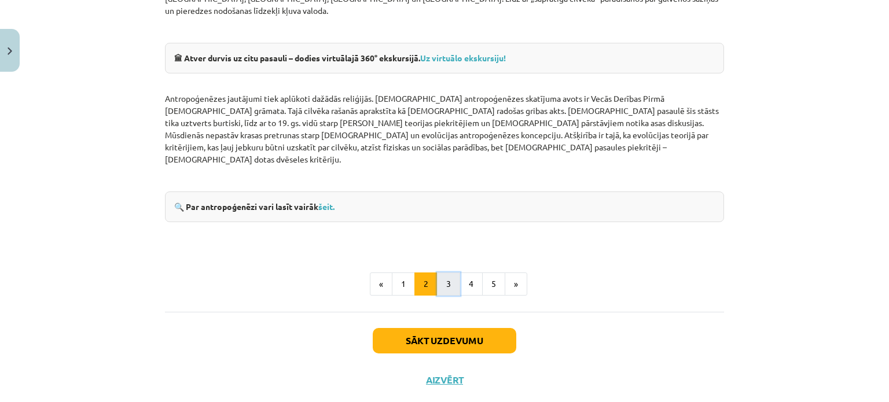
click at [446, 273] on button "3" at bounding box center [448, 284] width 23 height 23
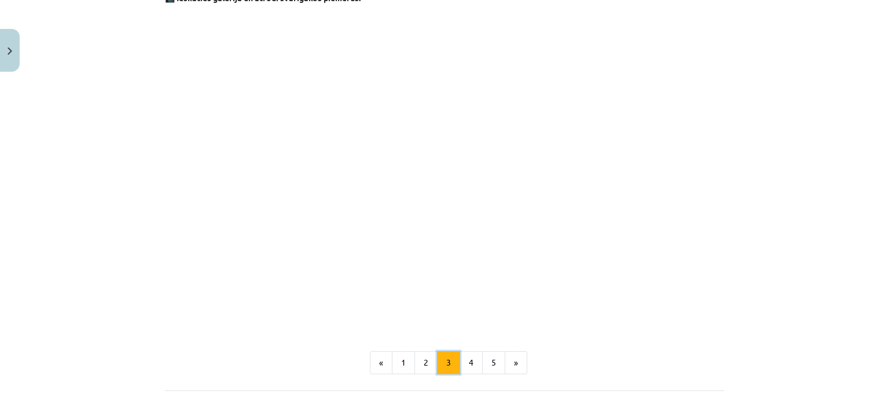
scroll to position [1017, 0]
click at [467, 348] on button "4" at bounding box center [470, 359] width 23 height 23
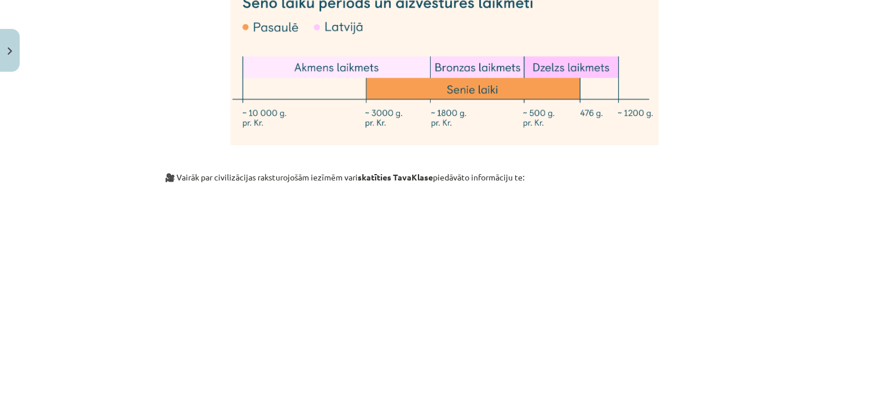
scroll to position [3430, 0]
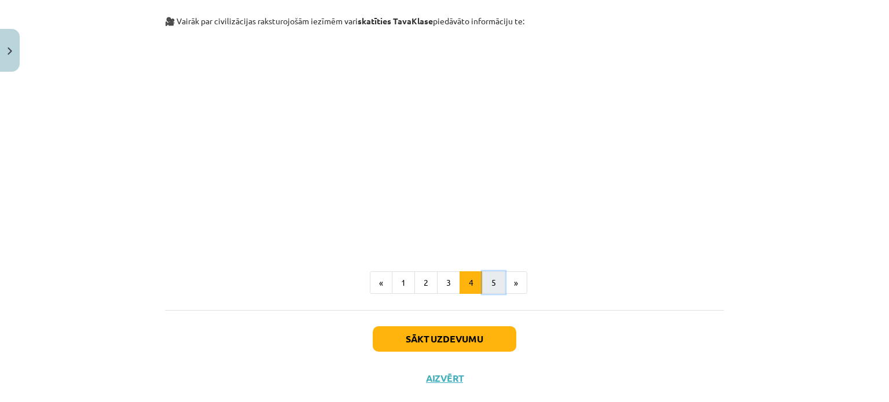
click at [485, 271] on button "5" at bounding box center [493, 282] width 23 height 23
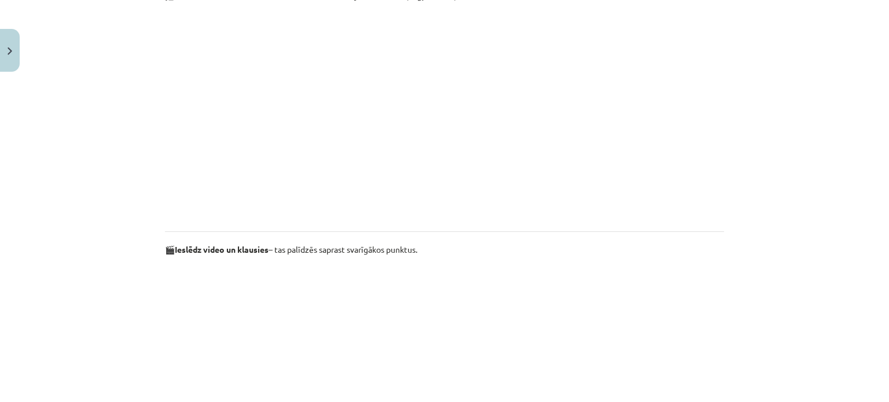
scroll to position [0, 0]
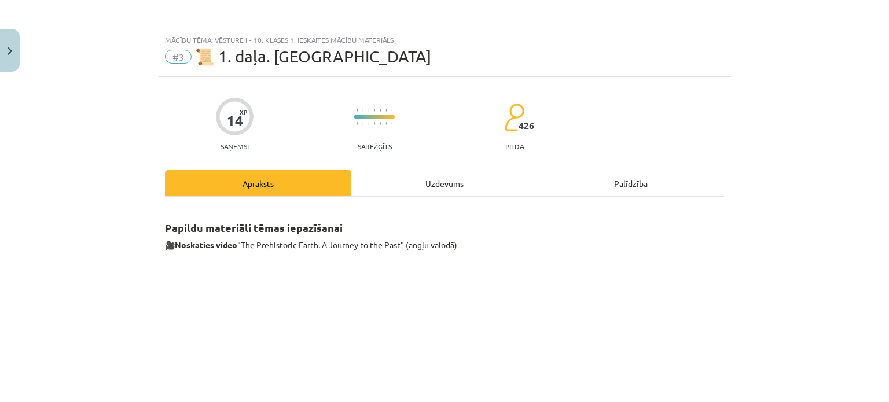
click at [433, 185] on div "Uzdevums" at bounding box center [444, 183] width 186 height 26
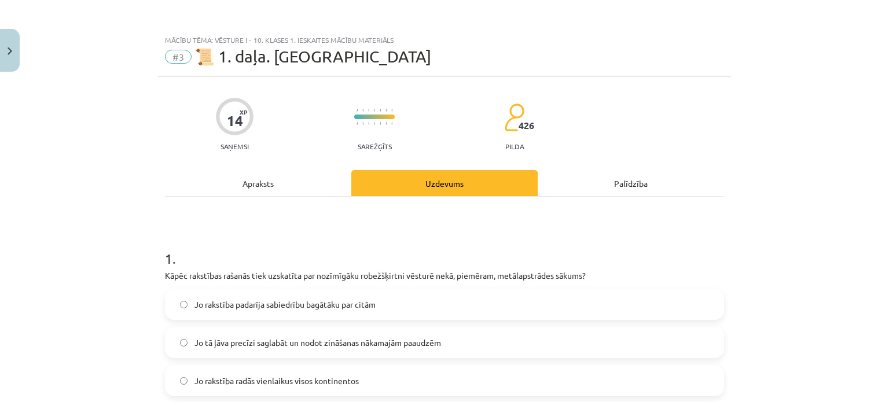
scroll to position [29, 0]
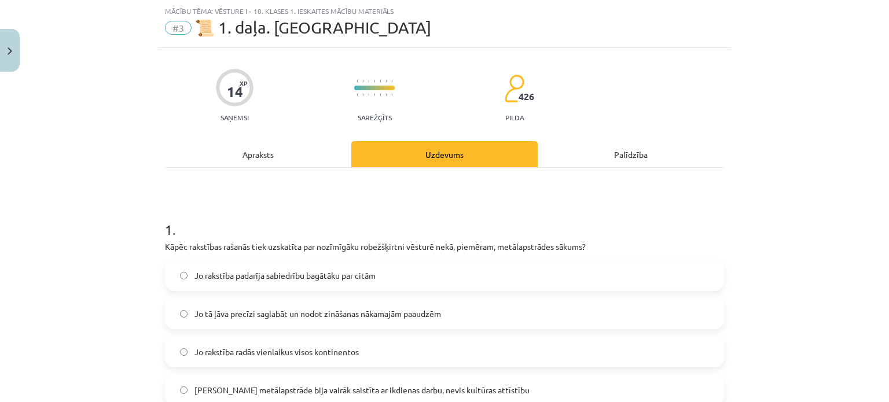
click at [264, 146] on div "Apraksts" at bounding box center [258, 154] width 186 height 26
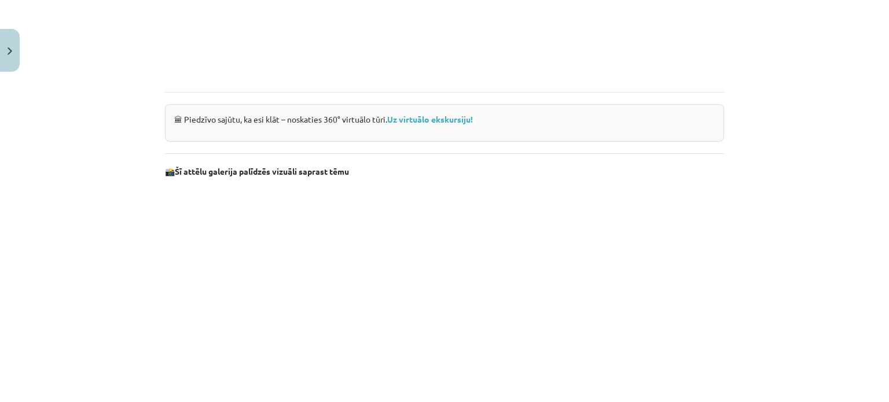
scroll to position [1175, 0]
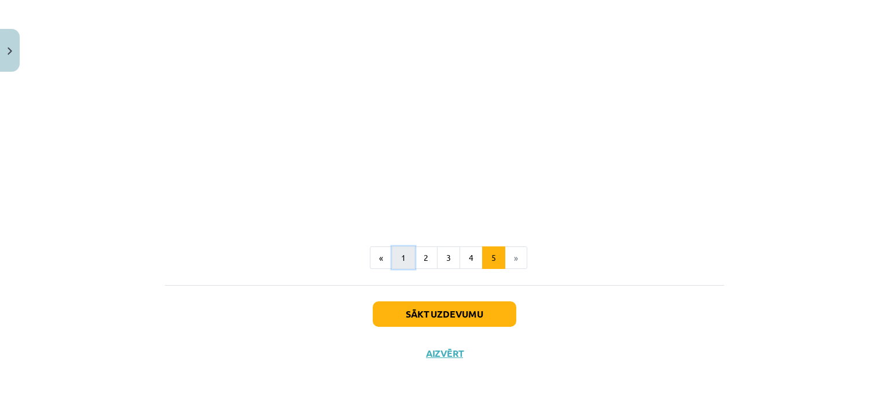
click at [399, 256] on button "1" at bounding box center [403, 258] width 23 height 23
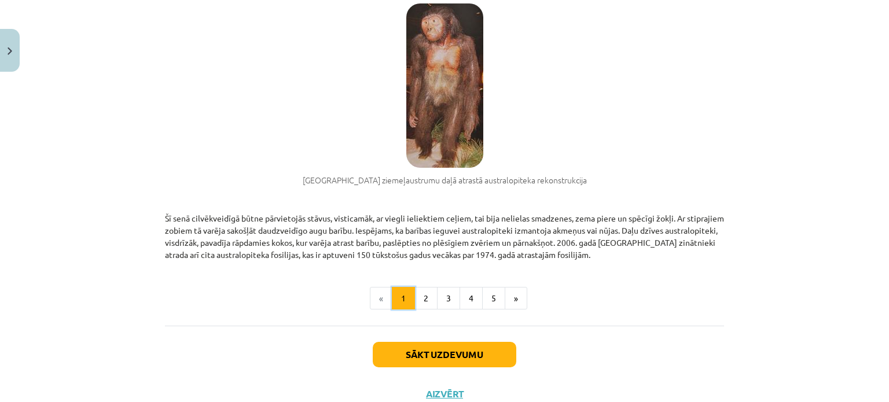
scroll to position [884, 0]
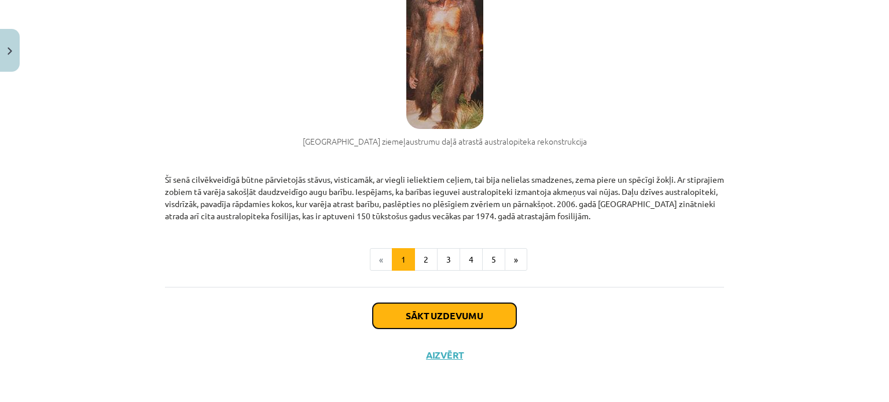
click at [490, 306] on button "Sākt uzdevumu" at bounding box center [445, 315] width 144 height 25
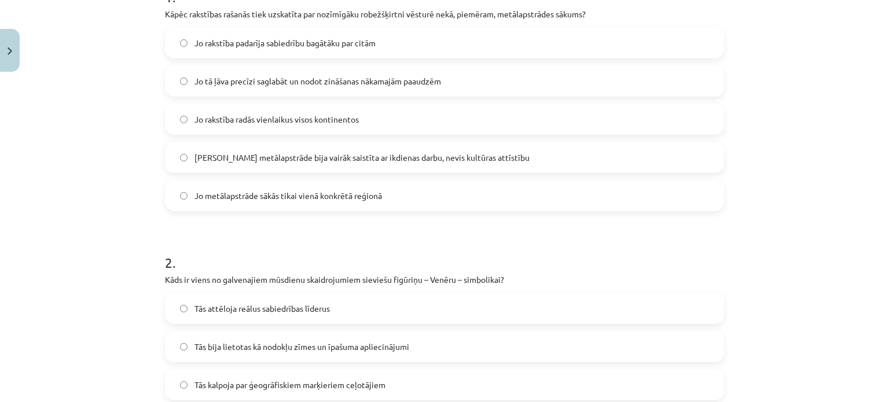
scroll to position [88, 0]
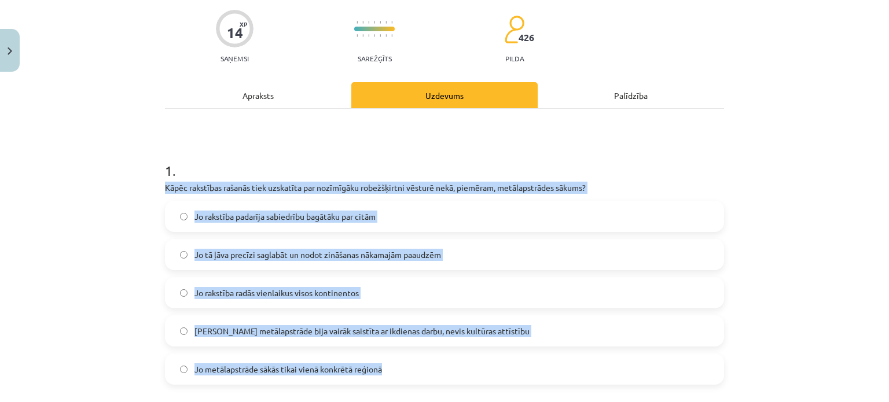
drag, startPoint x: 161, startPoint y: 183, endPoint x: 403, endPoint y: 375, distance: 308.5
click at [405, 377] on div "1 . Kāpēc rakstības rašanās tiek uzskatīta par nozīmīgāku robežšķirtni vēsturē …" at bounding box center [444, 263] width 559 height 242
click at [487, 254] on label "Jo tā ļāva precīzi saglabāt un nodot zināšanas nākamajām paaudzēm" at bounding box center [444, 254] width 557 height 29
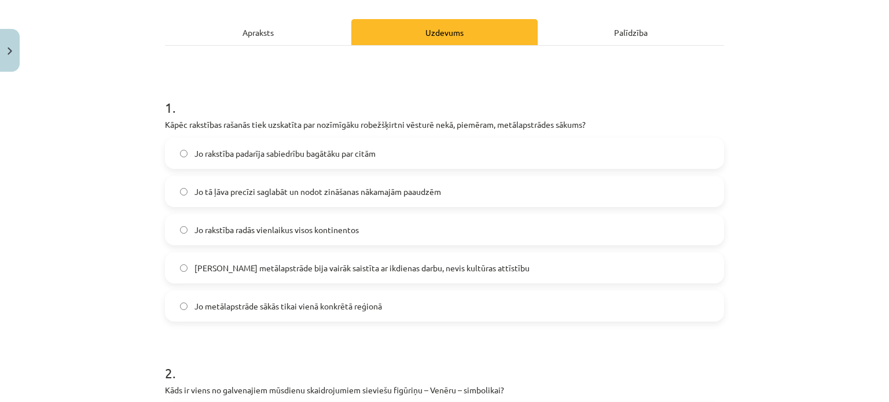
scroll to position [0, 0]
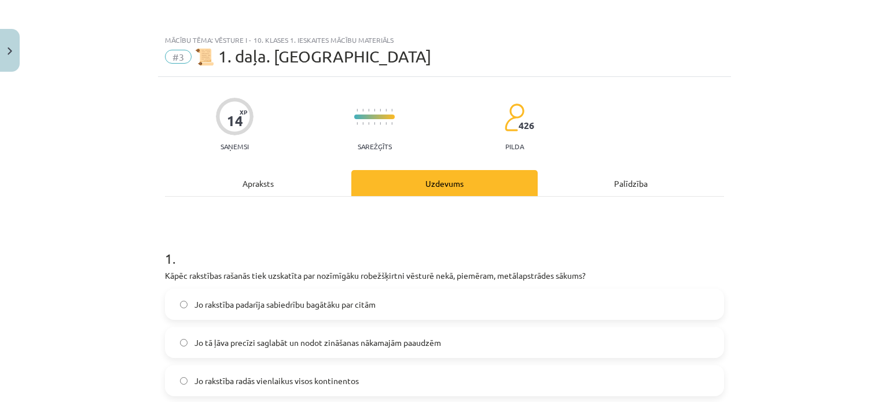
click at [265, 188] on div "Apraksts" at bounding box center [258, 183] width 186 height 26
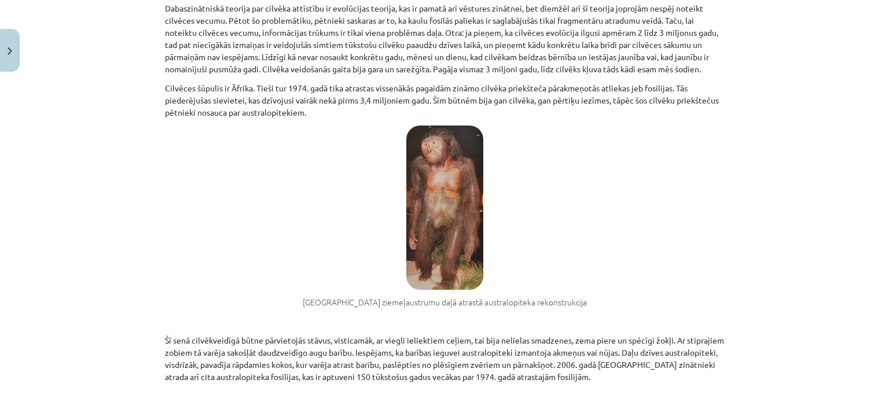
scroll to position [884, 0]
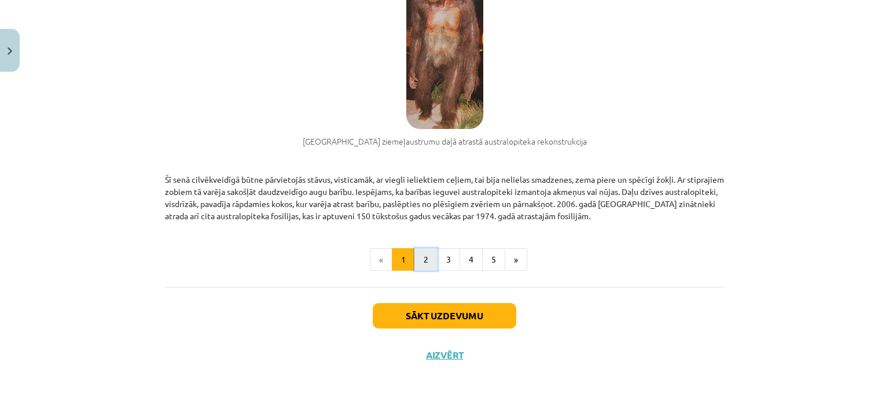
click at [421, 259] on button "2" at bounding box center [425, 259] width 23 height 23
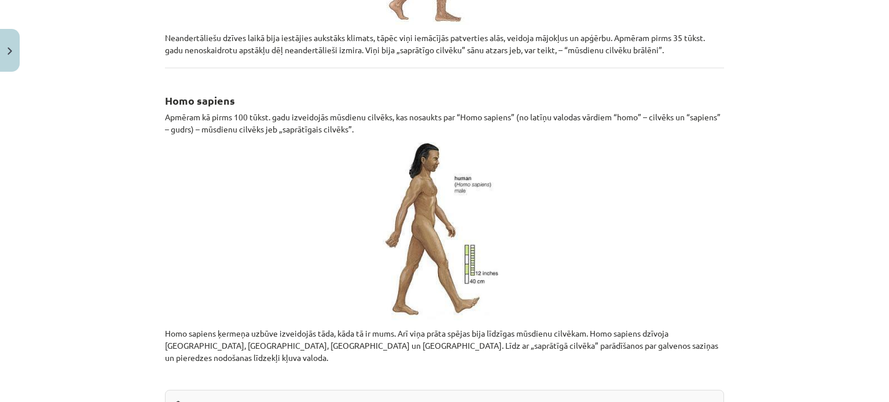
scroll to position [1364, 0]
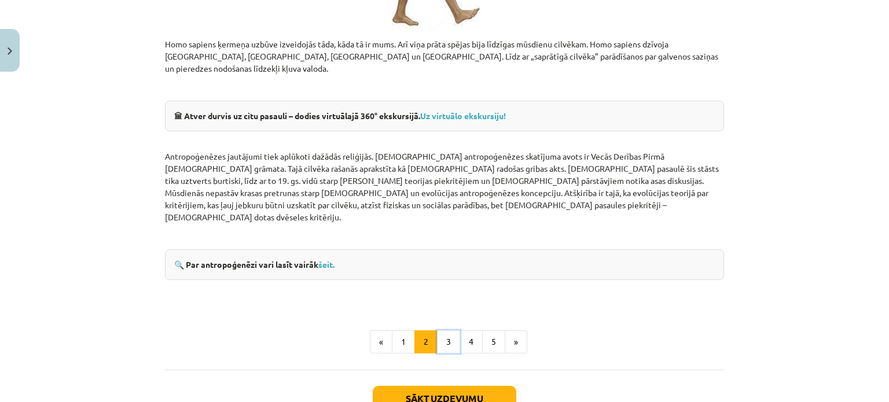
click at [443, 330] on button "3" at bounding box center [448, 341] width 23 height 23
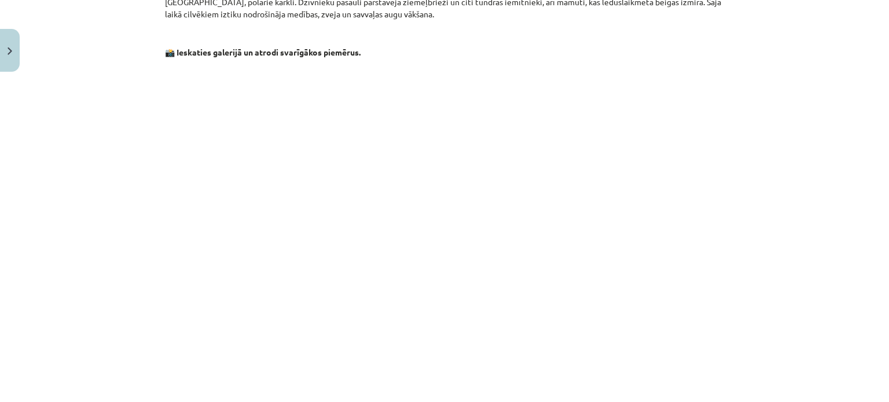
scroll to position [1105, 0]
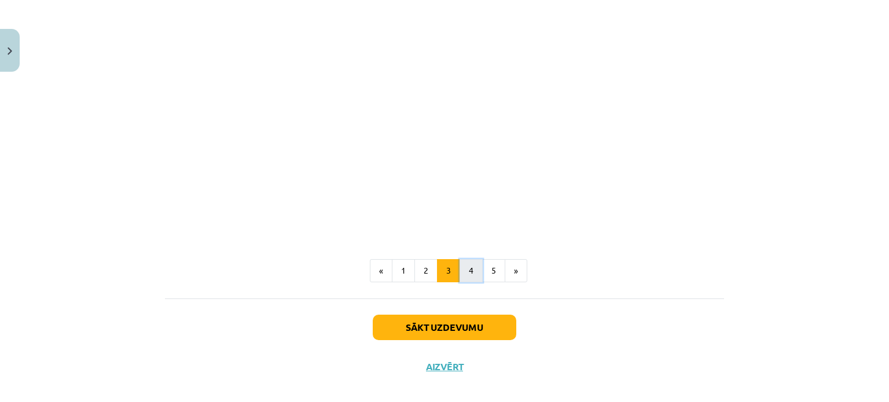
click at [466, 260] on button "4" at bounding box center [470, 270] width 23 height 23
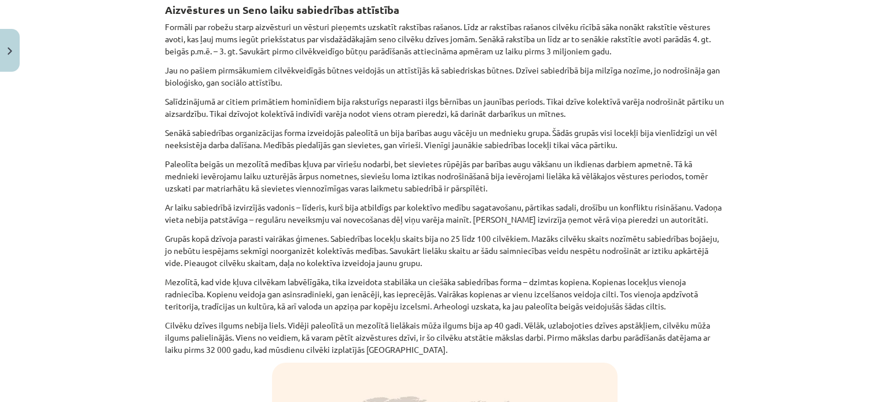
scroll to position [207, 0]
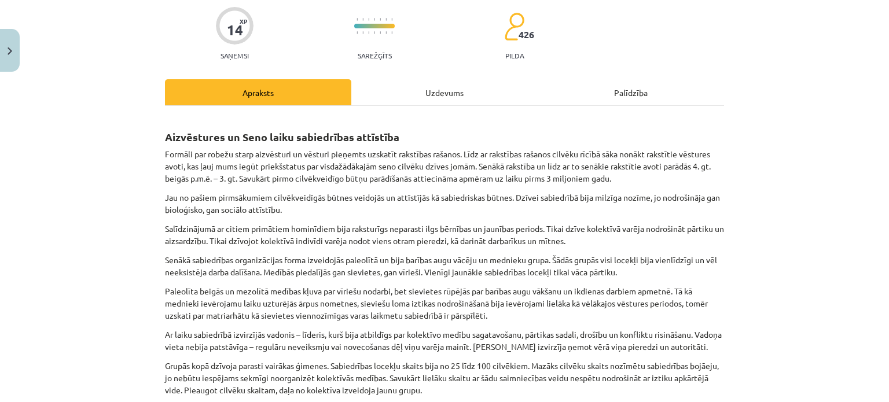
click at [428, 92] on div "Uzdevums" at bounding box center [444, 92] width 186 height 26
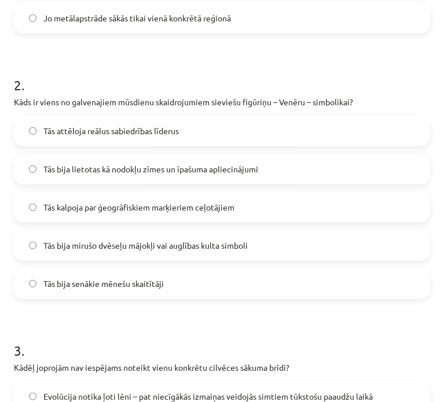
scroll to position [492, 0]
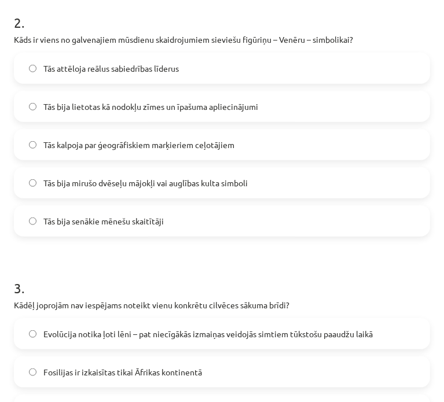
click at [102, 185] on span "Tās bija mirušo dvēseļu mājokļi vai auglības kulta simboli" at bounding box center [145, 183] width 204 height 12
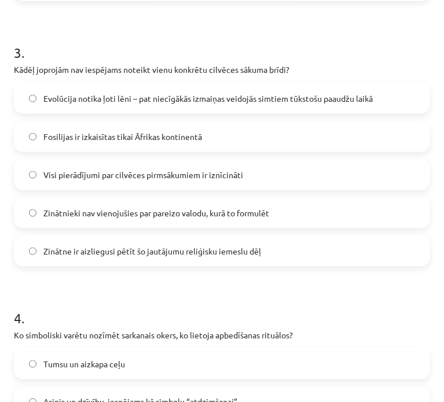
scroll to position [666, 0]
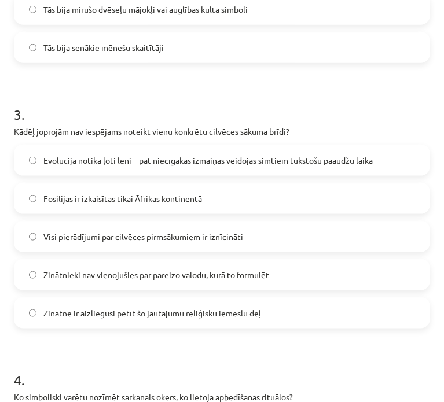
click at [79, 159] on span "Evolūcija notika ļoti lēni – pat niecīgākās izmaiņas veidojās simtiem tūkstošu …" at bounding box center [207, 161] width 329 height 12
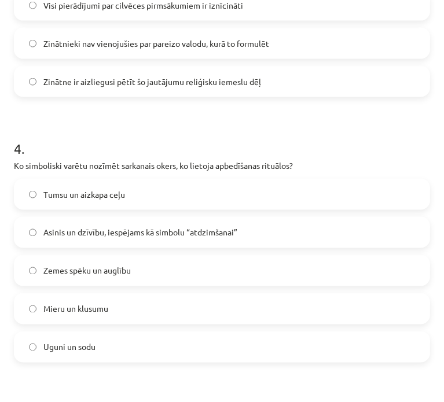
scroll to position [955, 0]
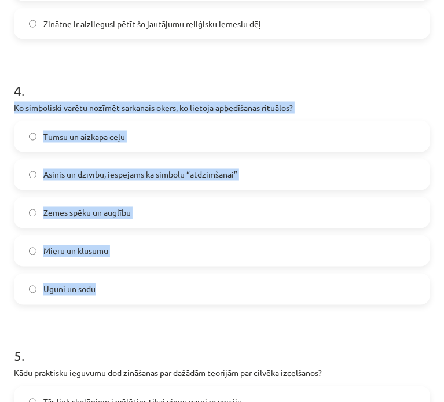
drag, startPoint x: 14, startPoint y: 101, endPoint x: 106, endPoint y: 266, distance: 188.6
click at [117, 281] on div "4 . Ko simboliski varētu nozīmēt sarkanais okers, ko lietoja apbedīšanas rituāl…" at bounding box center [222, 183] width 416 height 242
click at [285, 168] on label "Asinis un dzīvību, iespējams kā simbolu “atdzimšanai”" at bounding box center [222, 174] width 414 height 29
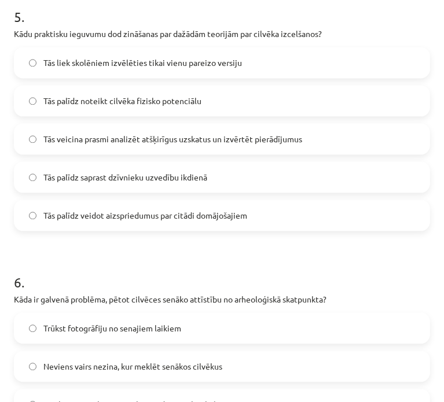
scroll to position [1302, 0]
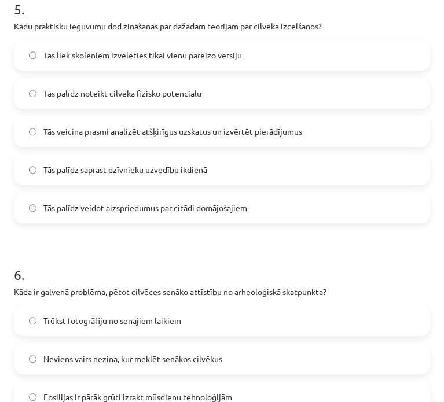
click at [111, 99] on label "Tās palīdz noteikt cilvēka fizisko potenciālu" at bounding box center [222, 93] width 414 height 29
click at [96, 141] on label "Tās veicina prasmi analizēt atšķirīgus uzskatus un izvērtēt pierādījumus" at bounding box center [222, 131] width 414 height 29
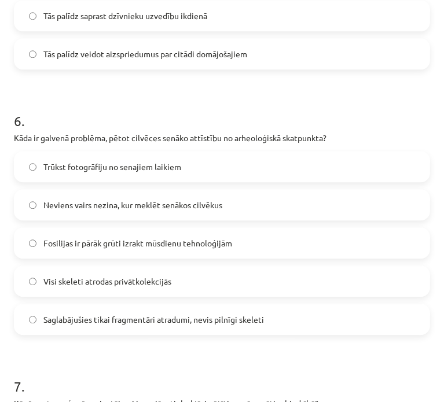
scroll to position [1476, 0]
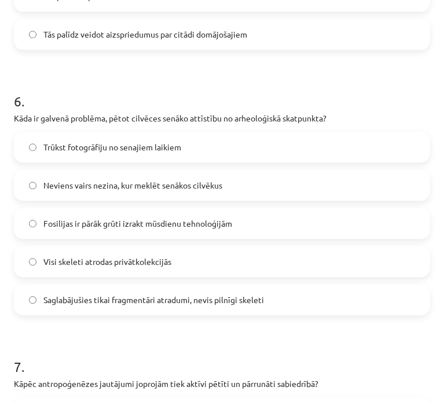
click at [150, 305] on span "Saglabājušies tikai fragmentāri atradumi, nevis pilnīgi skeleti" at bounding box center [153, 300] width 220 height 12
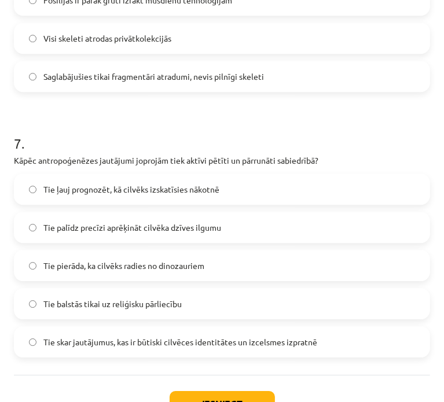
scroll to position [1766, 0]
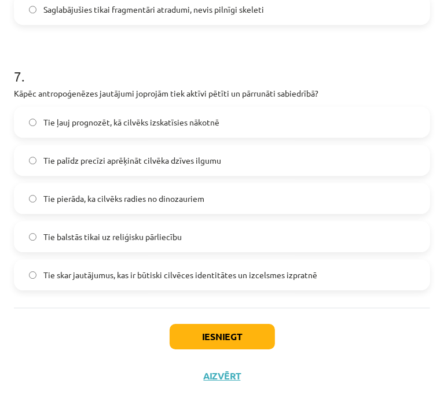
click at [166, 278] on span "Tie skar jautājumus, kas ir būtiski cilvēces identitātes un izcelsmes izpratnē" at bounding box center [180, 275] width 274 height 12
click at [211, 331] on button "Iesniegt" at bounding box center [222, 336] width 105 height 25
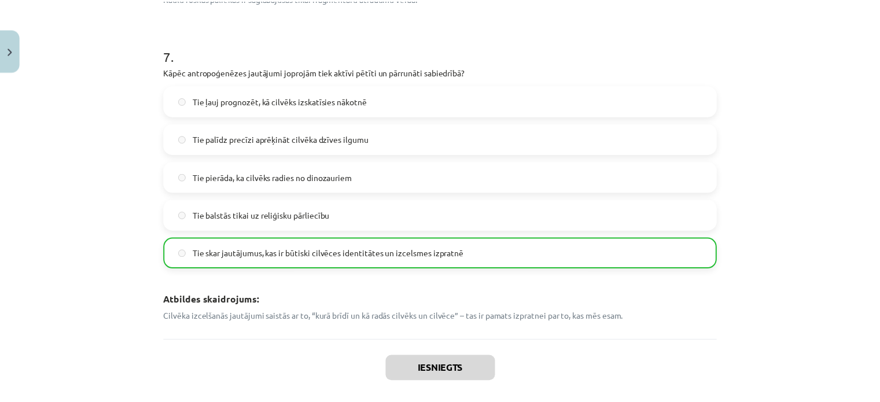
scroll to position [2248, 0]
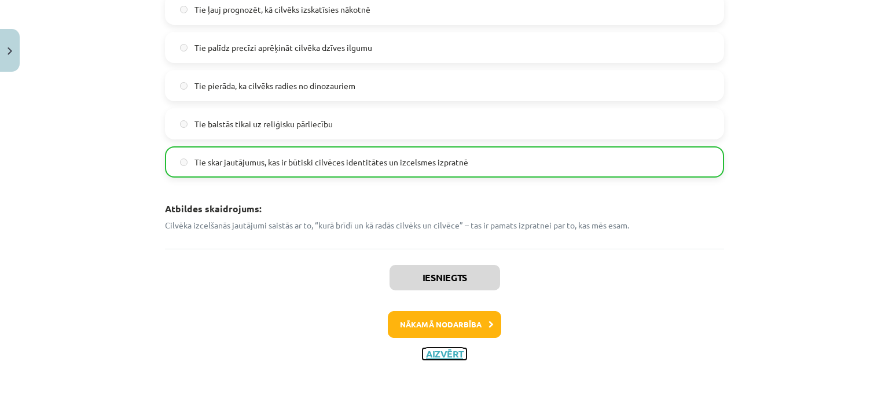
click at [448, 350] on button "Aizvērt" at bounding box center [444, 354] width 44 height 12
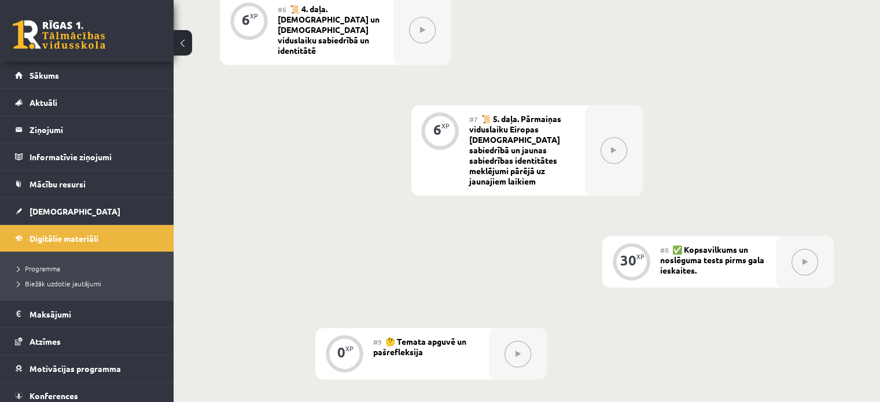
scroll to position [694, 0]
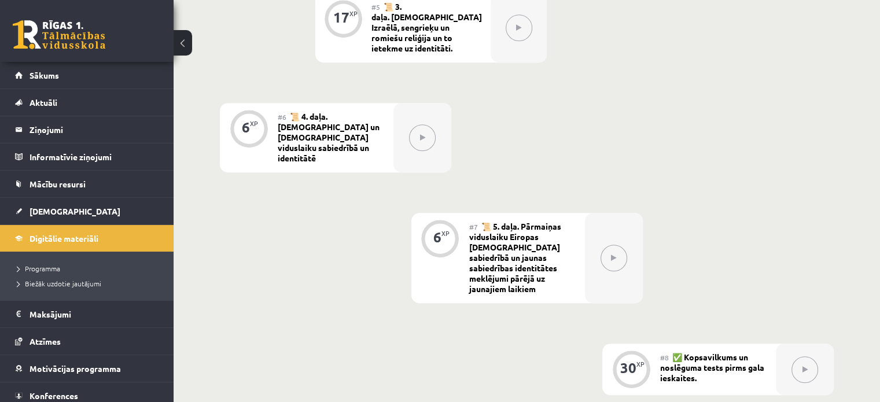
click at [513, 18] on button at bounding box center [519, 27] width 27 height 27
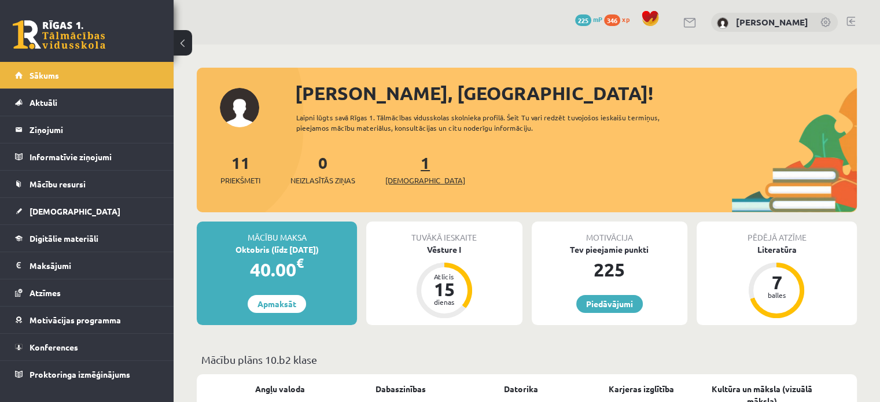
click at [406, 178] on span "[DEMOGRAPHIC_DATA]" at bounding box center [425, 181] width 80 height 12
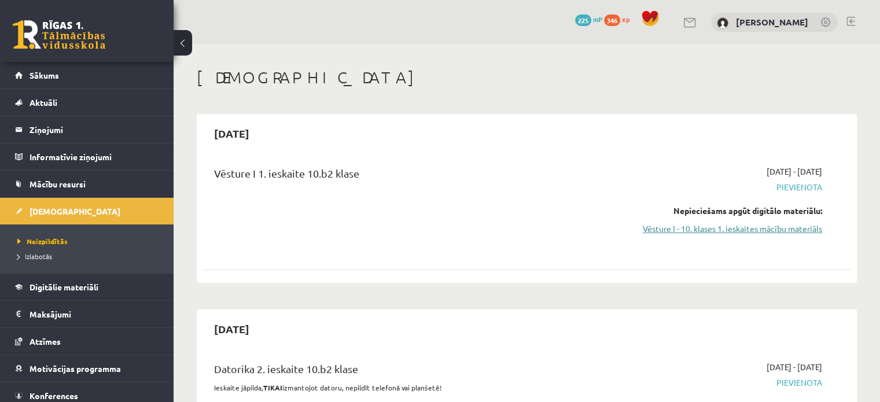
click at [769, 229] on link "Vēsture I - 10. klases 1. ieskaites mācību materiāls" at bounding box center [726, 229] width 191 height 12
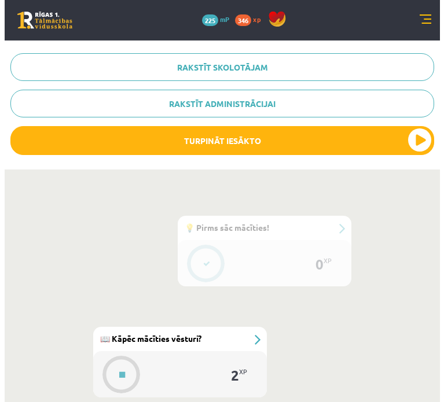
scroll to position [405, 0]
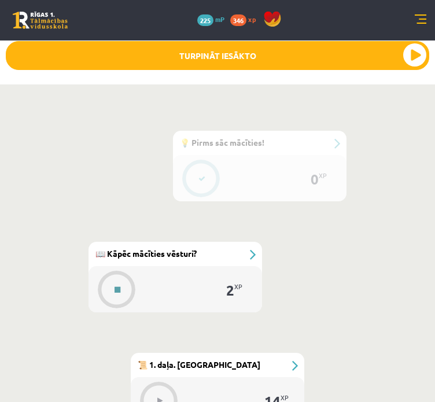
drag, startPoint x: 93, startPoint y: 282, endPoint x: 111, endPoint y: 286, distance: 17.8
click at [97, 283] on div "2 XP" at bounding box center [176, 289] width 174 height 46
click at [113, 286] on button at bounding box center [117, 290] width 27 height 27
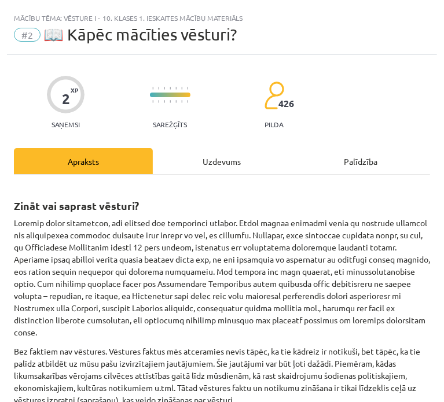
click at [205, 161] on div "Uzdevums" at bounding box center [222, 161] width 139 height 26
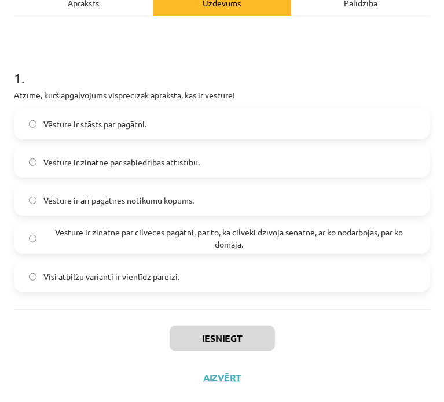
scroll to position [160, 0]
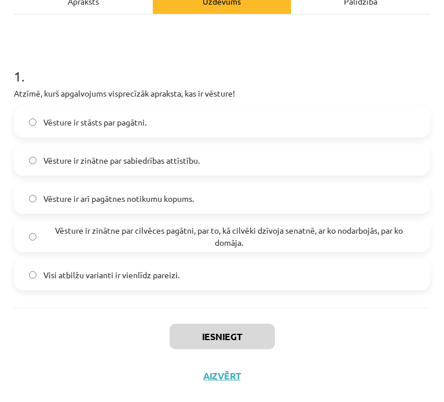
click at [209, 229] on span "Vēsture ir zinātne par cilvēces pagātni, par to, kā cilvēki dzīvoja senatnē, ar…" at bounding box center [229, 237] width 372 height 24
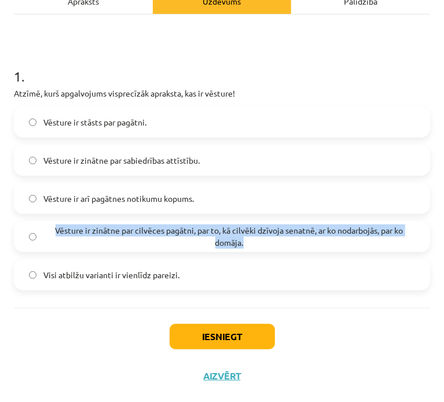
drag, startPoint x: 51, startPoint y: 229, endPoint x: 291, endPoint y: 244, distance: 240.6
click at [291, 244] on span "Vēsture ir zinātne par cilvēces pagātni, par to, kā cilvēki dzīvoja senatnē, ar…" at bounding box center [229, 237] width 372 height 24
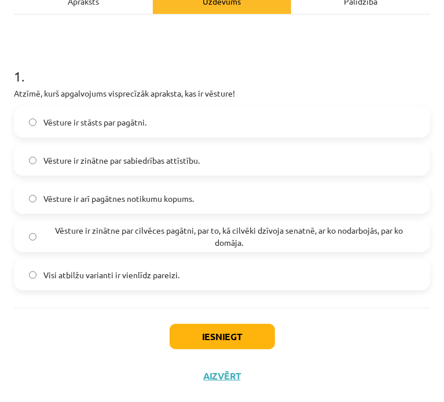
click at [359, 67] on h1 "1 ." at bounding box center [222, 66] width 416 height 36
drag, startPoint x: 233, startPoint y: 333, endPoint x: 255, endPoint y: 324, distance: 23.9
click at [233, 334] on button "Iesniegt" at bounding box center [222, 336] width 105 height 25
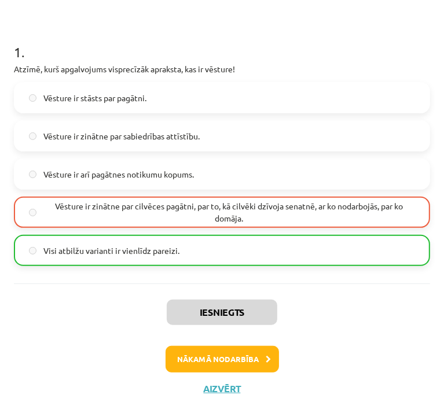
scroll to position [197, 0]
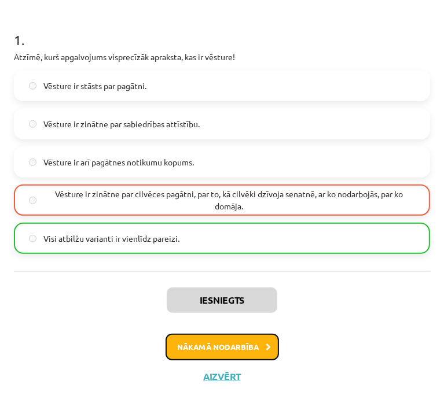
click at [229, 339] on button "Nākamā nodarbība" at bounding box center [222, 347] width 113 height 27
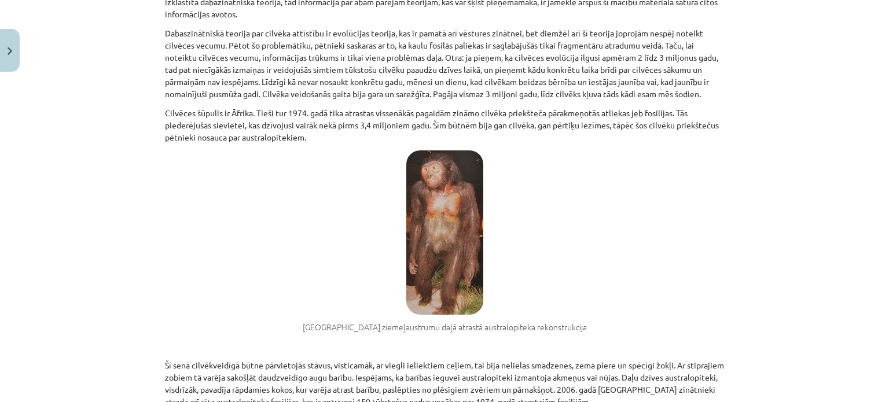
scroll to position [884, 0]
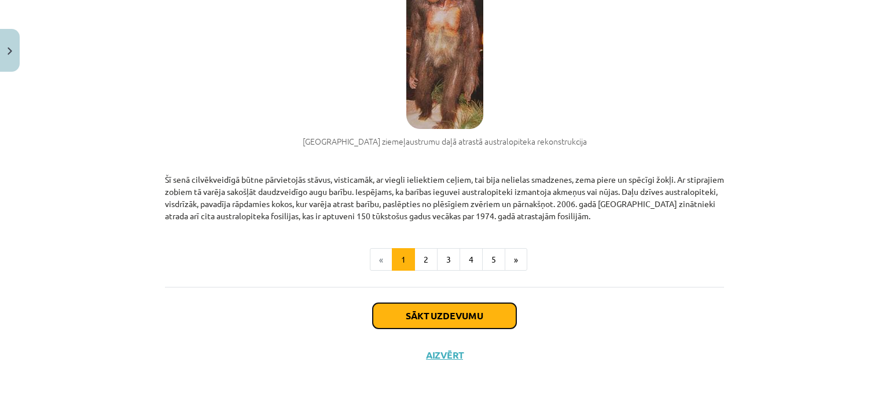
click at [435, 318] on button "Sākt uzdevumu" at bounding box center [445, 315] width 144 height 25
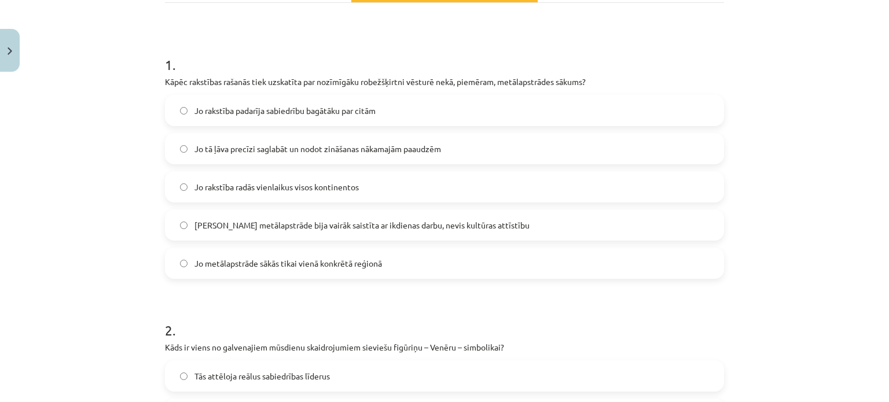
scroll to position [174, 0]
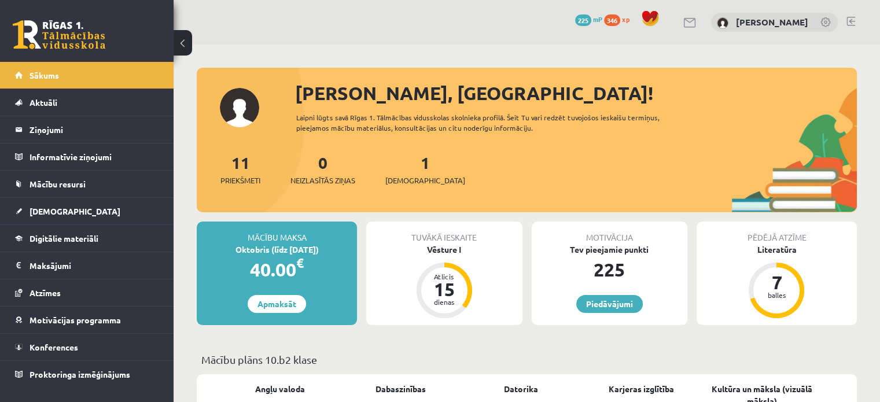
click at [385, 178] on div "11 Priekšmeti 0 Neizlasītās ziņas 1 Ieskaites" at bounding box center [527, 181] width 660 height 62
click at [398, 178] on span "[DEMOGRAPHIC_DATA]" at bounding box center [425, 181] width 80 height 12
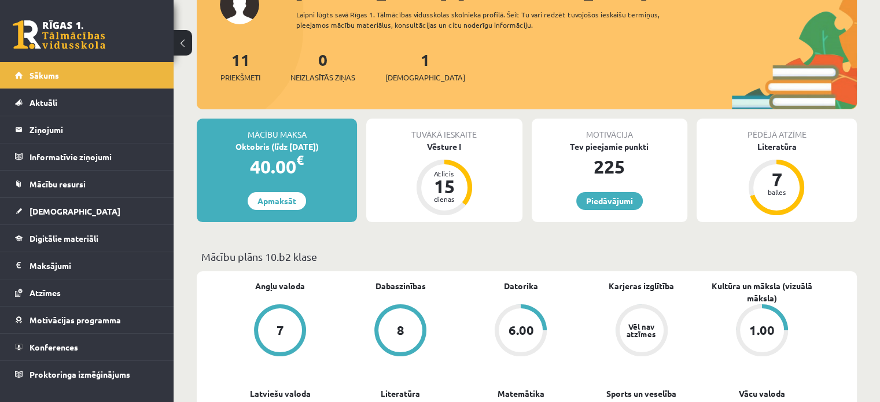
scroll to position [116, 0]
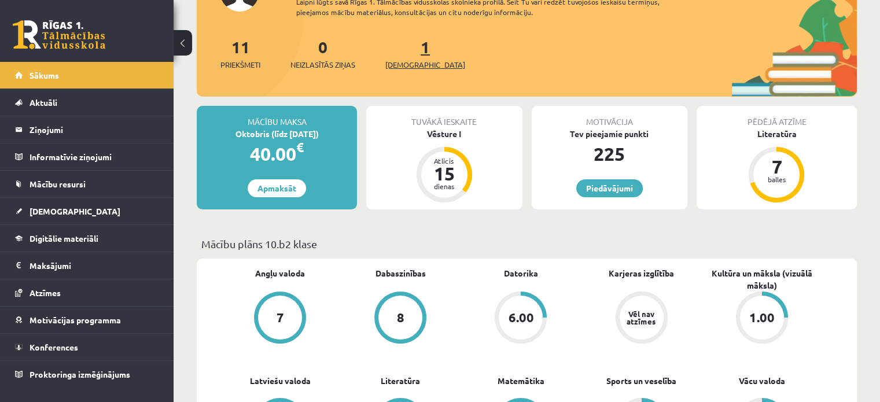
click at [417, 64] on span "[DEMOGRAPHIC_DATA]" at bounding box center [425, 65] width 80 height 12
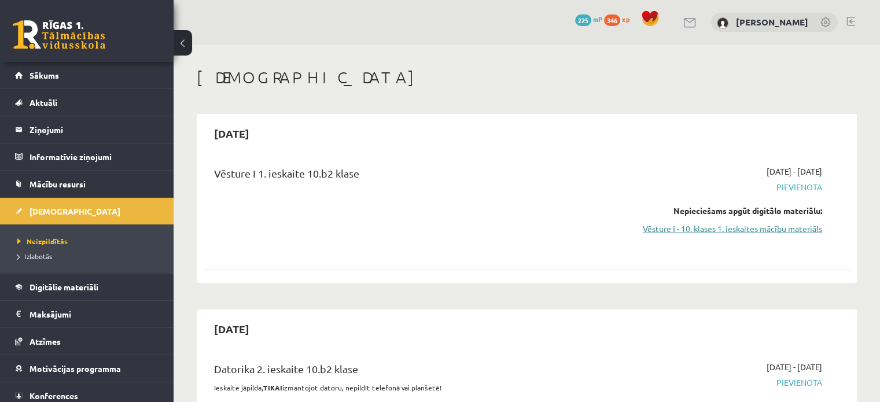
click at [752, 229] on link "Vēsture I - 10. klases 1. ieskaites mācību materiāls" at bounding box center [726, 229] width 191 height 12
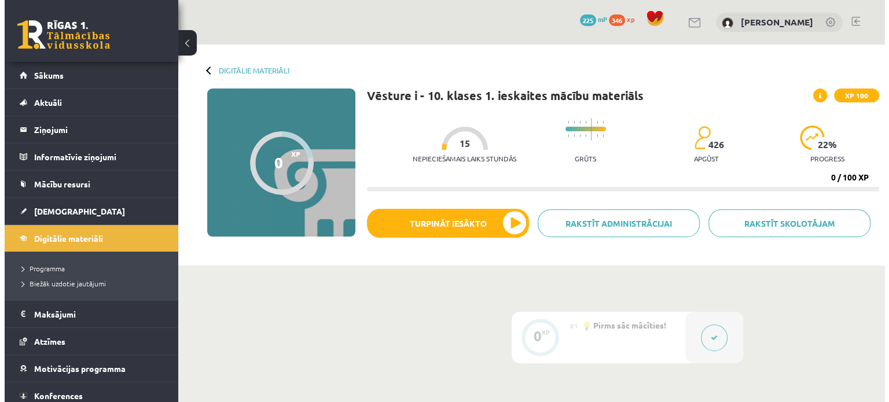
scroll to position [289, 0]
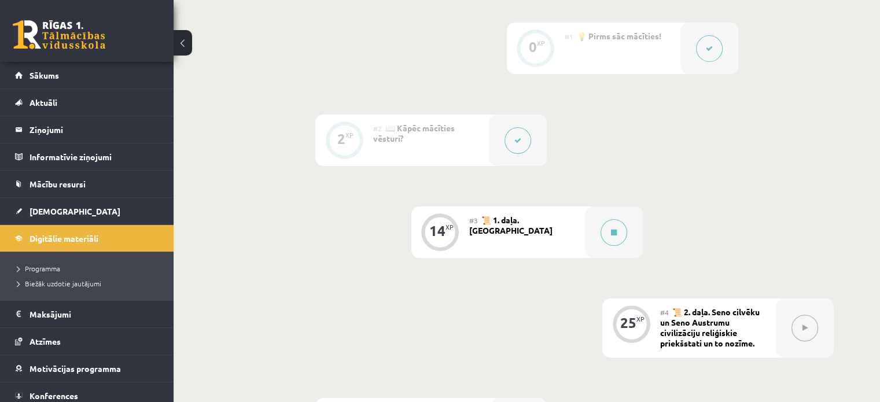
click at [524, 234] on span "📜 1. daļa. [GEOGRAPHIC_DATA]" at bounding box center [510, 225] width 83 height 21
click at [613, 222] on button at bounding box center [614, 232] width 27 height 27
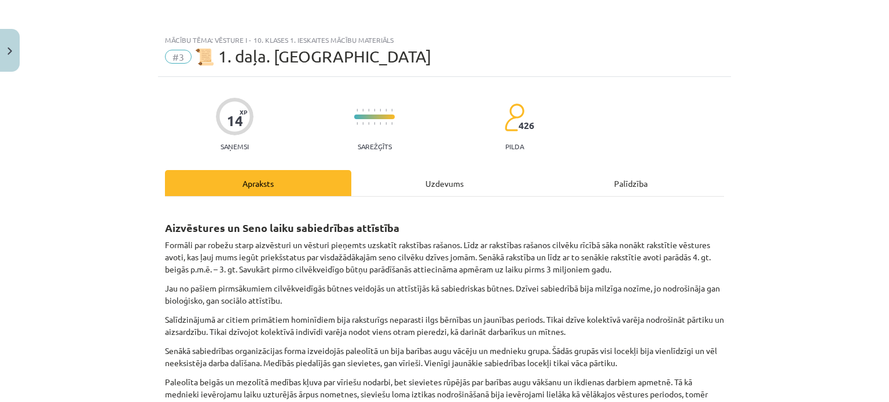
click at [453, 183] on div "Uzdevums" at bounding box center [444, 183] width 186 height 26
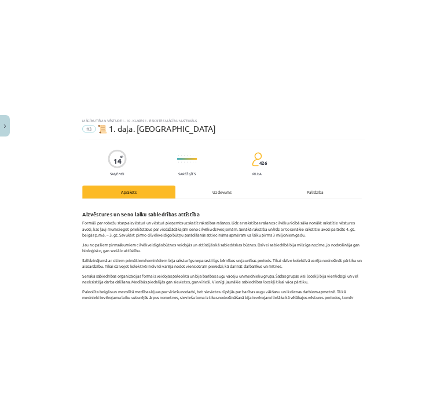
scroll to position [29, 0]
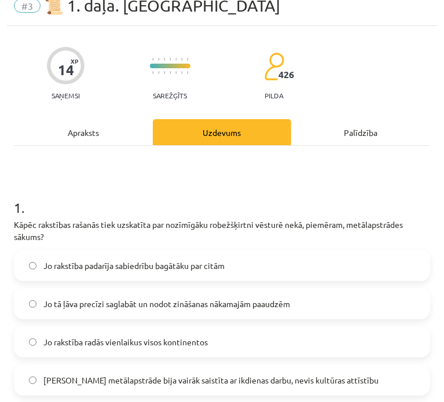
click at [90, 130] on div "Apraksts" at bounding box center [83, 132] width 139 height 26
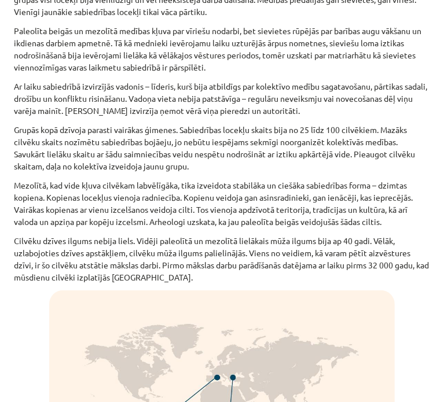
scroll to position [412, 0]
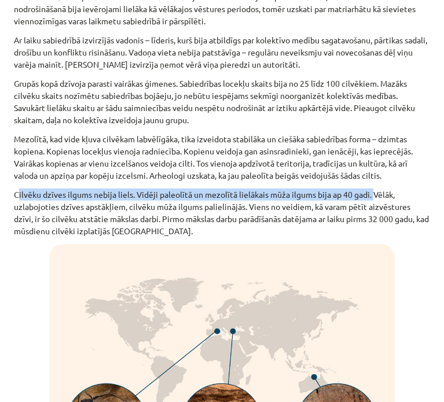
drag, startPoint x: 16, startPoint y: 192, endPoint x: 372, endPoint y: 197, distance: 355.9
click at [372, 197] on p "Cilvēku dzīves ilgums nebija liels. Vidēji paleolītā un mezolītā lielākais mūža…" at bounding box center [222, 213] width 416 height 49
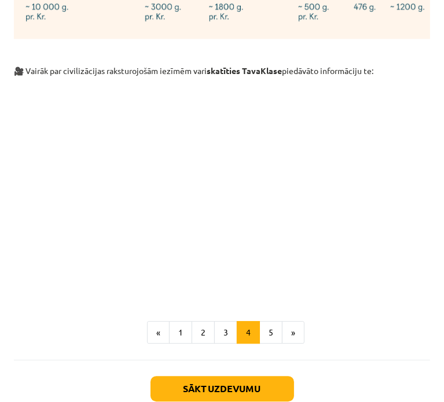
scroll to position [3762, 0]
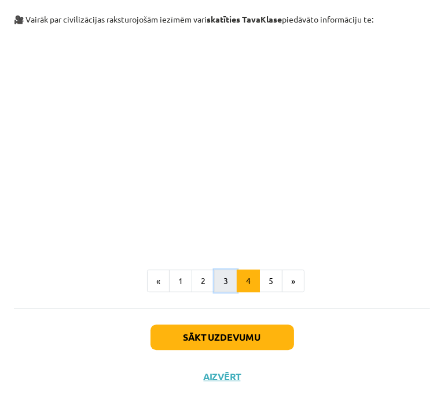
click at [227, 281] on button "3" at bounding box center [225, 281] width 23 height 23
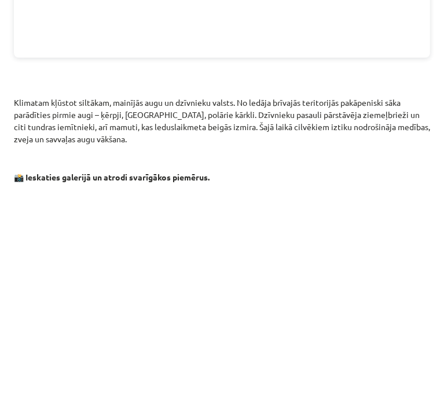
scroll to position [937, 0]
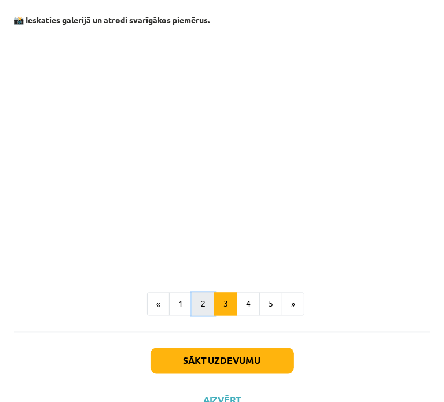
click at [200, 293] on button "2" at bounding box center [203, 304] width 23 height 23
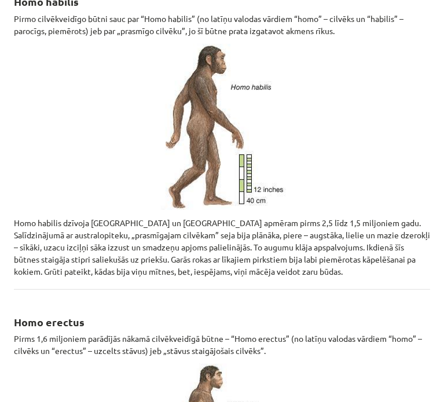
scroll to position [231, 0]
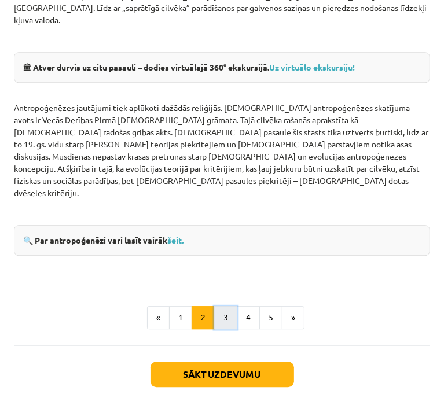
click at [222, 306] on button "3" at bounding box center [225, 317] width 23 height 23
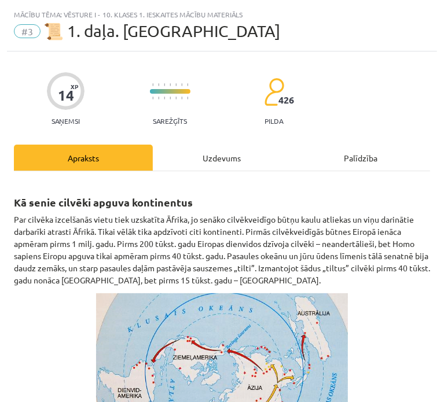
scroll to position [0, 0]
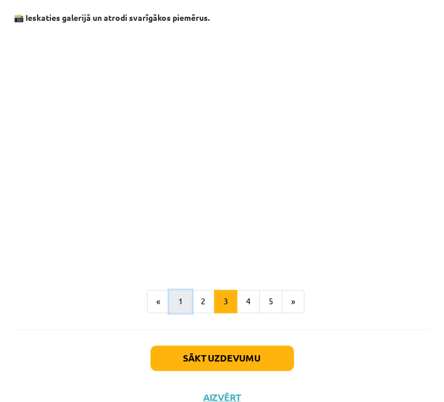
click at [179, 291] on button "1" at bounding box center [180, 302] width 23 height 23
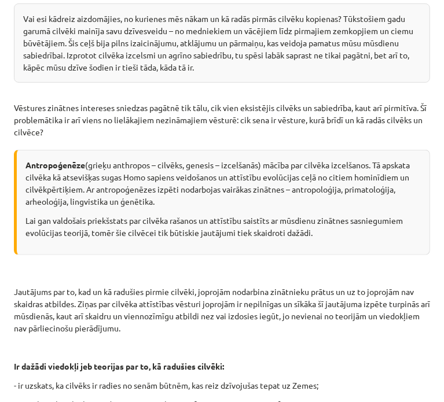
scroll to position [417, 0]
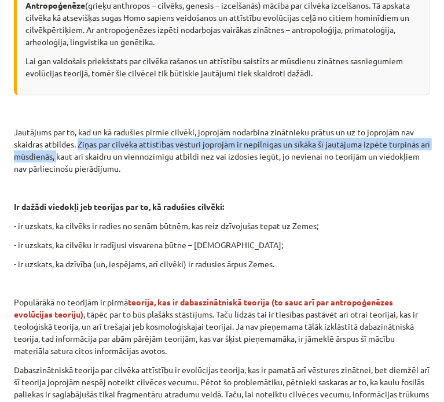
drag, startPoint x: 81, startPoint y: 144, endPoint x: 126, endPoint y: 158, distance: 46.8
click at [126, 158] on p "Jautājums par to, kad un kā radušies pirmie cilvēki, joprojām nodarbina zinātni…" at bounding box center [222, 150] width 416 height 49
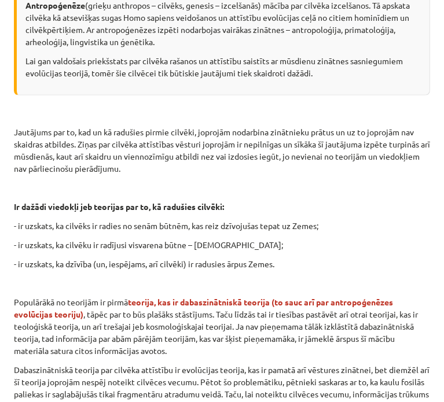
click at [314, 184] on p at bounding box center [222, 188] width 416 height 12
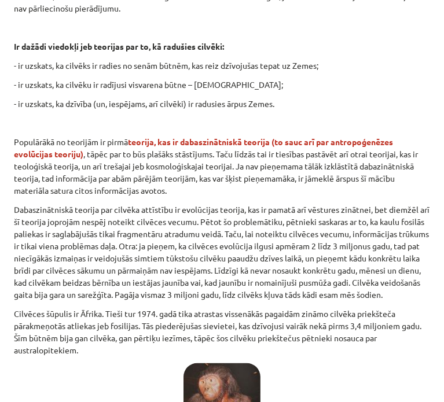
scroll to position [584, 0]
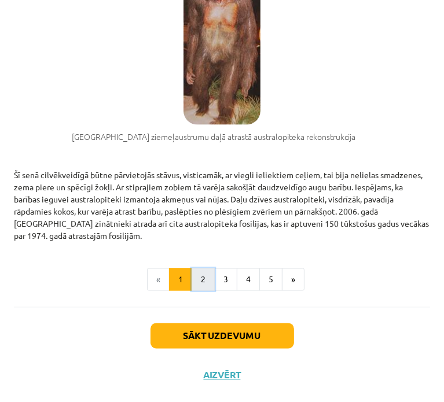
click at [202, 280] on button "2" at bounding box center [203, 280] width 23 height 23
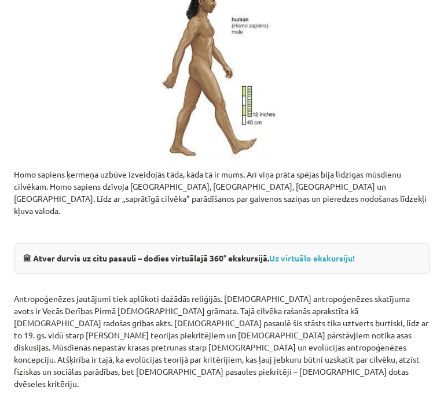
scroll to position [1458, 0]
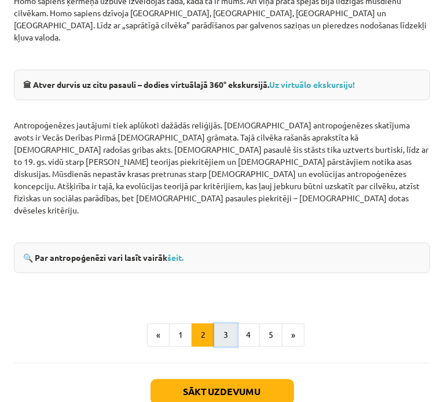
click at [225, 323] on button "3" at bounding box center [225, 334] width 23 height 23
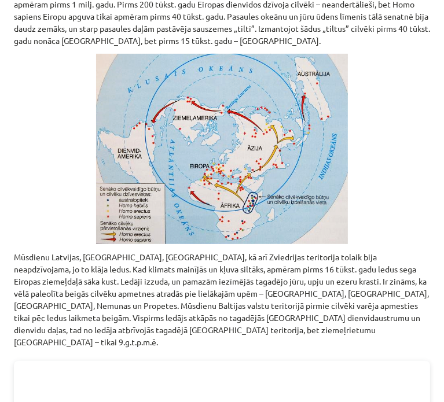
scroll to position [590, 0]
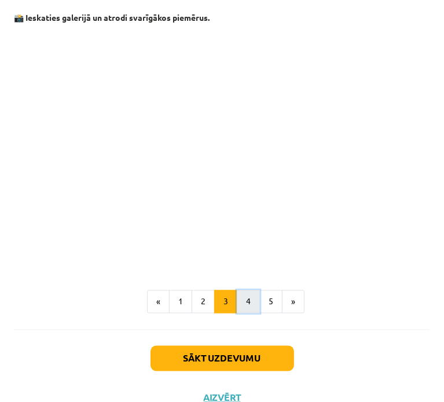
click at [247, 291] on button "4" at bounding box center [248, 302] width 23 height 23
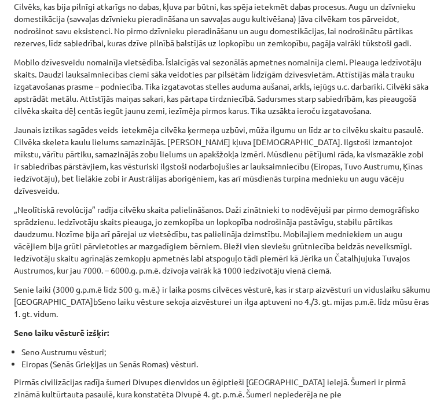
scroll to position [2211, 0]
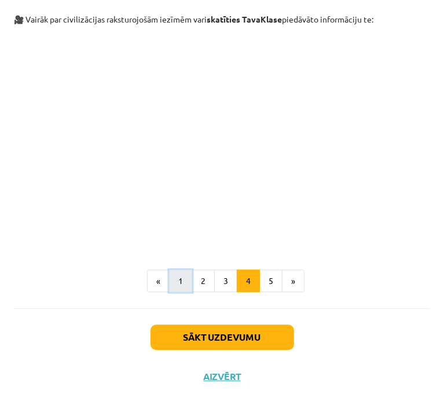
click at [178, 280] on button "1" at bounding box center [180, 281] width 23 height 23
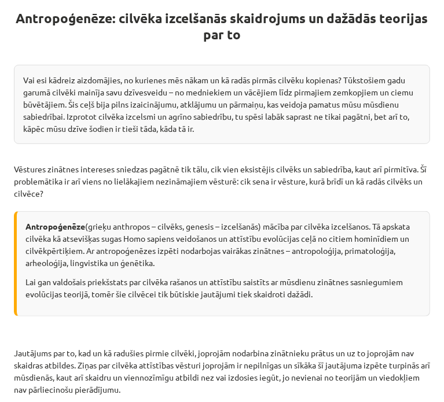
scroll to position [185, 0]
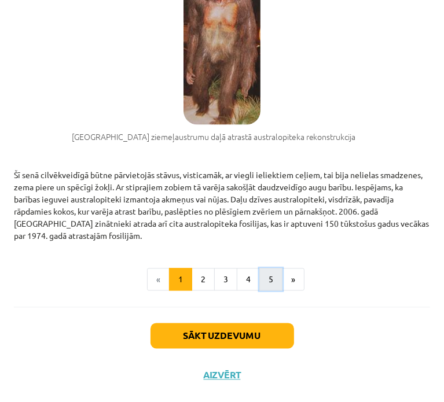
click at [263, 285] on button "5" at bounding box center [270, 280] width 23 height 23
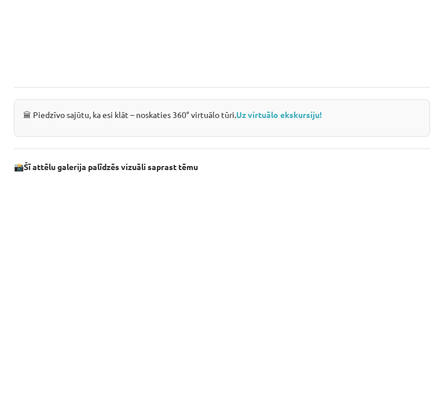
scroll to position [1046, 0]
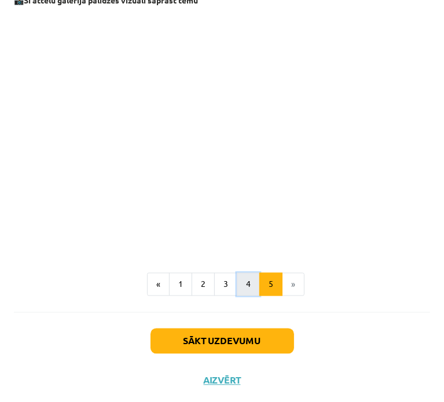
click at [240, 278] on button "4" at bounding box center [248, 284] width 23 height 23
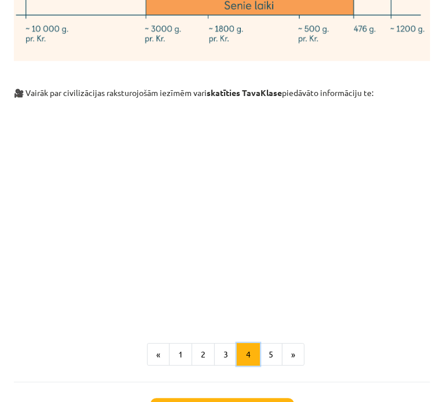
scroll to position [3762, 0]
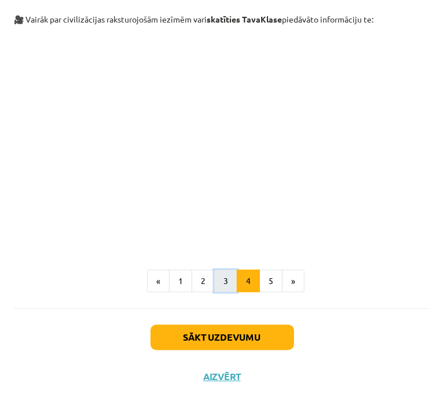
click at [218, 277] on button "3" at bounding box center [225, 281] width 23 height 23
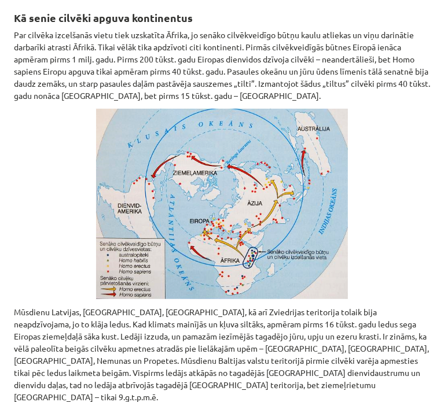
scroll to position [185, 0]
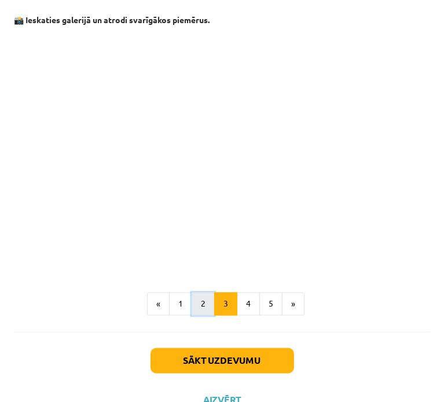
click at [201, 293] on button "2" at bounding box center [203, 304] width 23 height 23
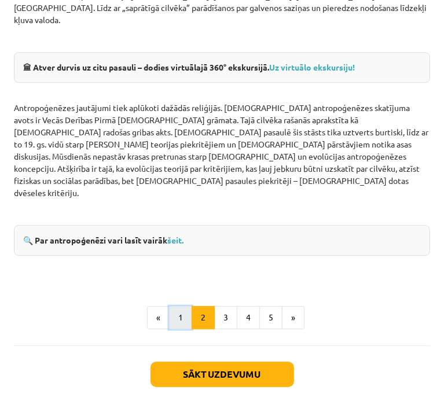
click at [179, 306] on button "1" at bounding box center [180, 317] width 23 height 23
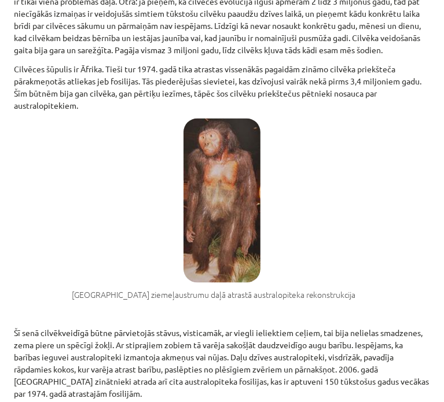
scroll to position [990, 0]
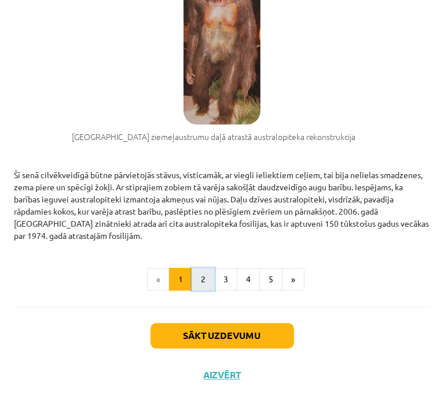
click at [206, 285] on button "2" at bounding box center [203, 280] width 23 height 23
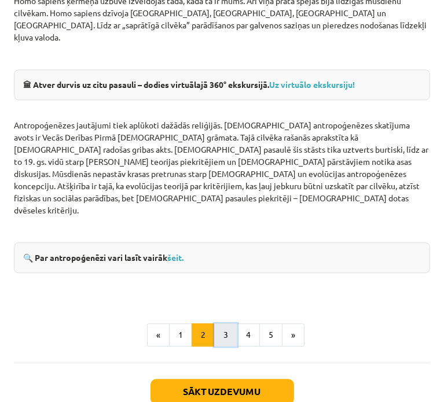
click at [226, 323] on button "3" at bounding box center [225, 334] width 23 height 23
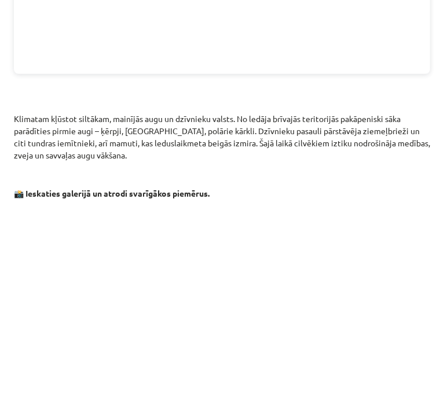
scroll to position [940, 0]
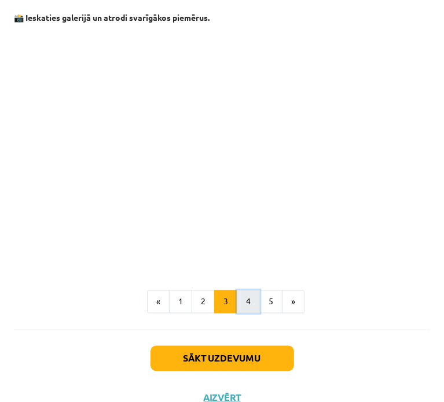
click at [247, 291] on button "4" at bounding box center [248, 302] width 23 height 23
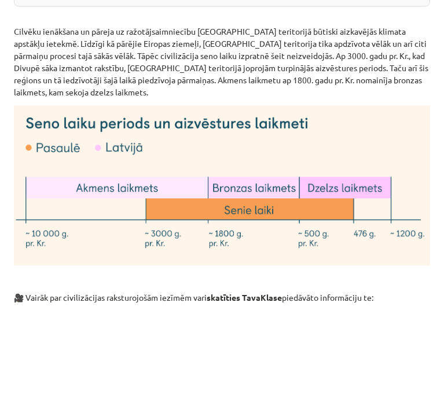
scroll to position [3762, 0]
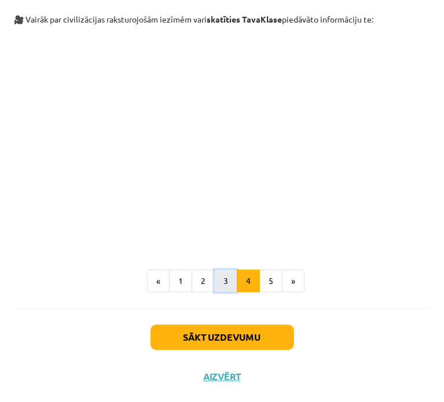
click at [218, 274] on button "3" at bounding box center [225, 281] width 23 height 23
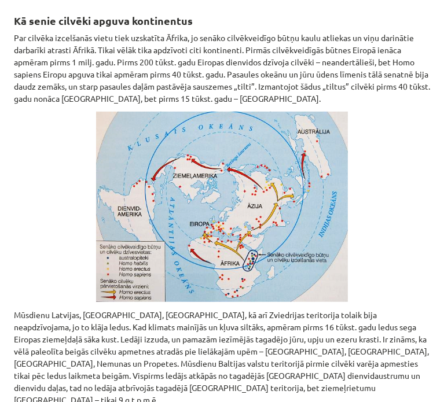
scroll to position [127, 0]
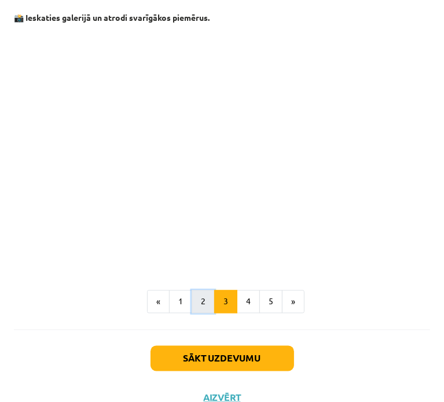
click at [199, 291] on button "2" at bounding box center [203, 302] width 23 height 23
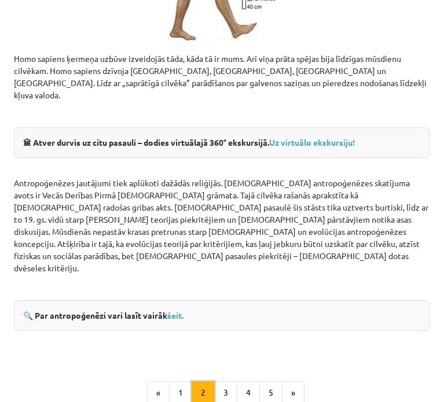
scroll to position [1476, 0]
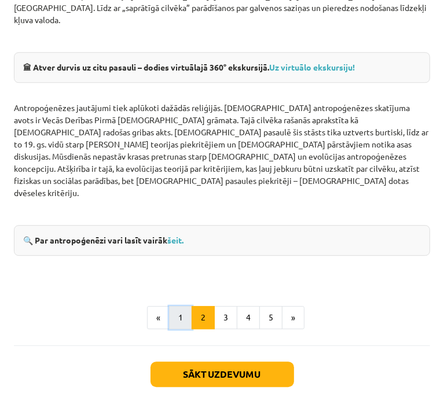
click at [182, 306] on button "1" at bounding box center [180, 317] width 23 height 23
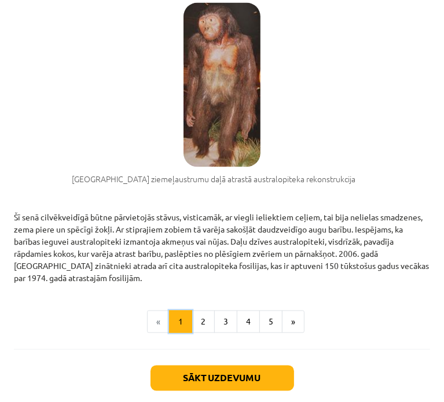
scroll to position [990, 0]
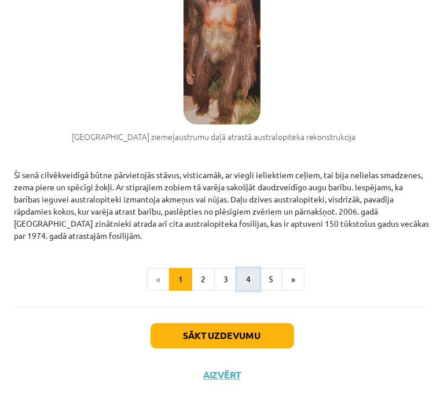
click at [245, 278] on button "4" at bounding box center [248, 280] width 23 height 23
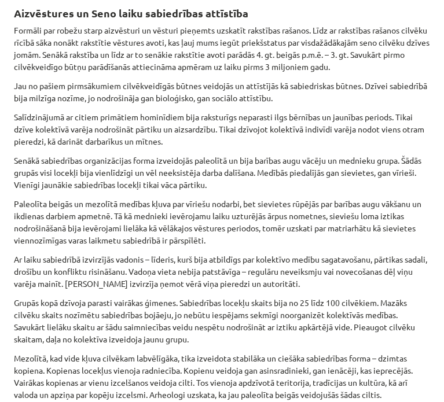
scroll to position [185, 0]
